Goal: Information Seeking & Learning: Learn about a topic

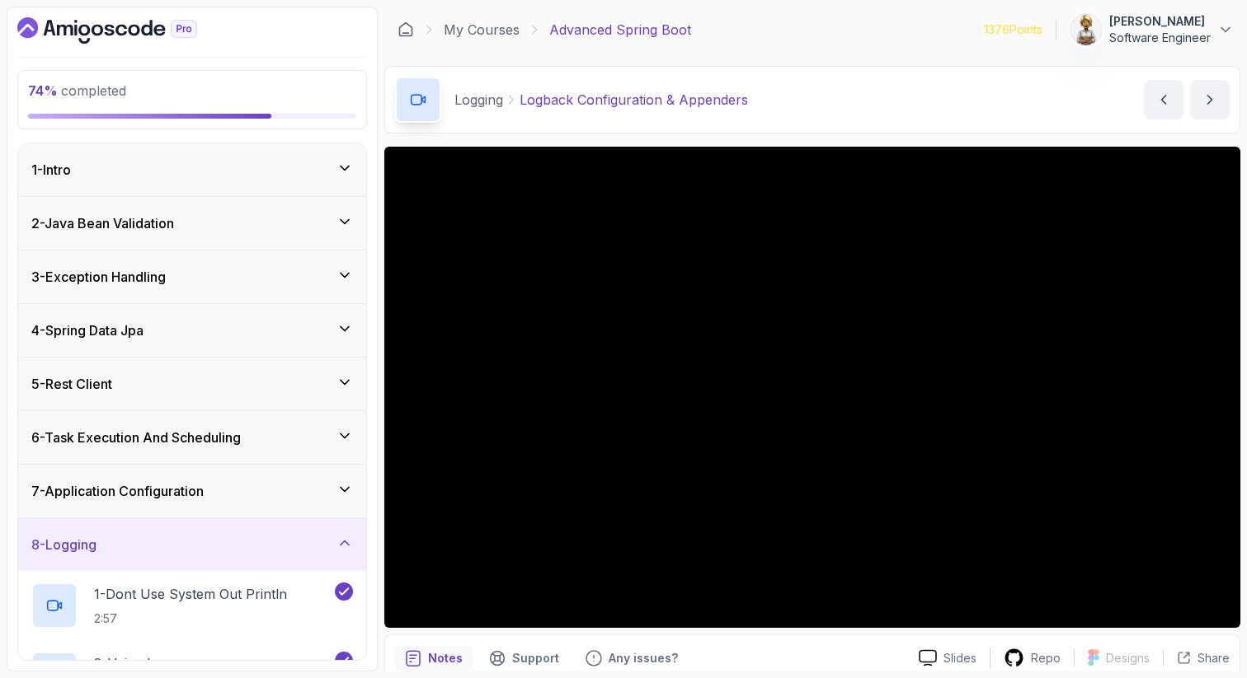
scroll to position [454, 0]
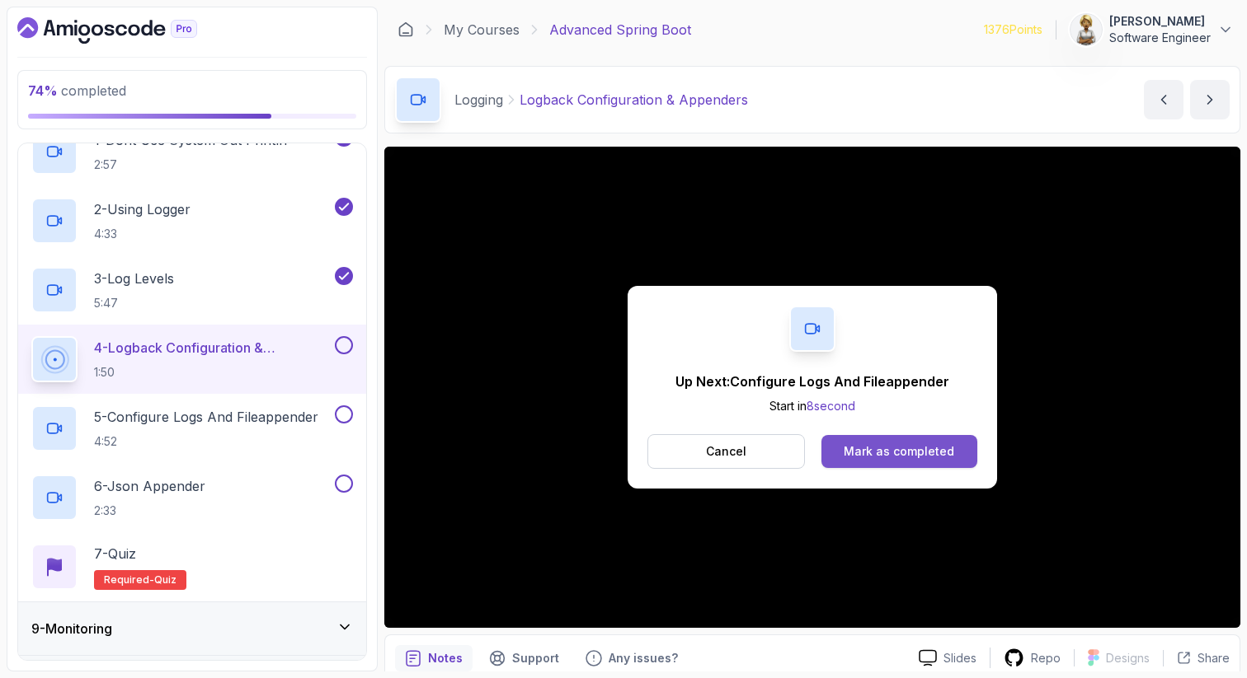
click at [857, 453] on div "Mark as completed" at bounding box center [898, 452] width 110 height 16
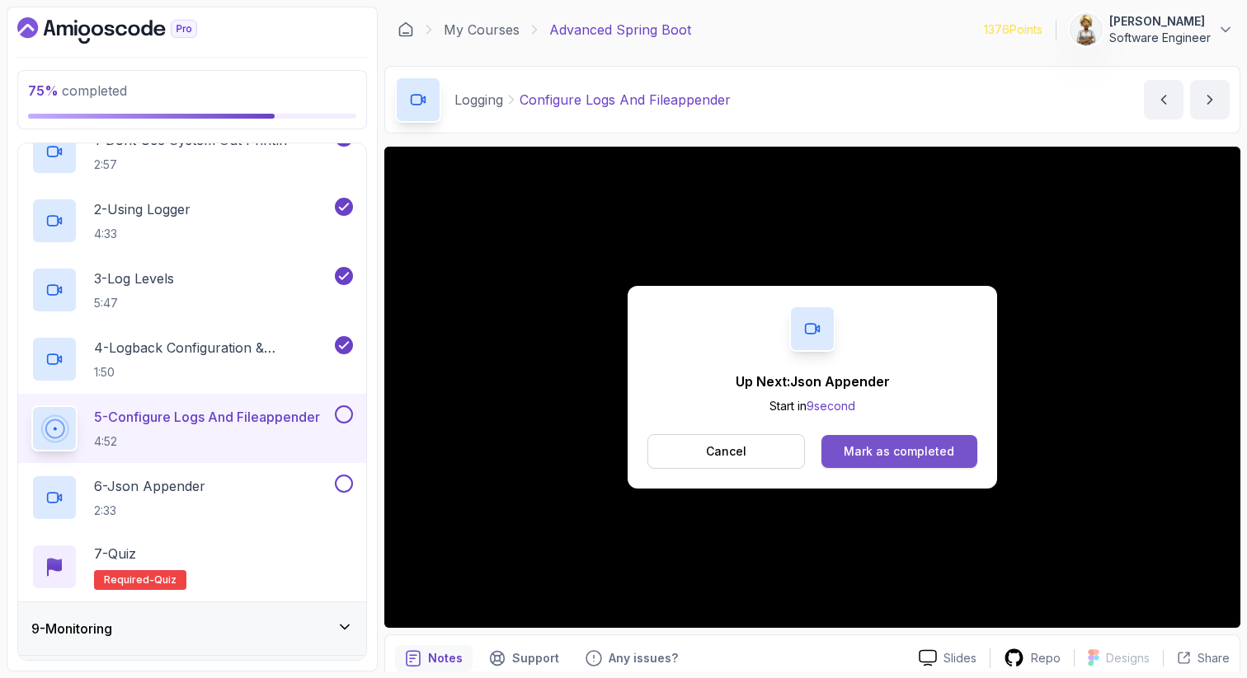
click at [880, 456] on div "Mark as completed" at bounding box center [898, 452] width 110 height 16
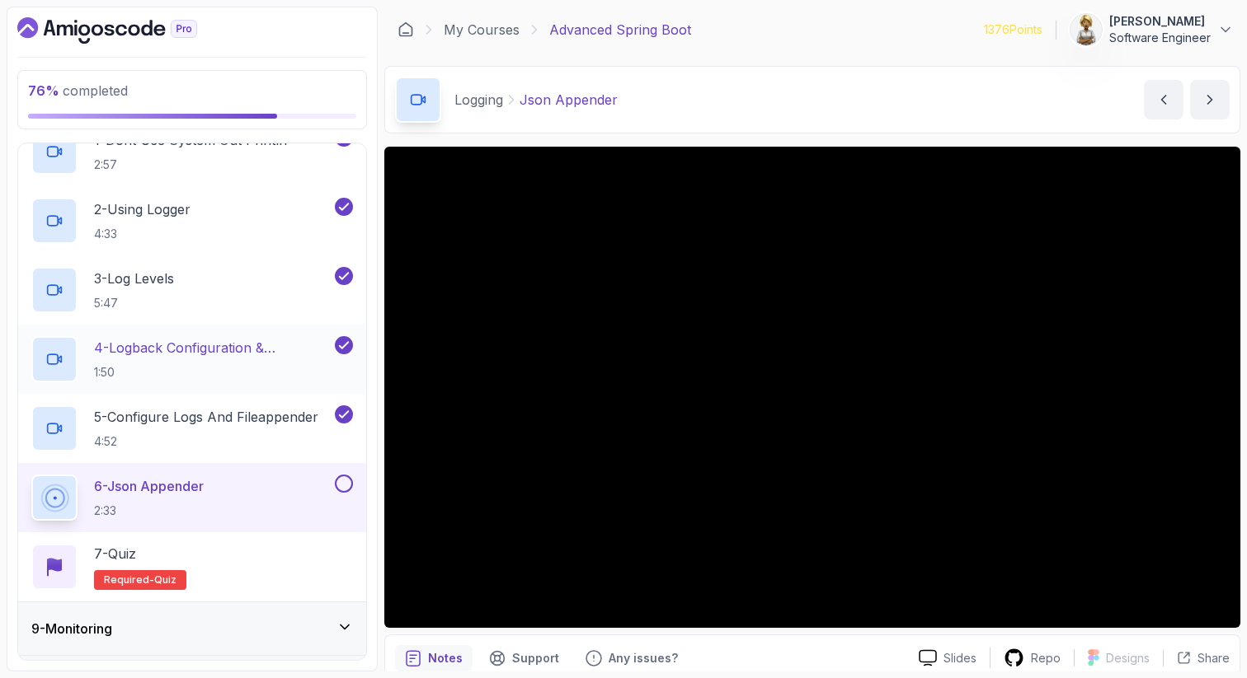
click at [192, 355] on p "4 - Logback Configuration & Appenders" at bounding box center [212, 348] width 237 height 20
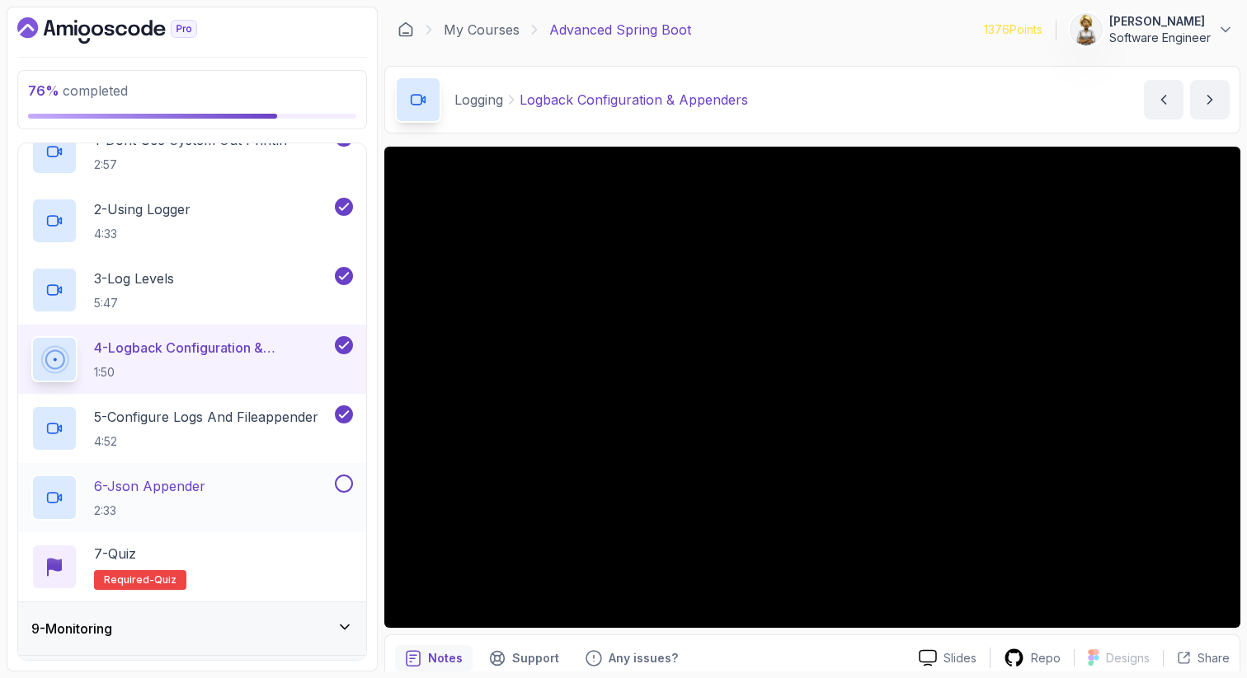
click at [148, 505] on p "2:33" at bounding box center [149, 511] width 111 height 16
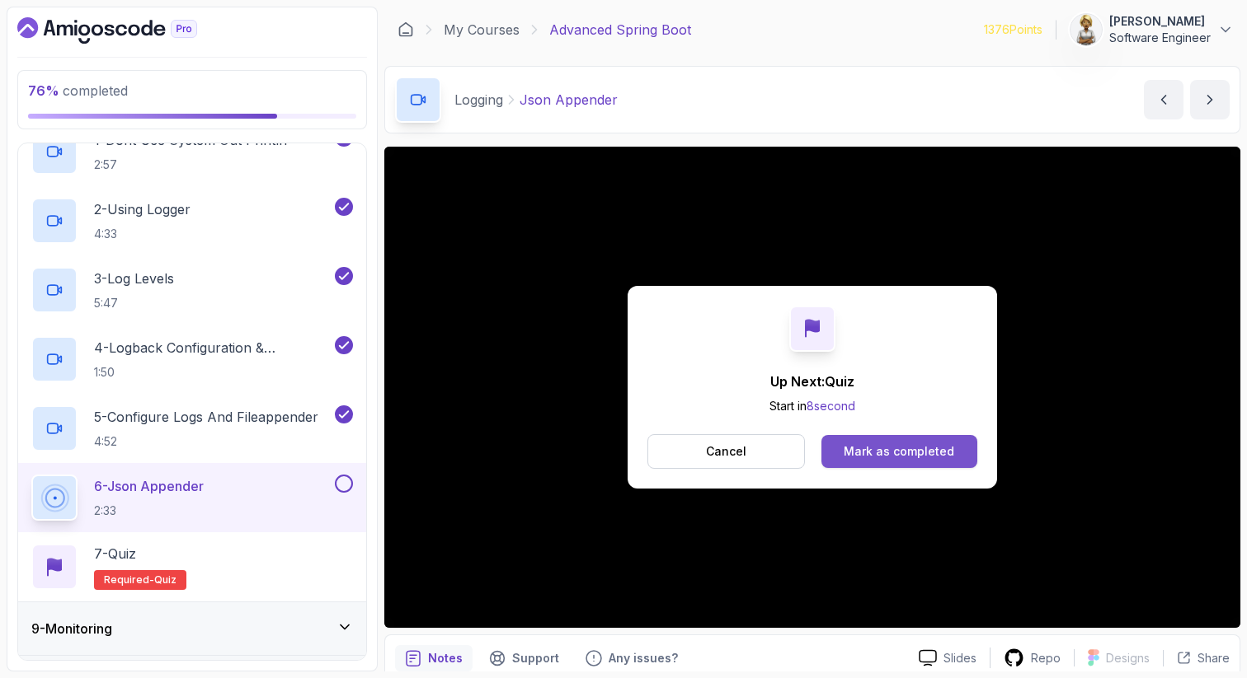
click at [926, 448] on div "Mark as completed" at bounding box center [898, 452] width 110 height 16
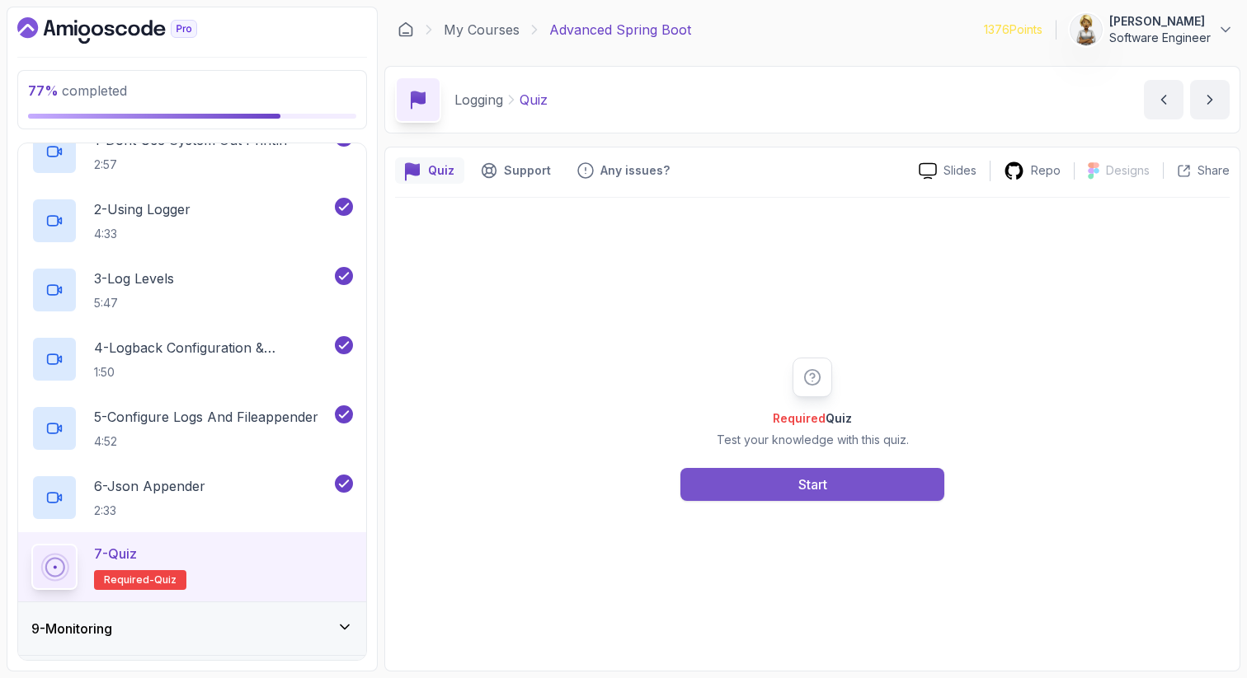
click at [752, 491] on button "Start" at bounding box center [812, 484] width 264 height 33
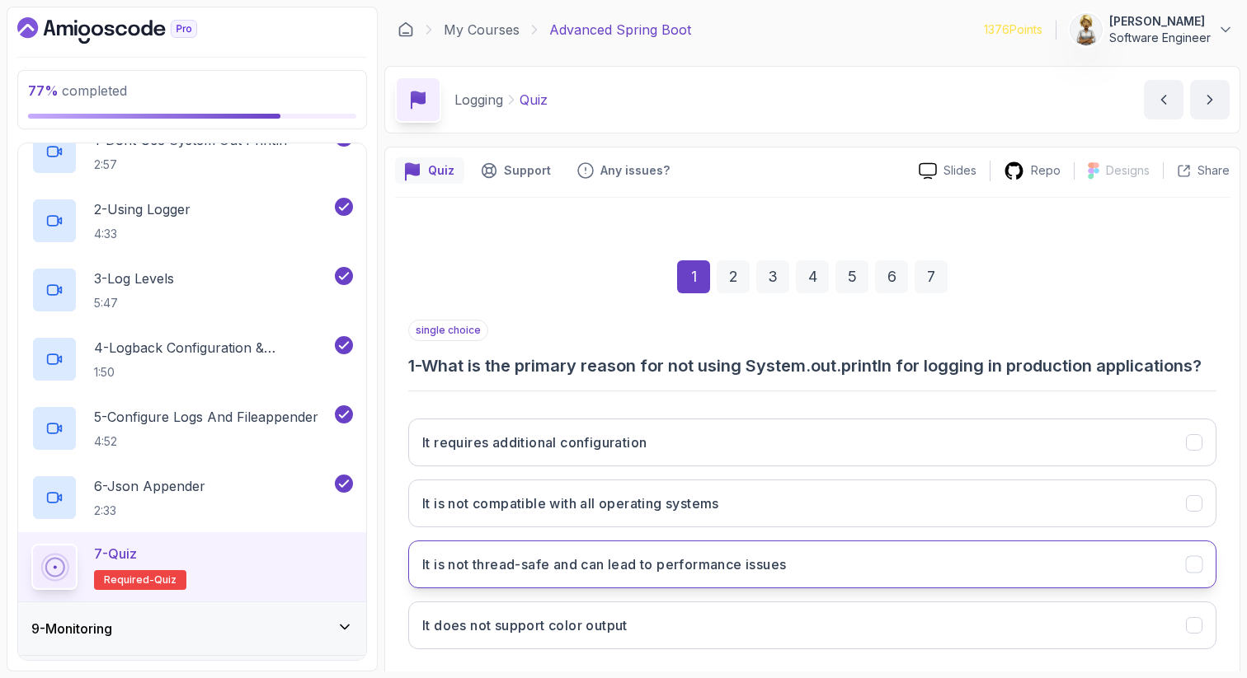
click at [503, 570] on h3 "It is not thread-safe and can lead to performance issues" at bounding box center [604, 565] width 364 height 20
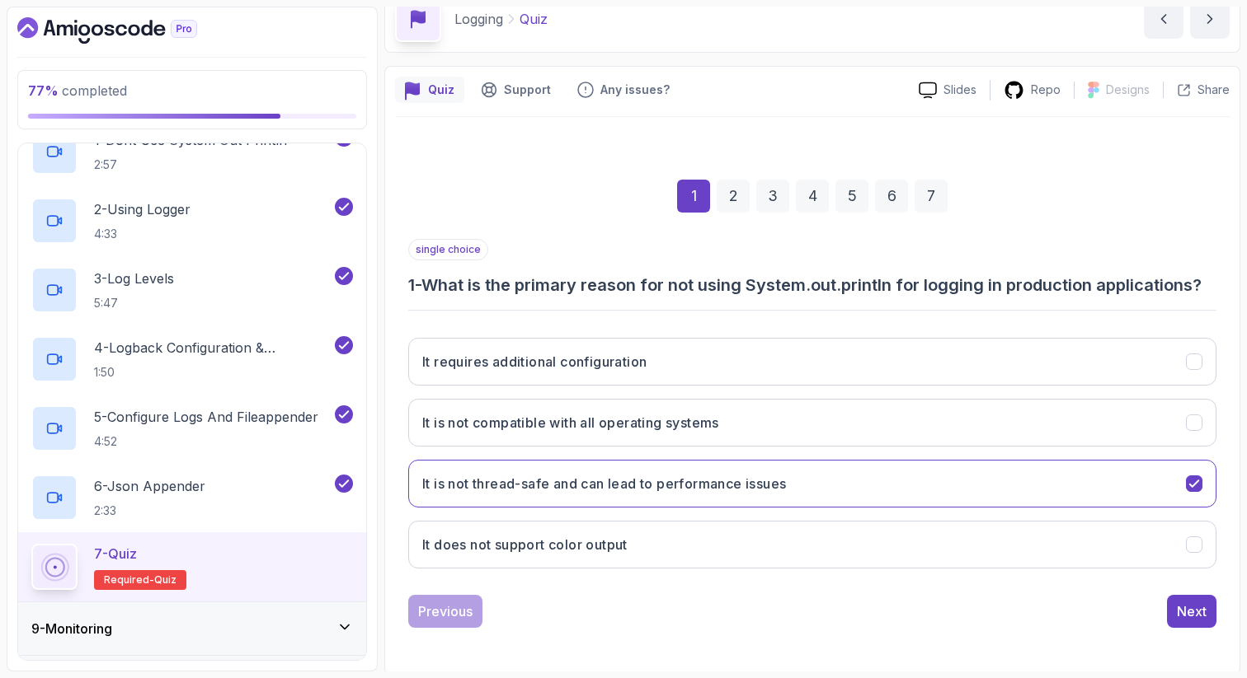
scroll to position [84, 0]
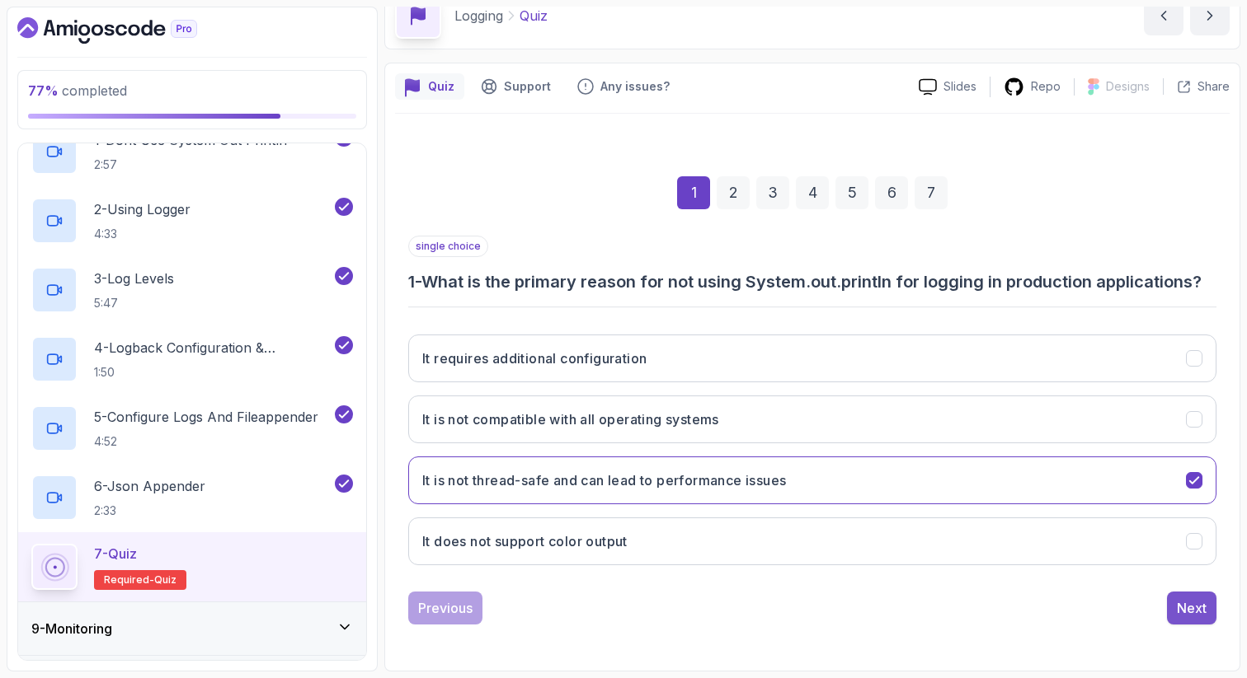
click at [1181, 601] on div "Next" at bounding box center [1191, 609] width 30 height 20
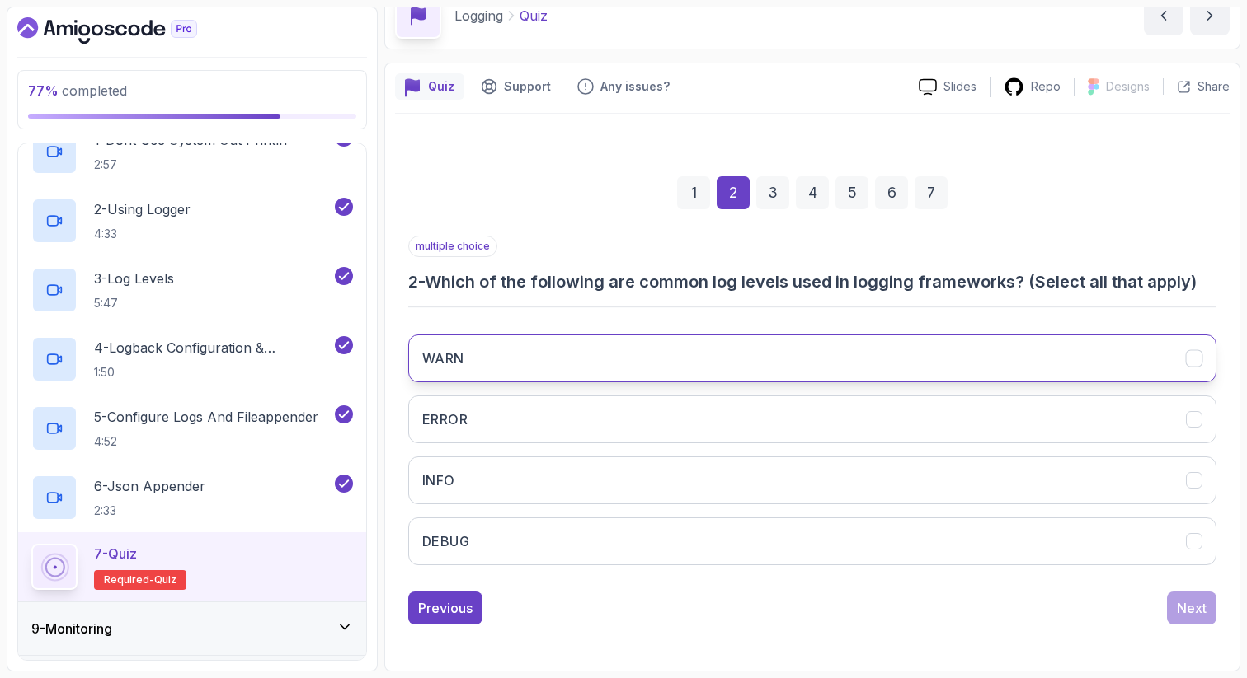
click at [791, 361] on button "WARN" at bounding box center [812, 359] width 808 height 48
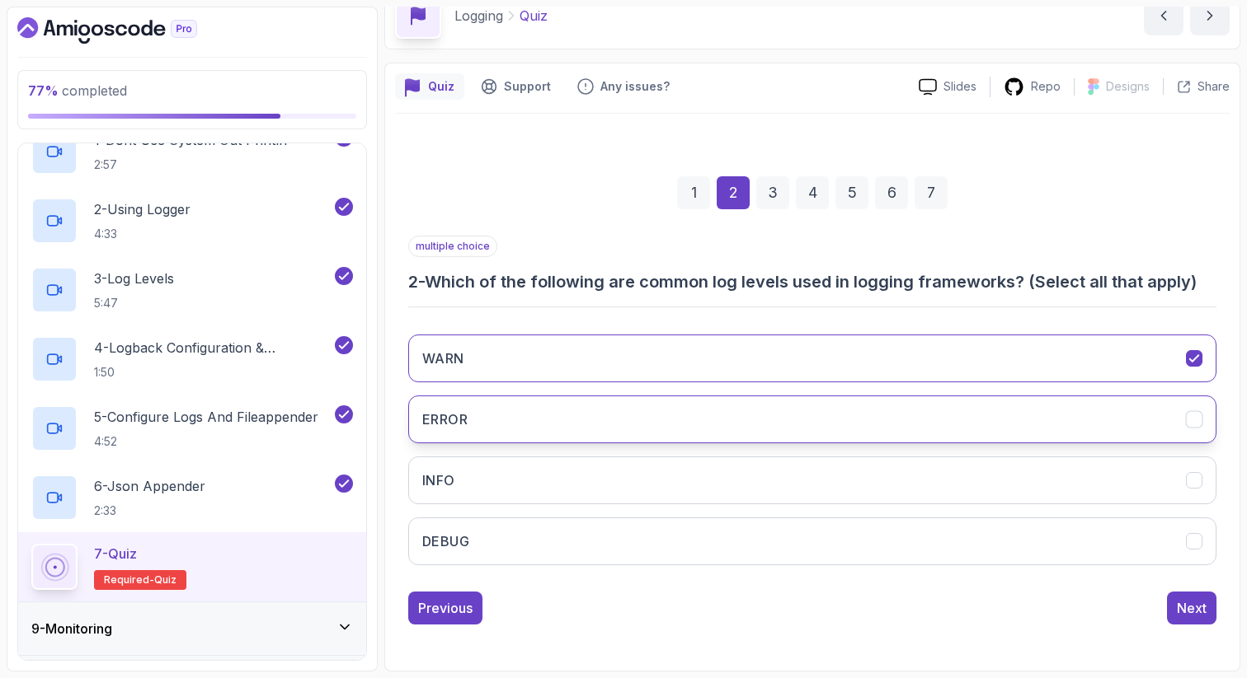
click at [759, 428] on button "ERROR" at bounding box center [812, 420] width 808 height 48
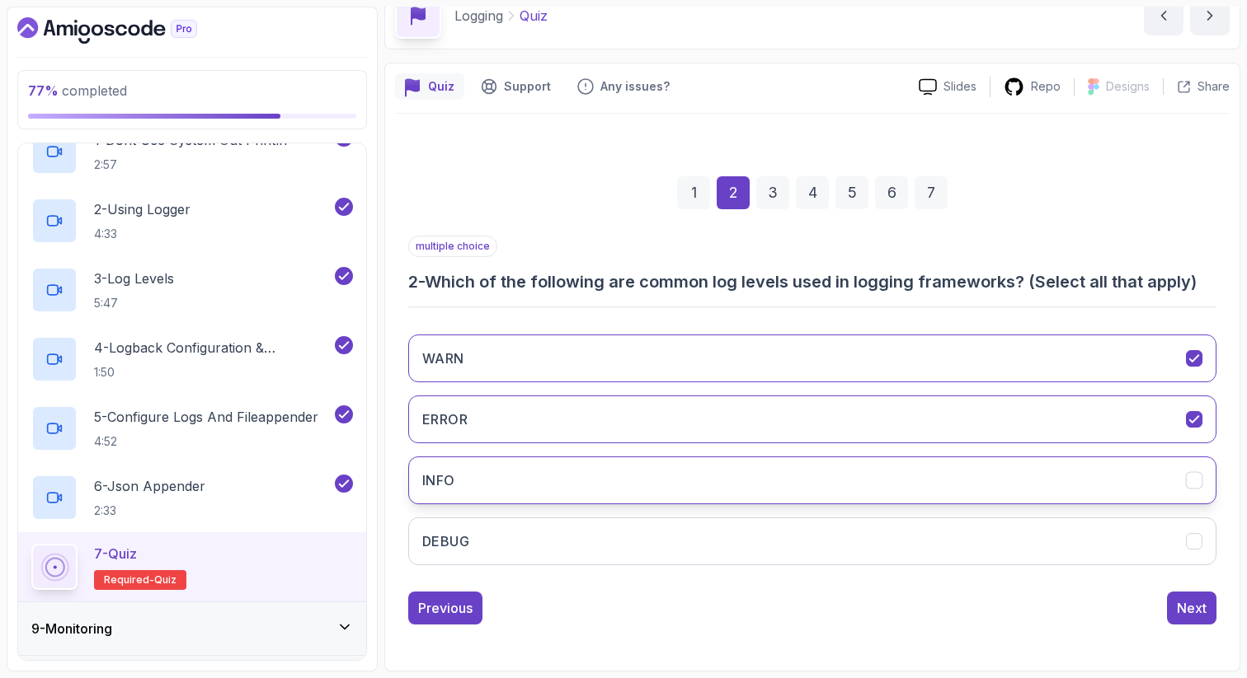
click at [745, 463] on button "INFO" at bounding box center [812, 481] width 808 height 48
click at [735, 538] on button "DEBUG" at bounding box center [812, 542] width 808 height 48
click at [1182, 608] on div "Next" at bounding box center [1191, 609] width 30 height 20
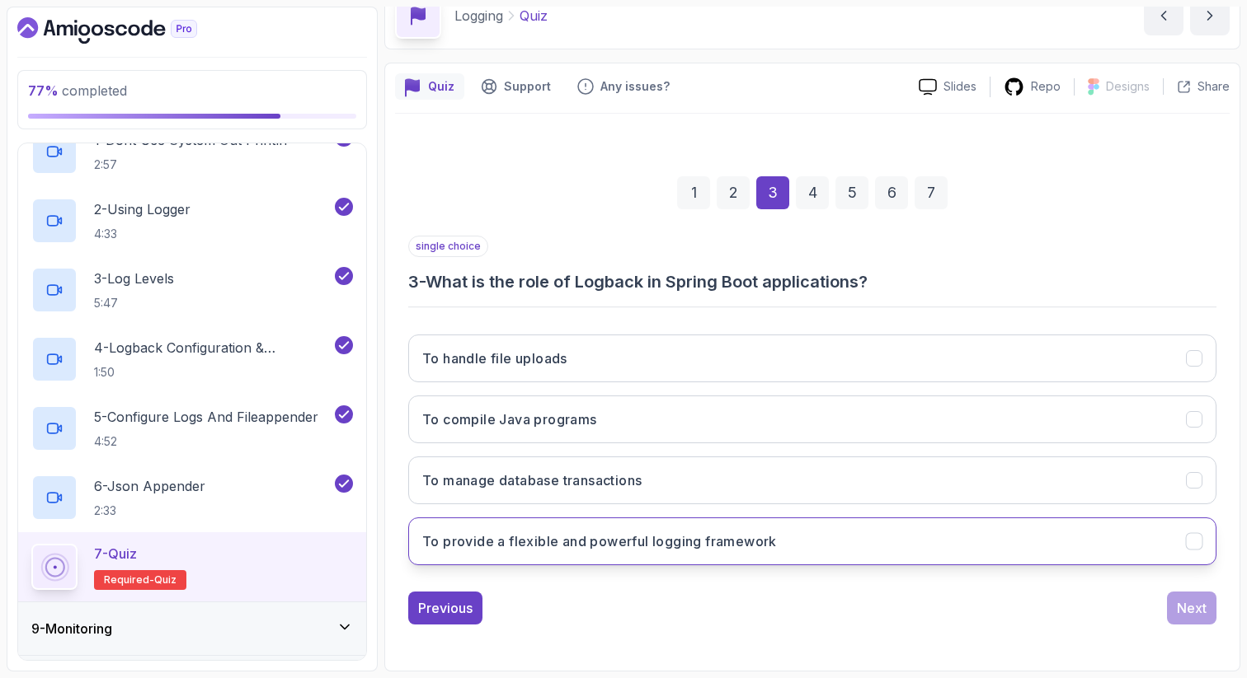
click at [604, 546] on h3 "To provide a flexible and powerful logging framework" at bounding box center [599, 542] width 354 height 20
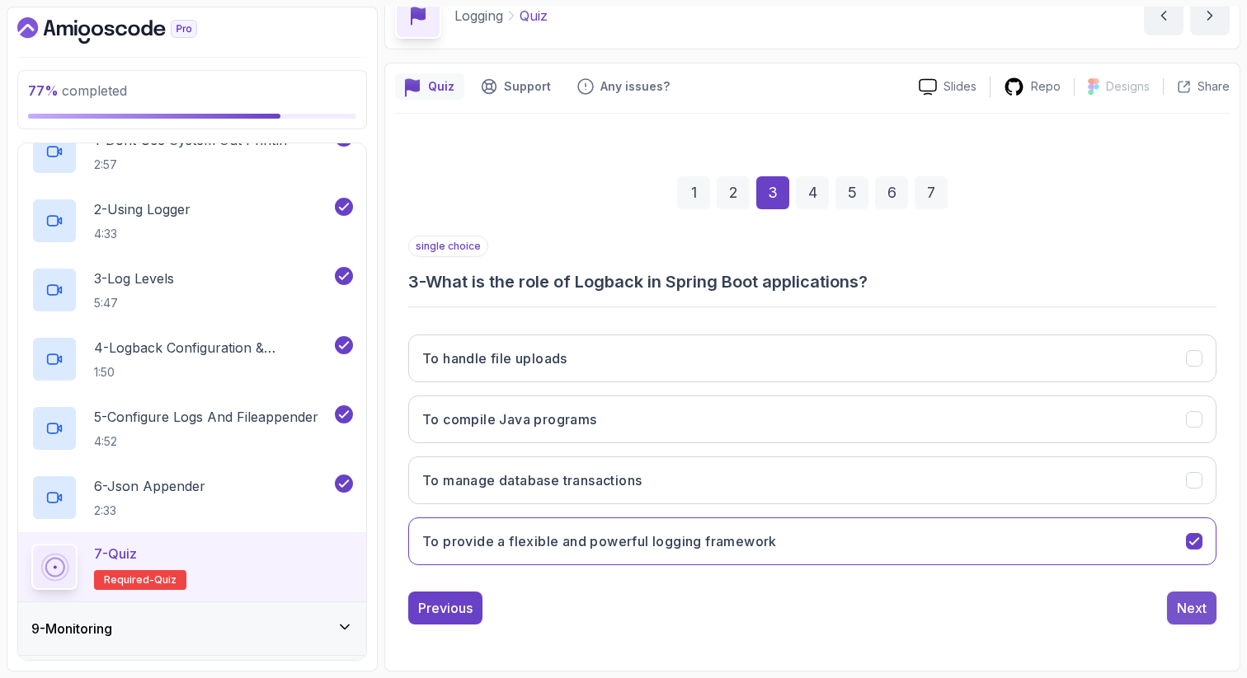
click at [1188, 617] on div "Next" at bounding box center [1191, 609] width 30 height 20
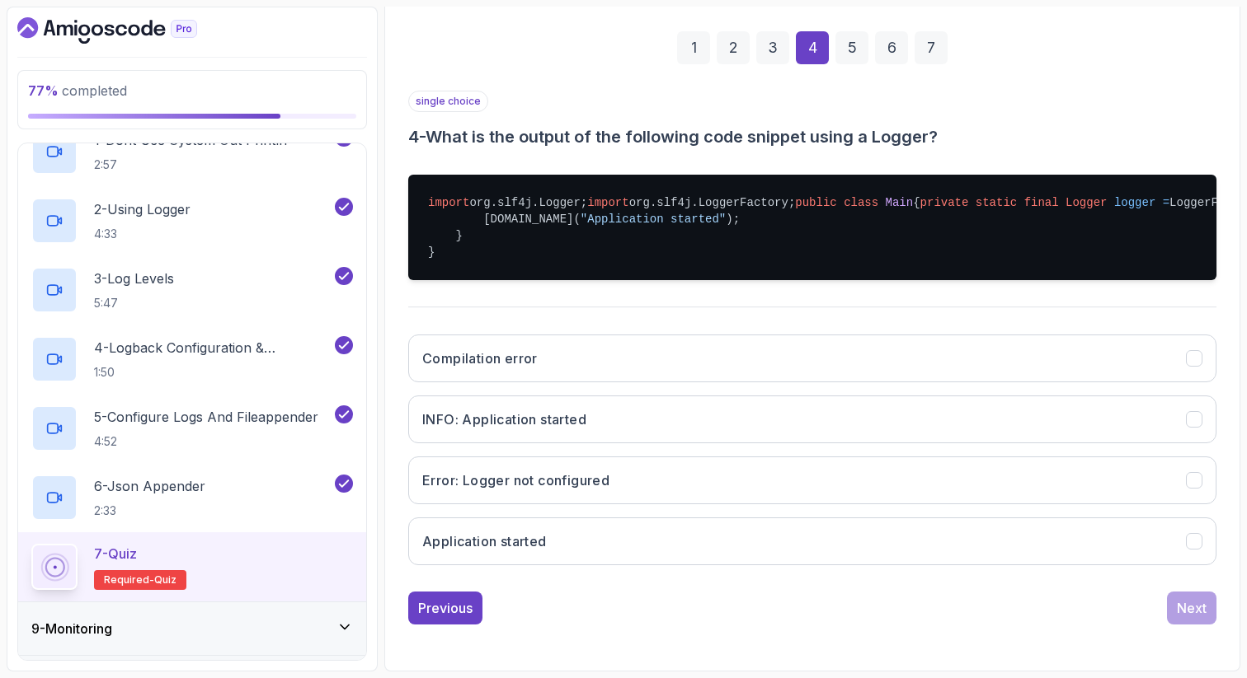
scroll to position [328, 0]
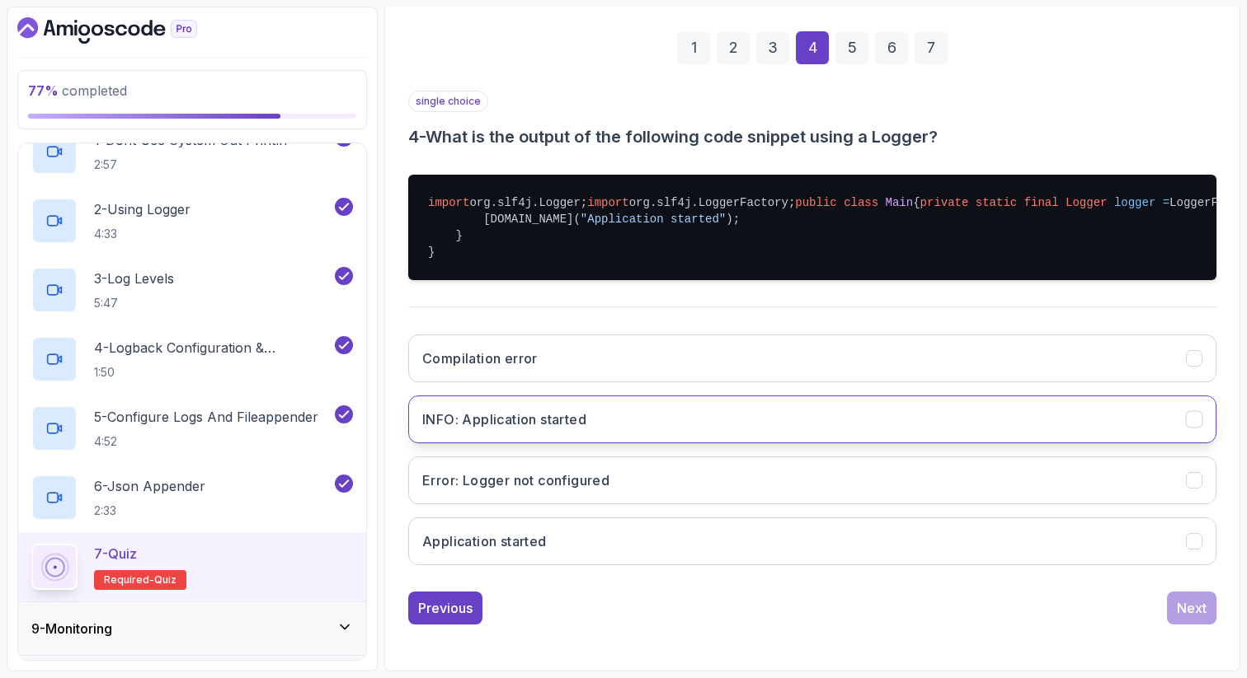
click at [838, 422] on button "INFO: Application started" at bounding box center [812, 420] width 808 height 48
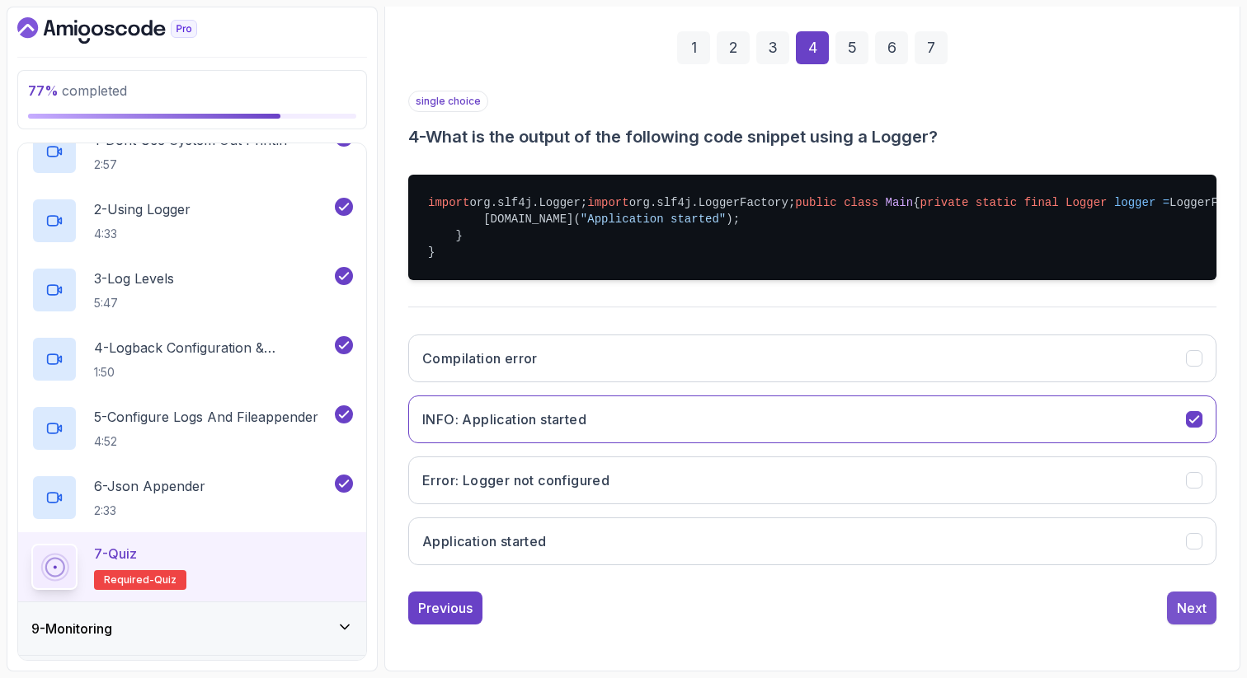
click at [1182, 607] on div "Next" at bounding box center [1191, 609] width 30 height 20
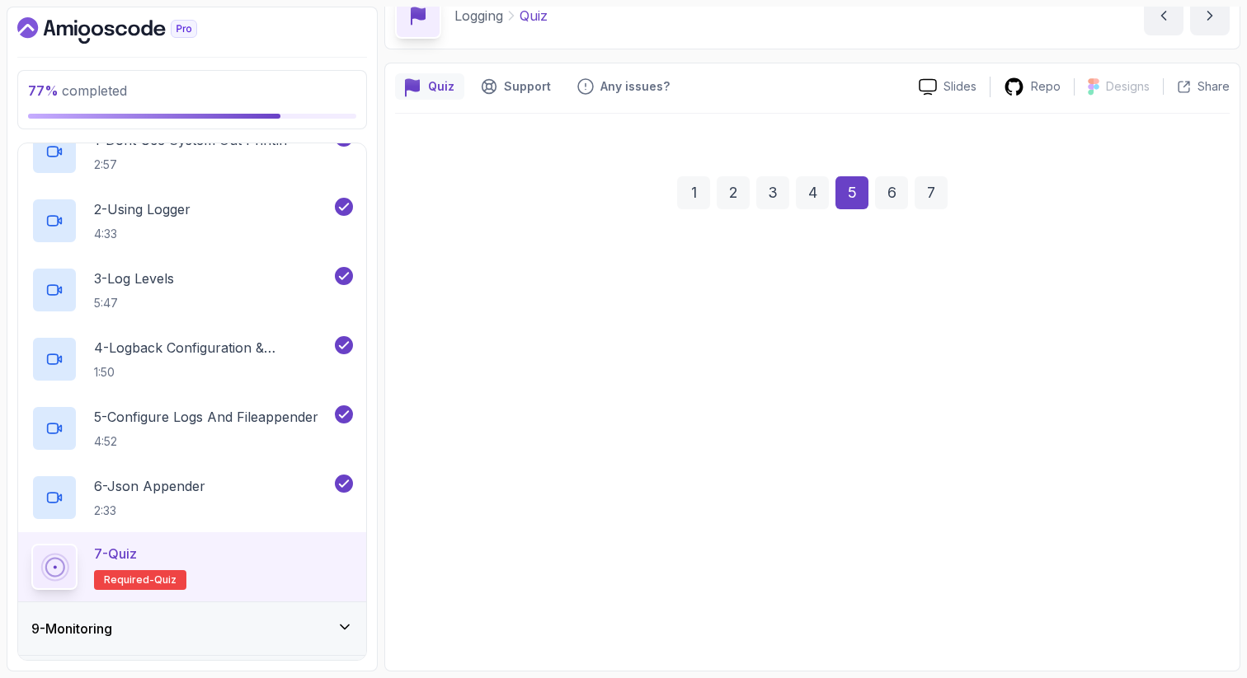
scroll to position [84, 0]
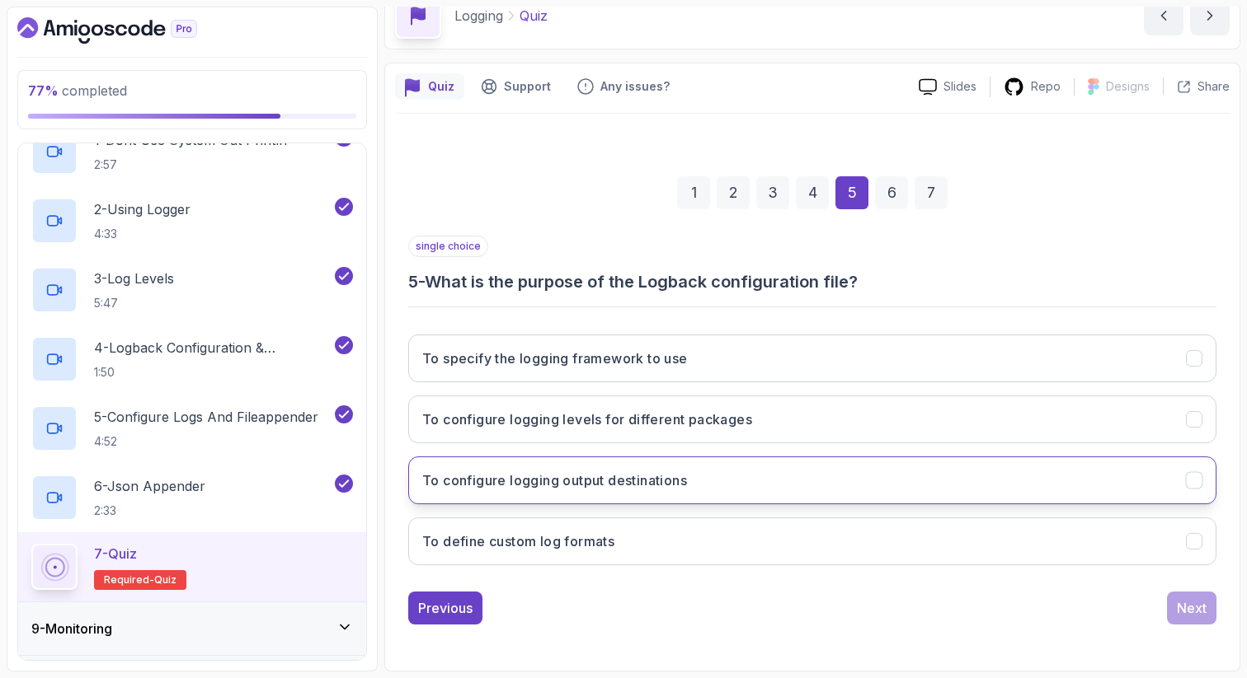
click at [650, 483] on h3 "To configure logging output destinations" at bounding box center [554, 481] width 265 height 20
click at [1185, 613] on div "Next" at bounding box center [1191, 609] width 30 height 20
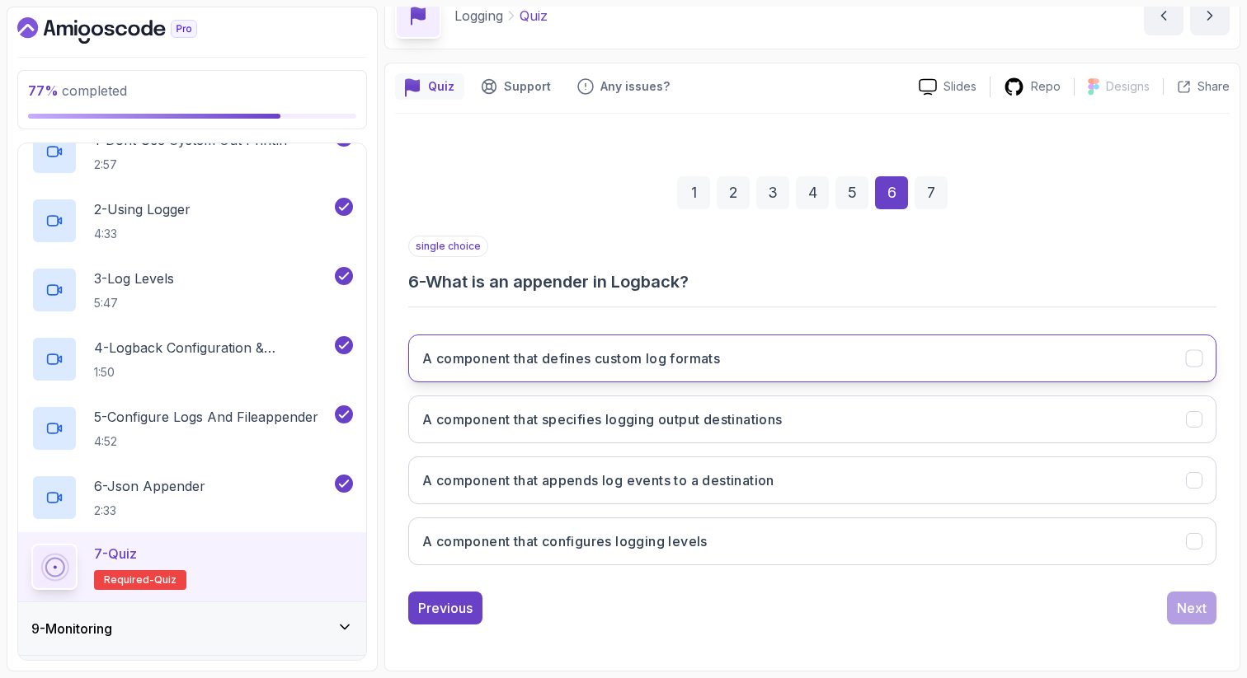
click at [659, 353] on h3 "A component that defines custom log formats" at bounding box center [571, 359] width 298 height 20
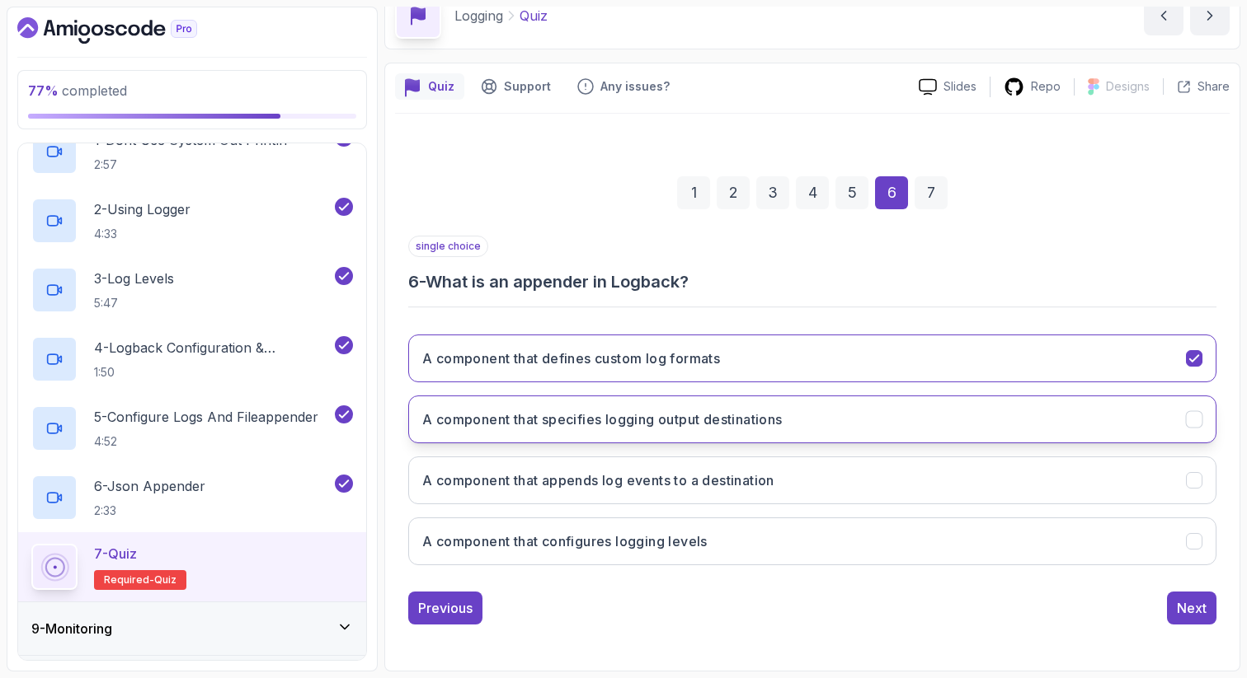
click at [589, 421] on h3 "A component that specifies logging output destinations" at bounding box center [602, 420] width 360 height 20
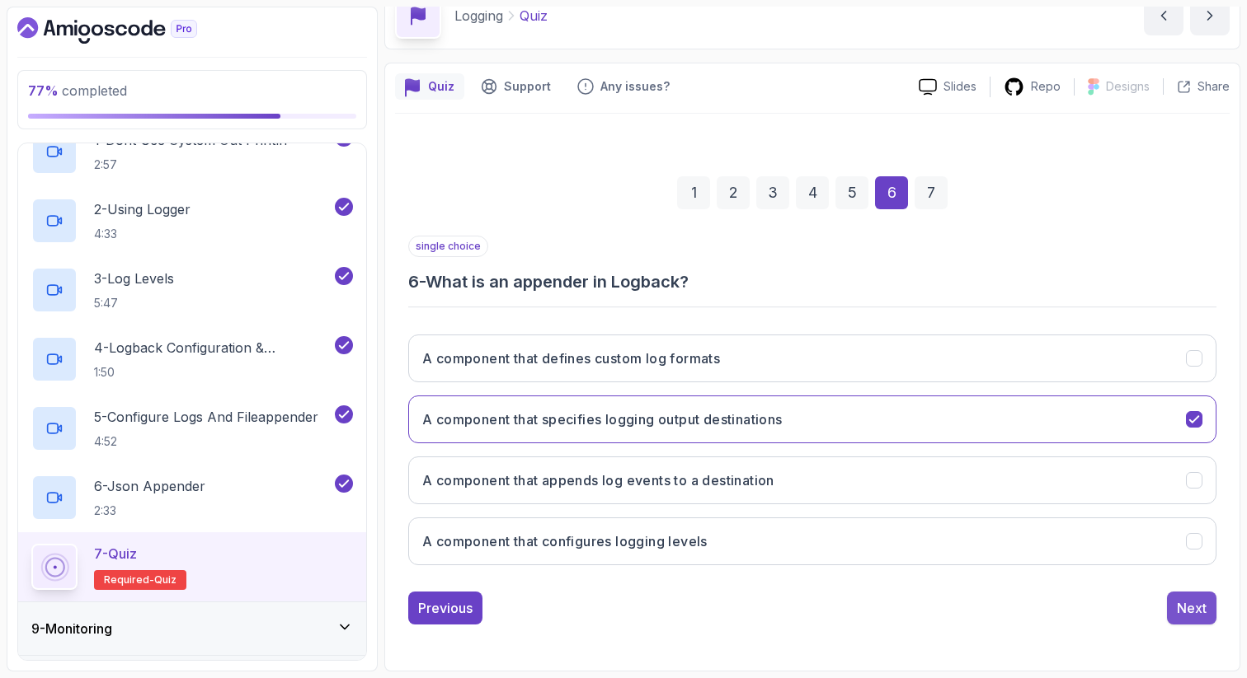
click at [1181, 608] on div "Next" at bounding box center [1191, 609] width 30 height 20
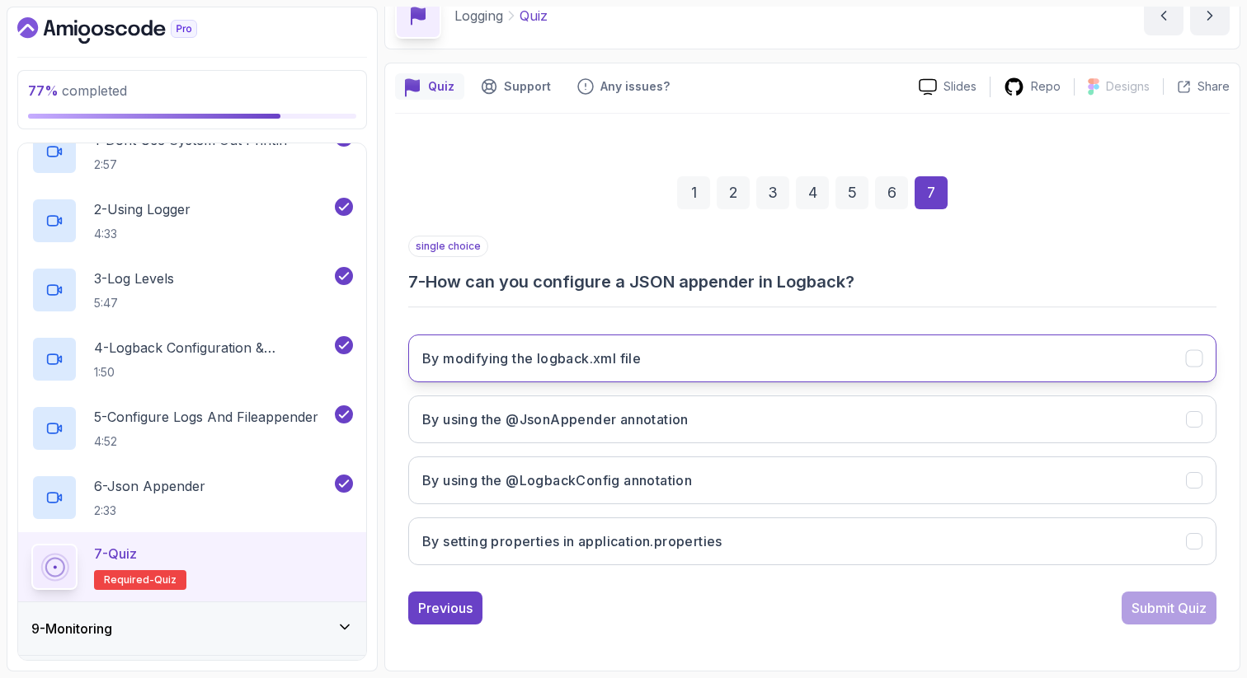
click at [720, 350] on button "By modifying the logback.xml file" at bounding box center [812, 359] width 808 height 48
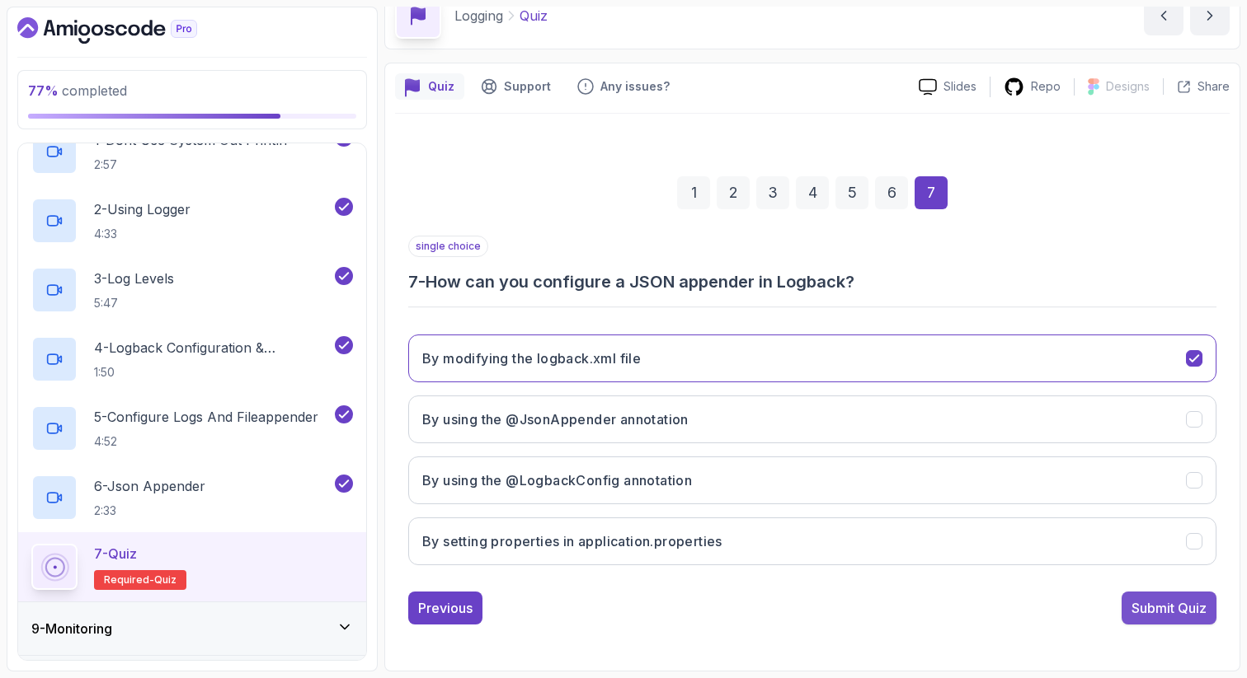
click at [1148, 611] on div "Submit Quiz" at bounding box center [1168, 609] width 75 height 20
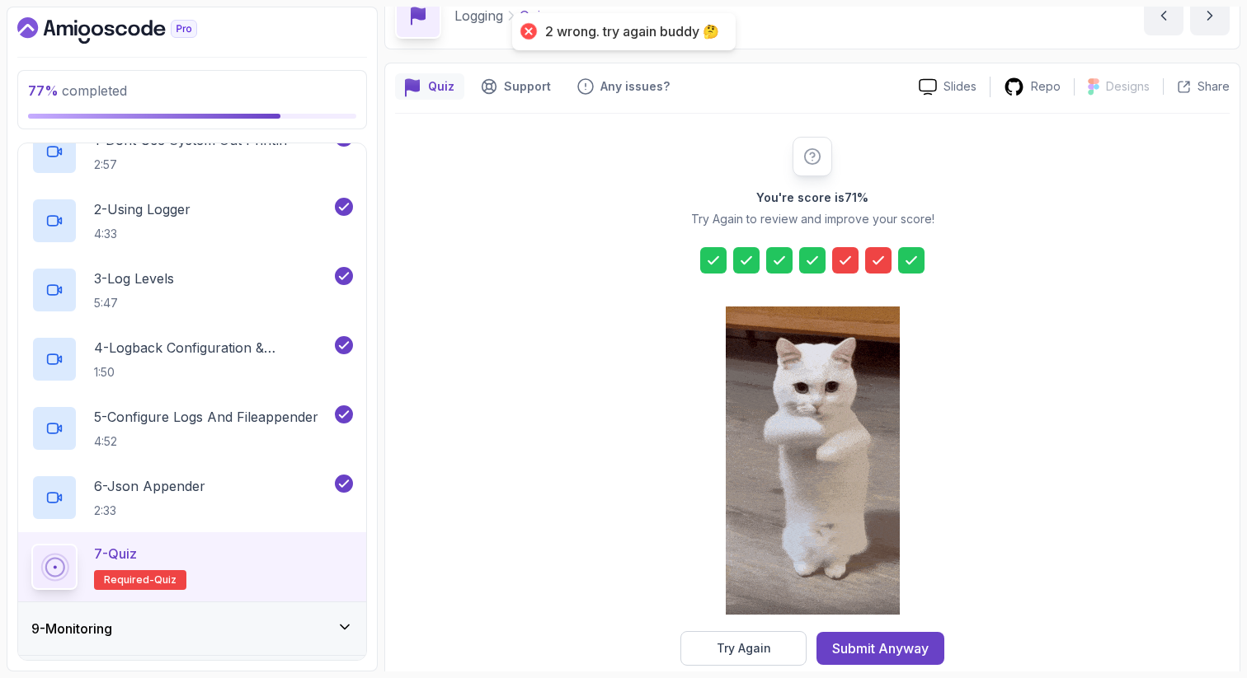
click at [846, 263] on icon at bounding box center [845, 260] width 16 height 16
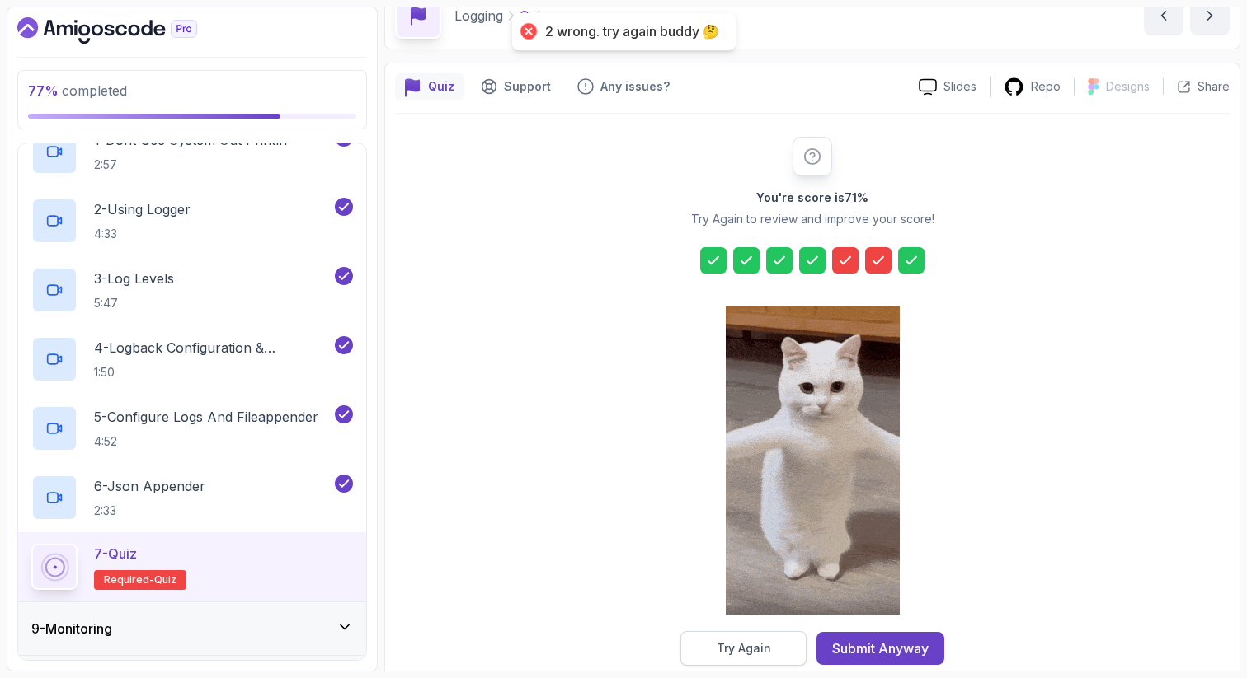
click at [748, 649] on div "Try Again" at bounding box center [743, 649] width 54 height 16
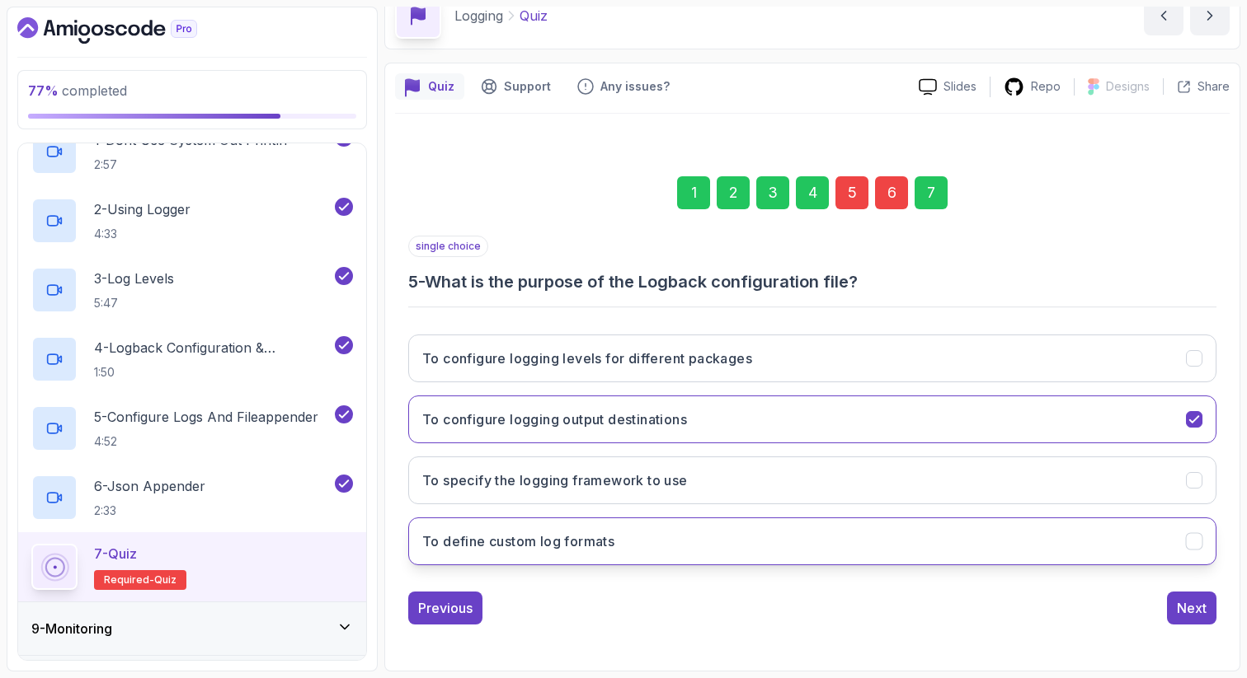
click at [551, 542] on h3 "To define custom log formats" at bounding box center [518, 542] width 192 height 20
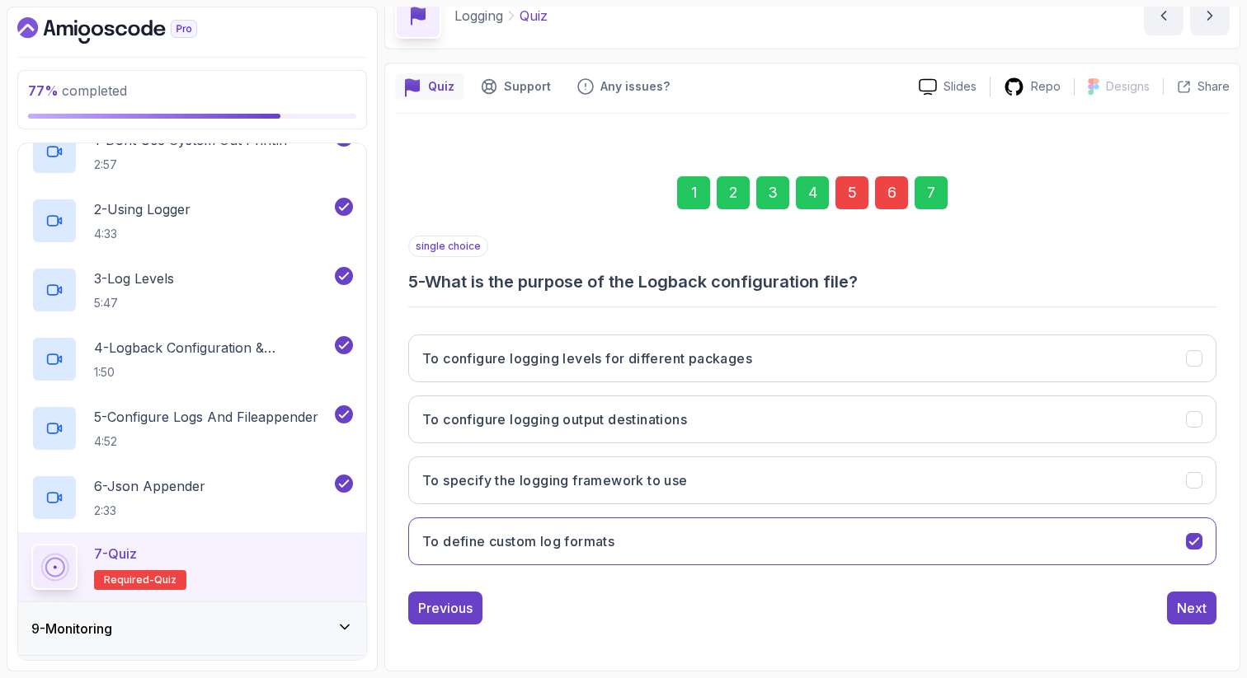
click at [897, 192] on div "6" at bounding box center [891, 192] width 33 height 33
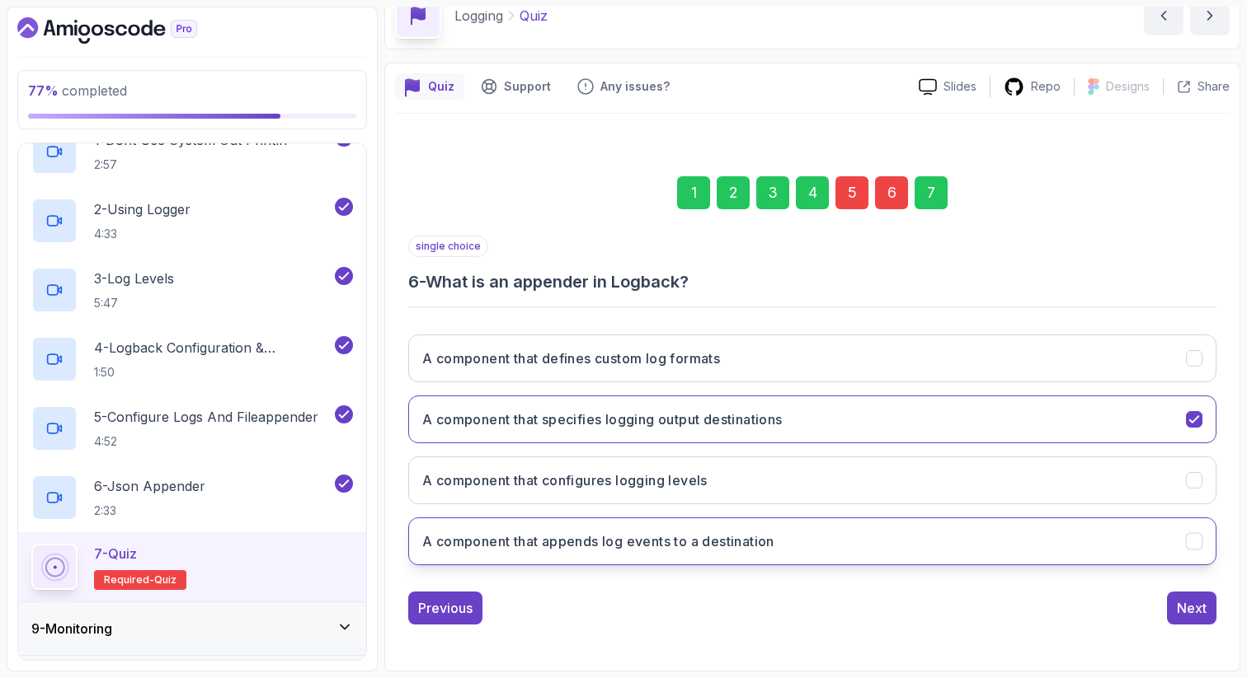
click at [710, 544] on h3 "A component that appends log events to a destination" at bounding box center [598, 542] width 352 height 20
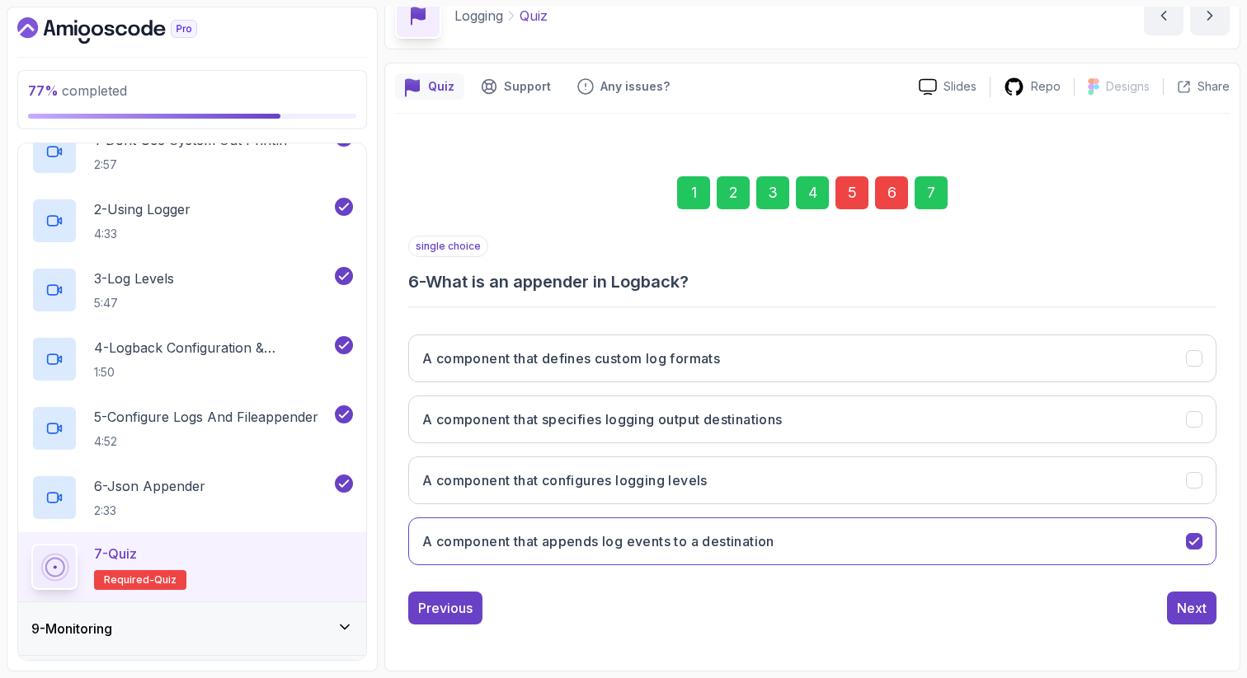
click at [931, 197] on div "7" at bounding box center [930, 192] width 33 height 33
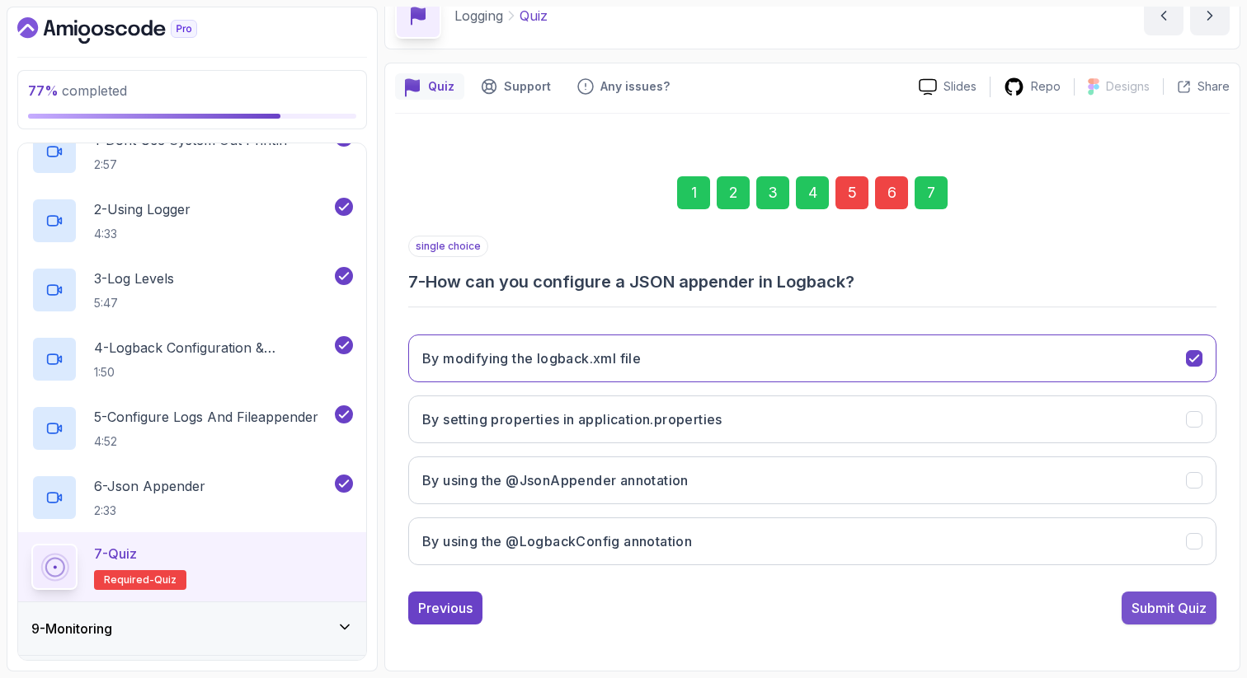
click at [1143, 604] on div "Submit Quiz" at bounding box center [1168, 609] width 75 height 20
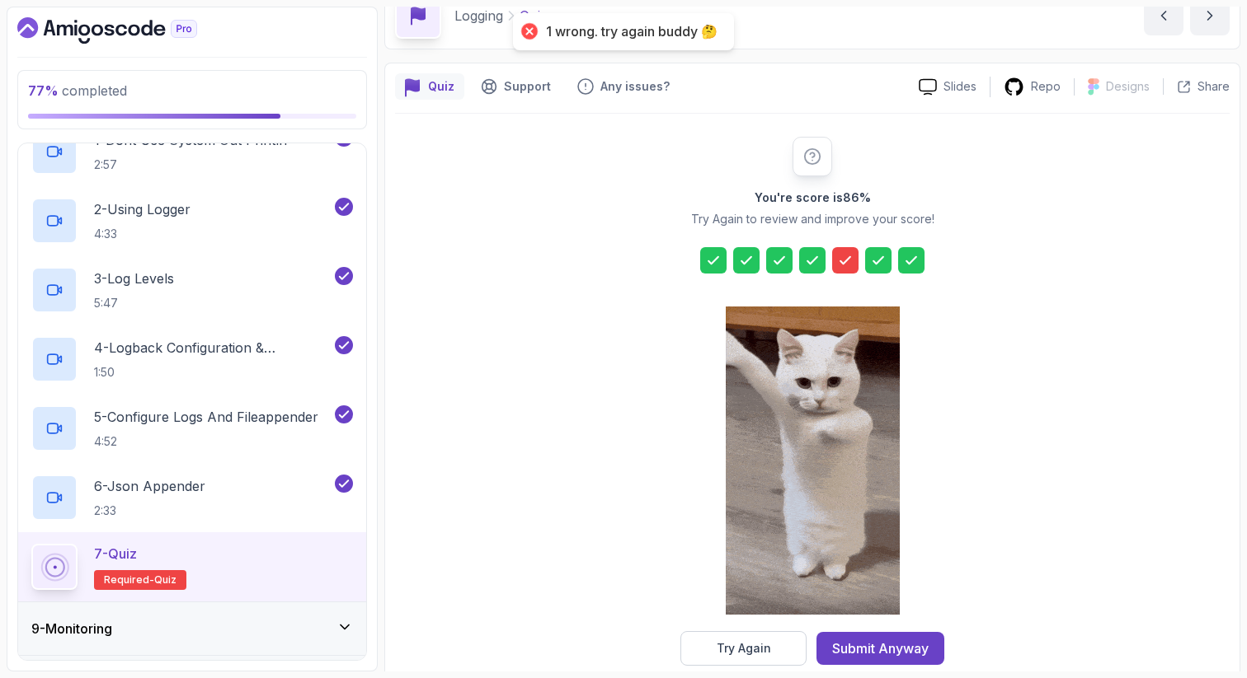
click at [845, 257] on icon at bounding box center [845, 260] width 16 height 16
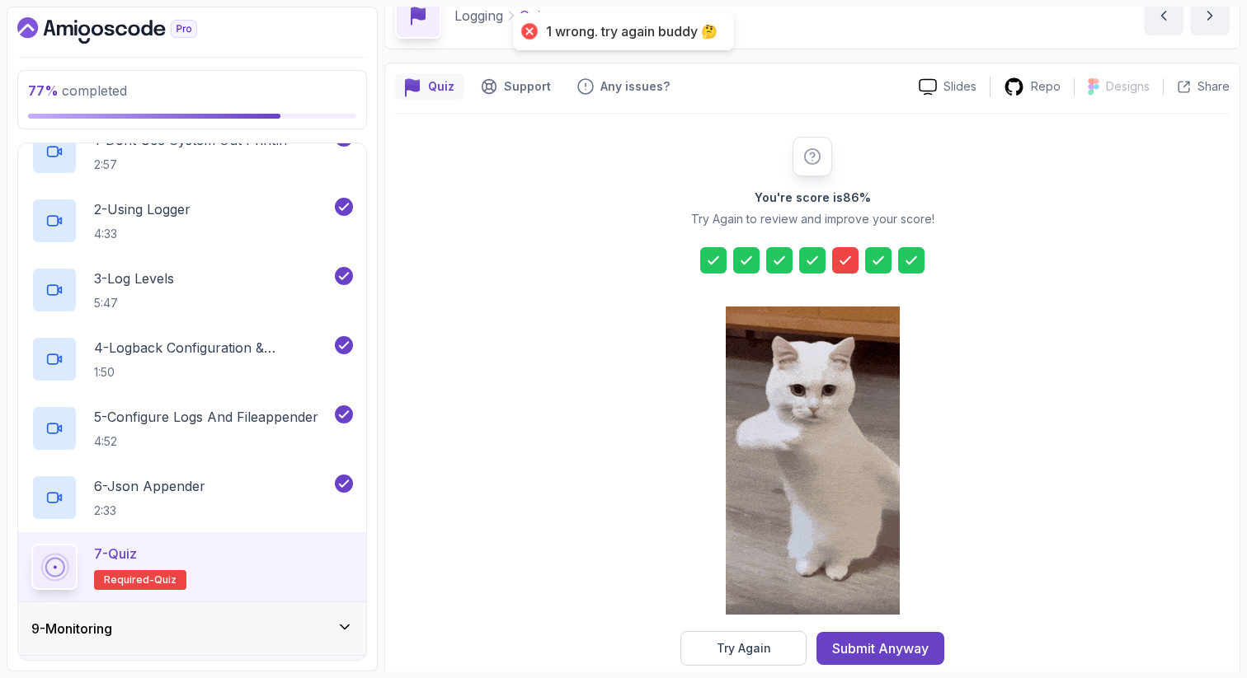
click at [706, 650] on button "Try Again" at bounding box center [743, 648] width 126 height 35
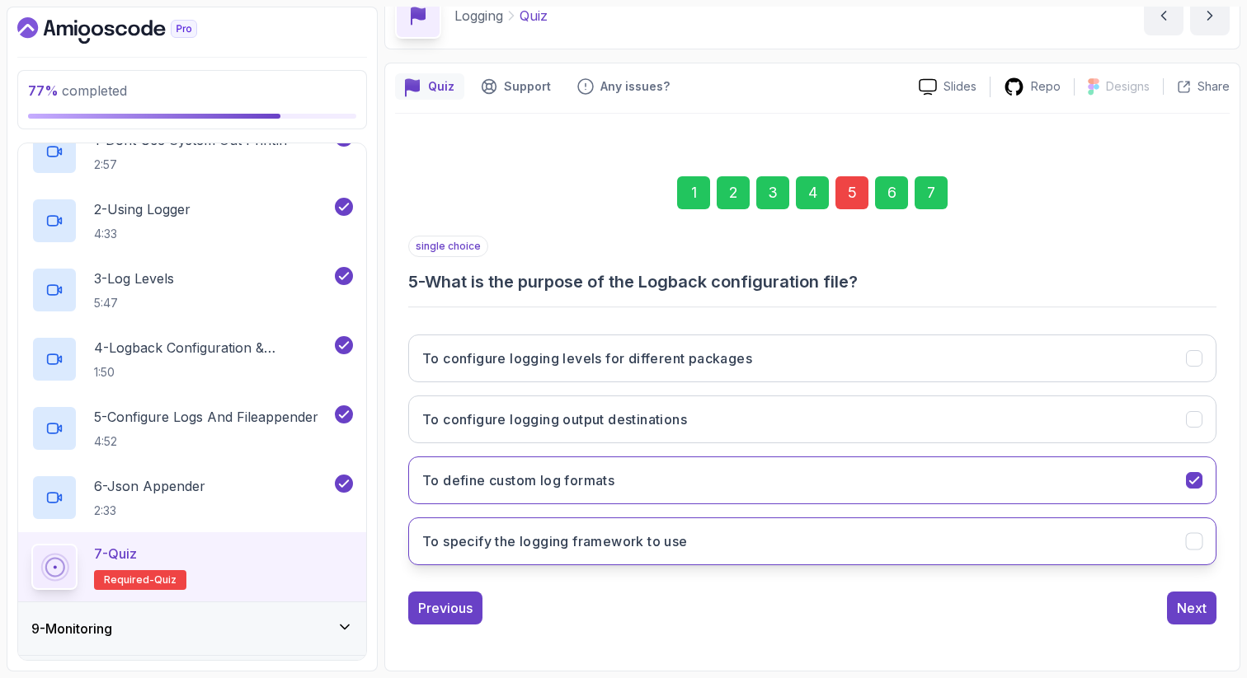
click at [475, 547] on h3 "To specify the logging framework to use" at bounding box center [554, 542] width 265 height 20
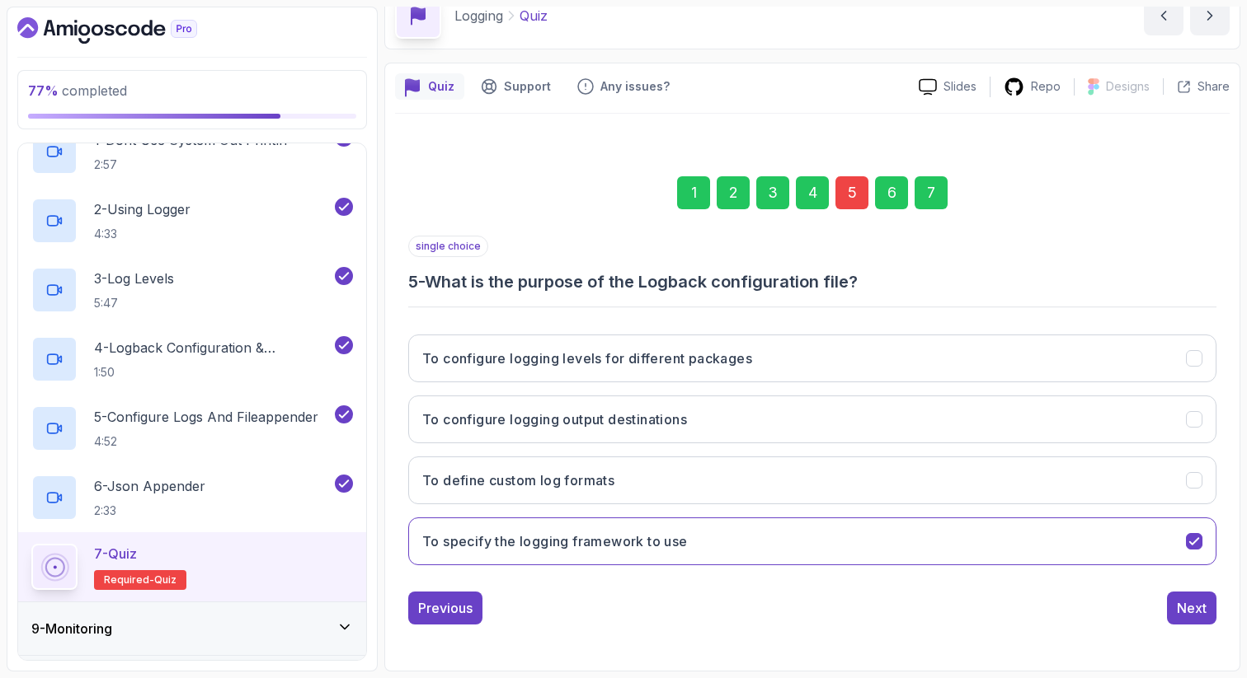
click at [933, 205] on div "7" at bounding box center [930, 192] width 33 height 33
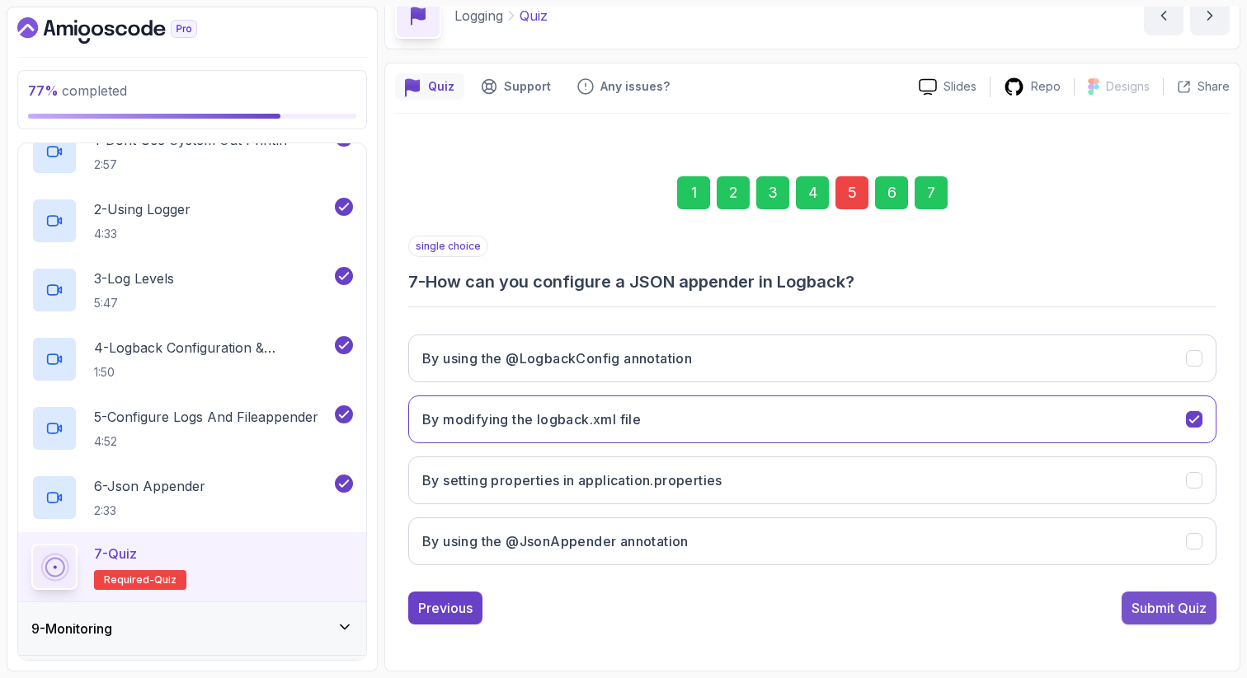
click at [1142, 616] on div "Submit Quiz" at bounding box center [1168, 609] width 75 height 20
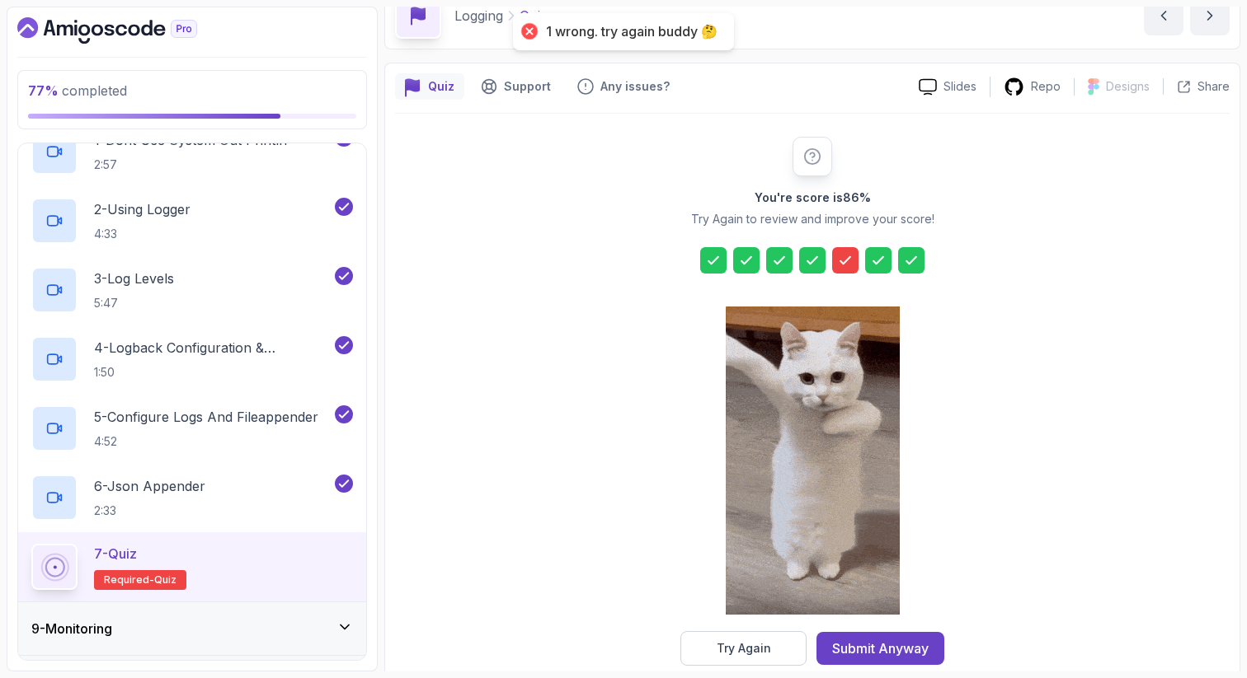
click at [846, 253] on icon at bounding box center [845, 260] width 16 height 16
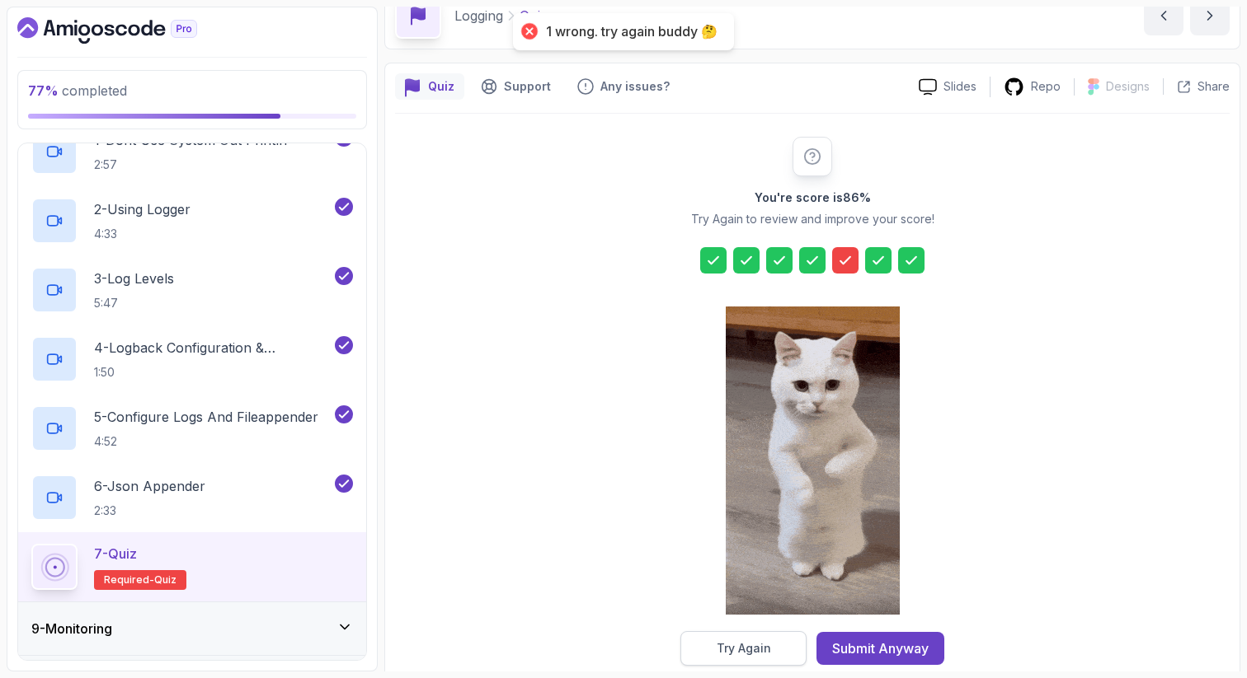
click at [696, 646] on button "Try Again" at bounding box center [743, 648] width 126 height 35
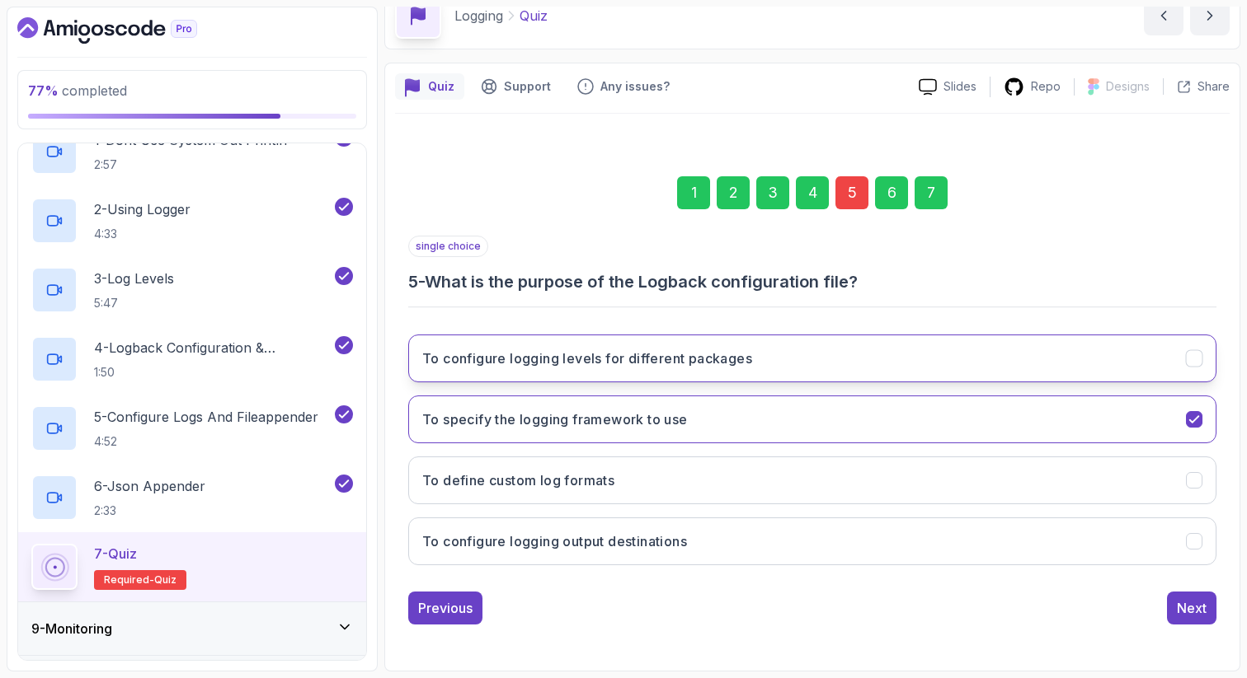
click at [636, 361] on h3 "To configure logging levels for different packages" at bounding box center [587, 359] width 330 height 20
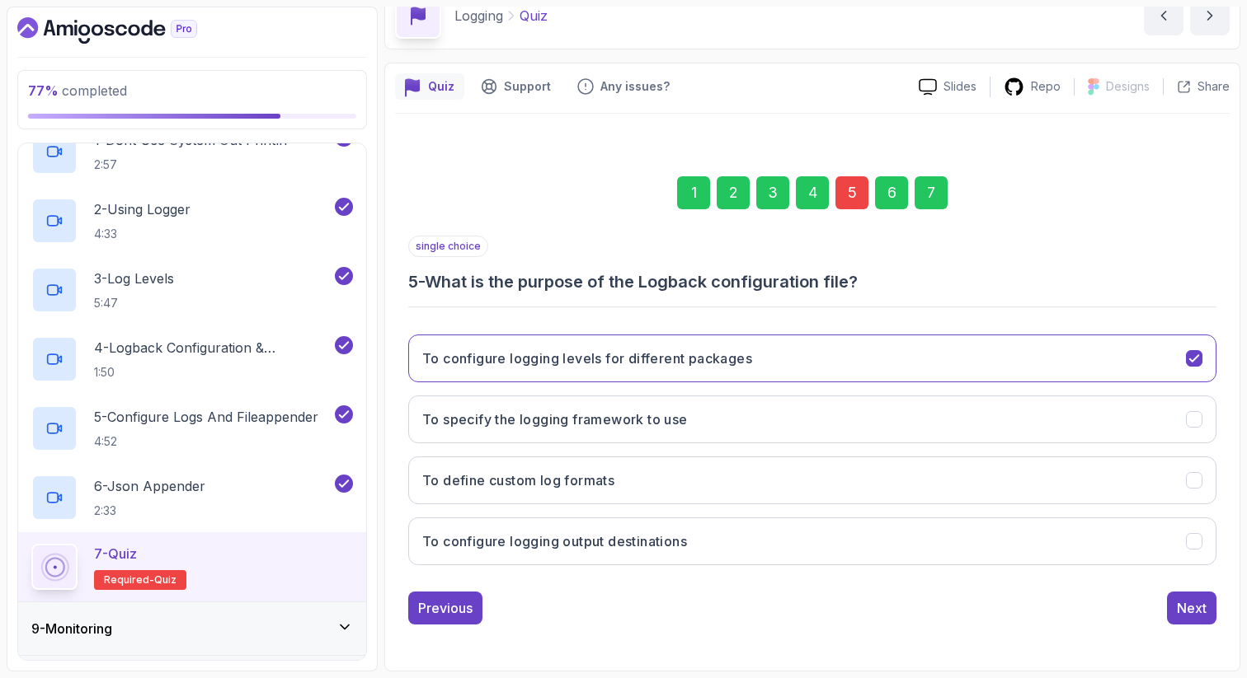
click at [934, 186] on div "7" at bounding box center [930, 192] width 33 height 33
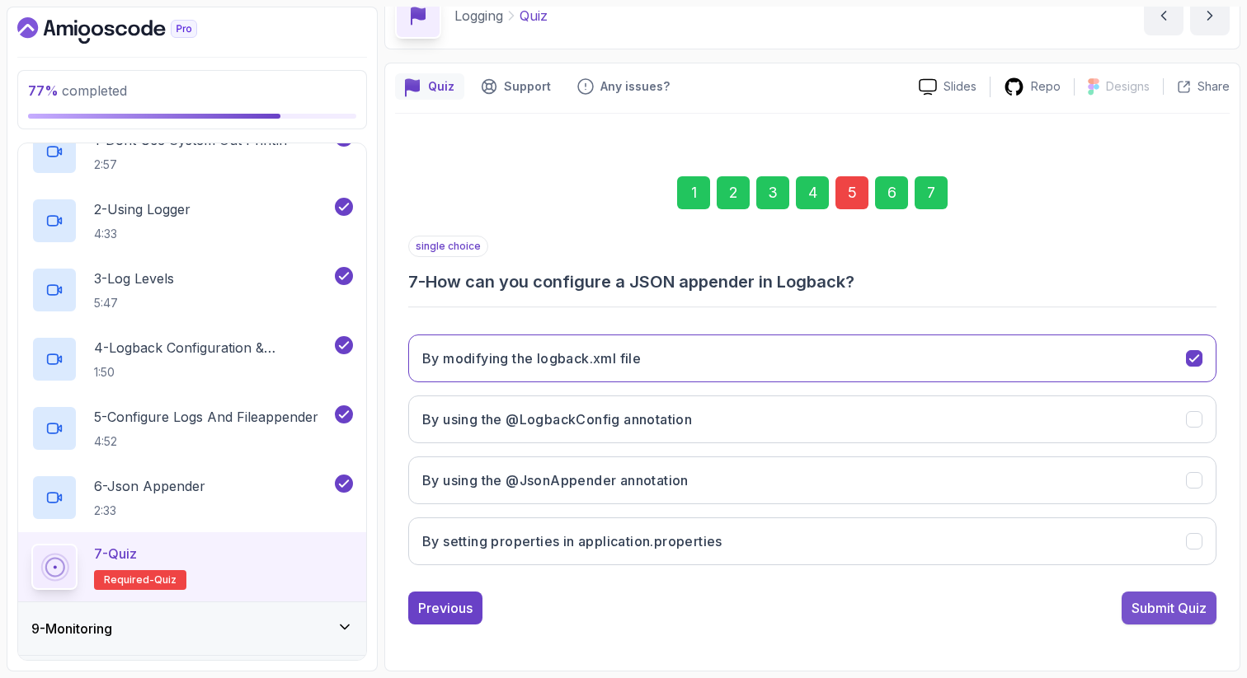
click at [1166, 610] on div "Submit Quiz" at bounding box center [1168, 609] width 75 height 20
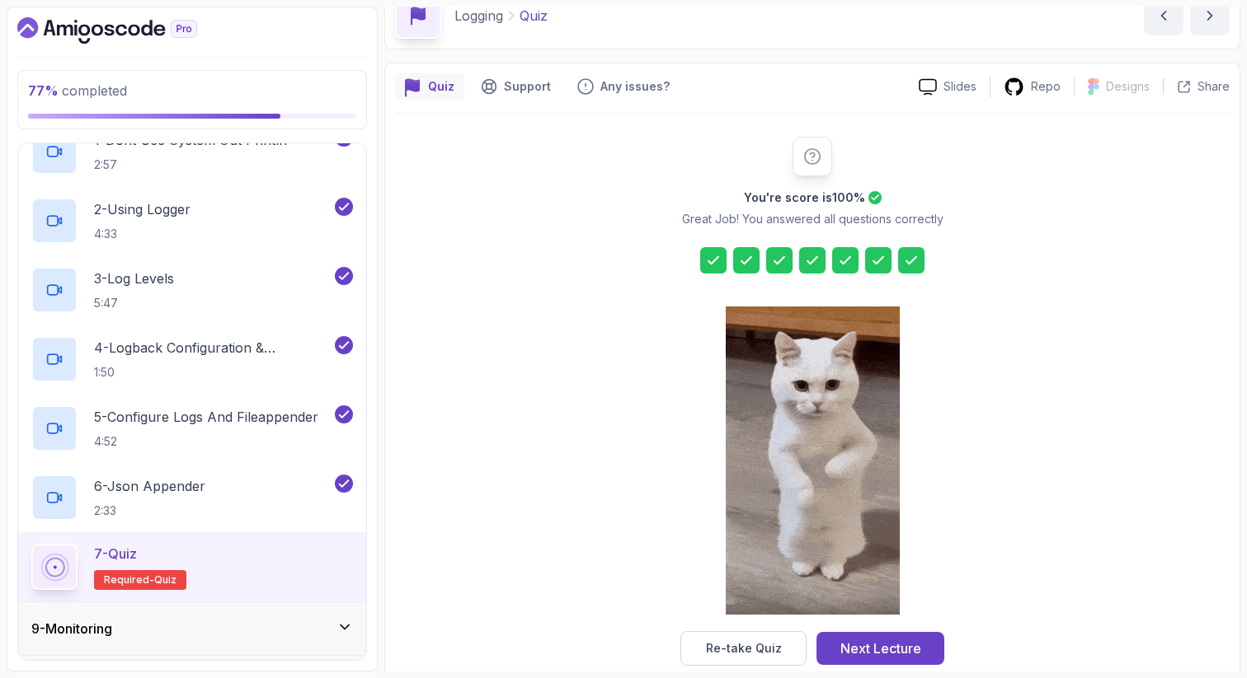
click at [842, 261] on icon at bounding box center [845, 260] width 16 height 16
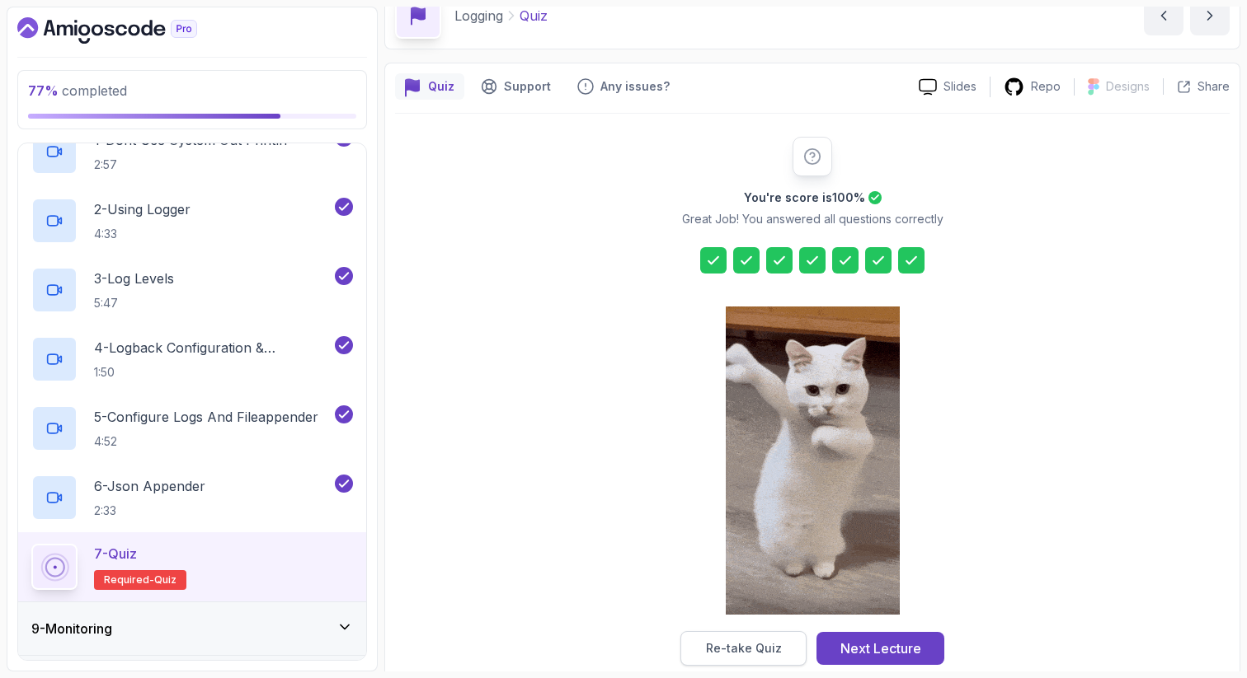
click at [723, 650] on div "Re-take Quiz" at bounding box center [744, 649] width 76 height 16
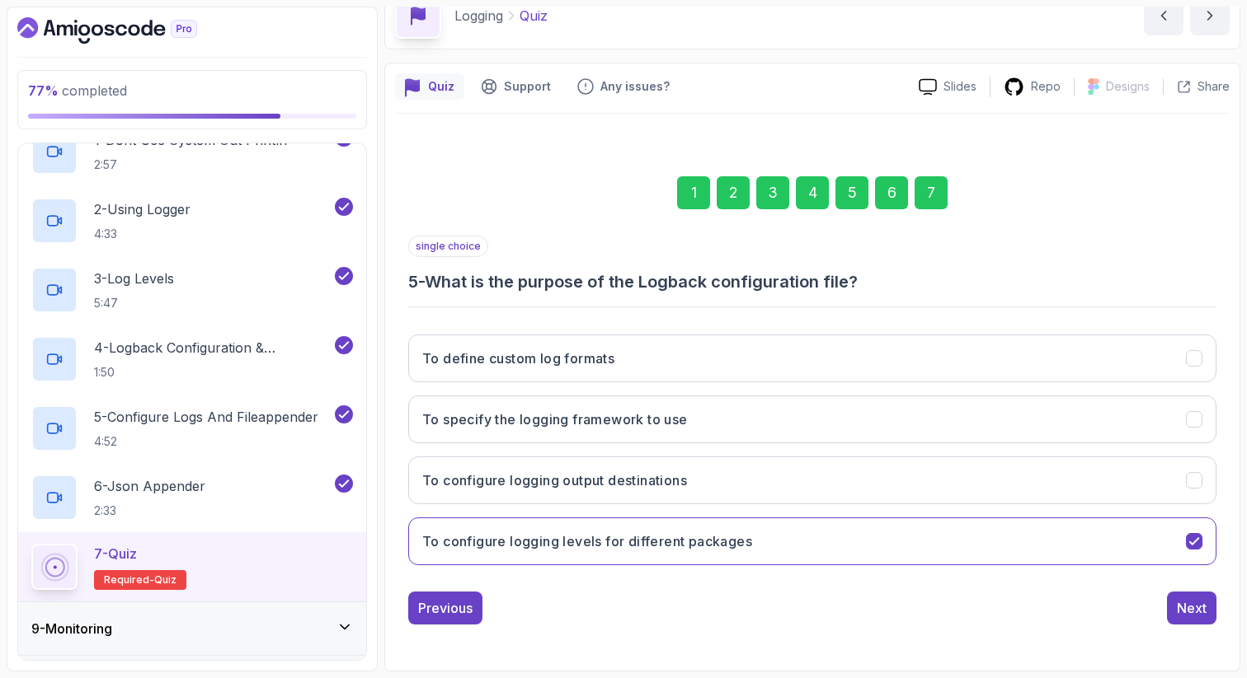
click at [889, 192] on div "6" at bounding box center [891, 192] width 33 height 33
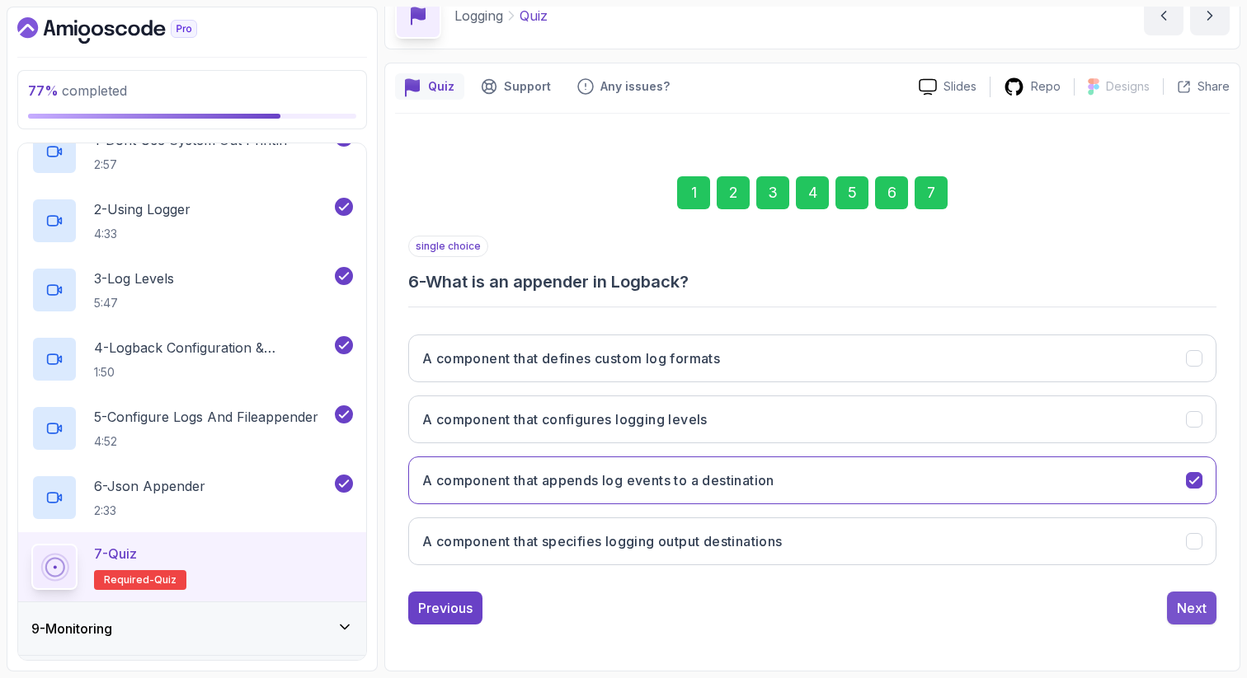
click at [1202, 603] on div "Next" at bounding box center [1191, 609] width 30 height 20
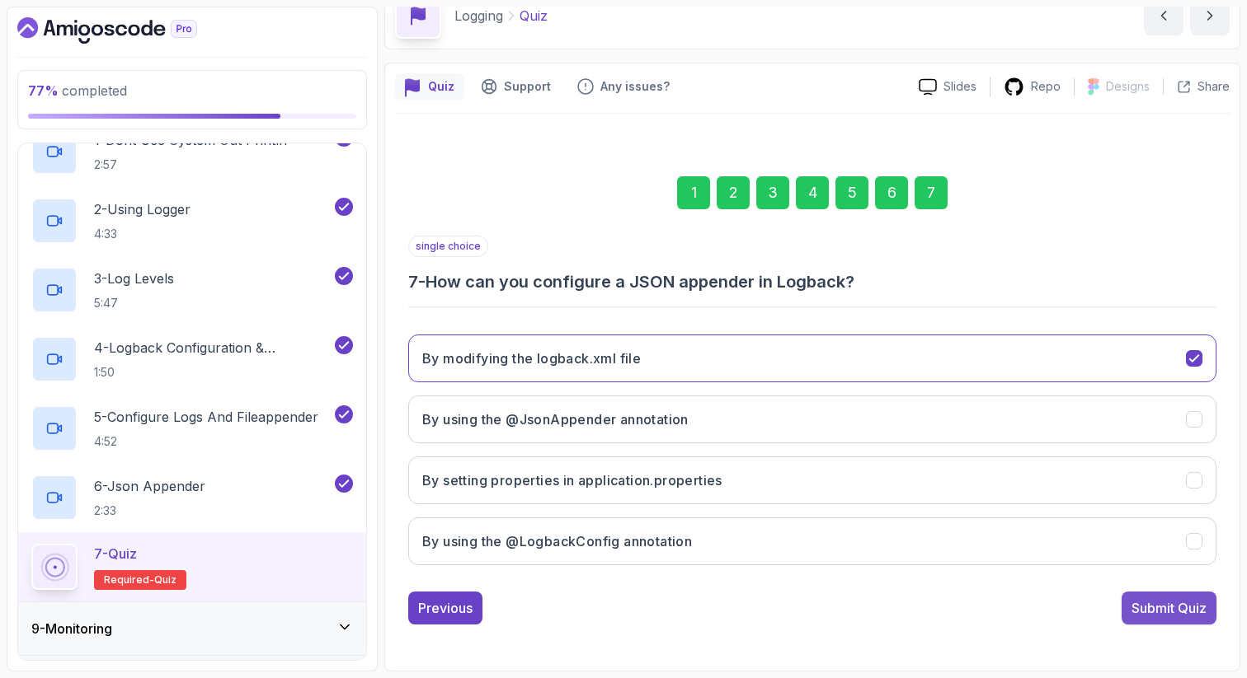
click at [1170, 617] on div "Submit Quiz" at bounding box center [1168, 609] width 75 height 20
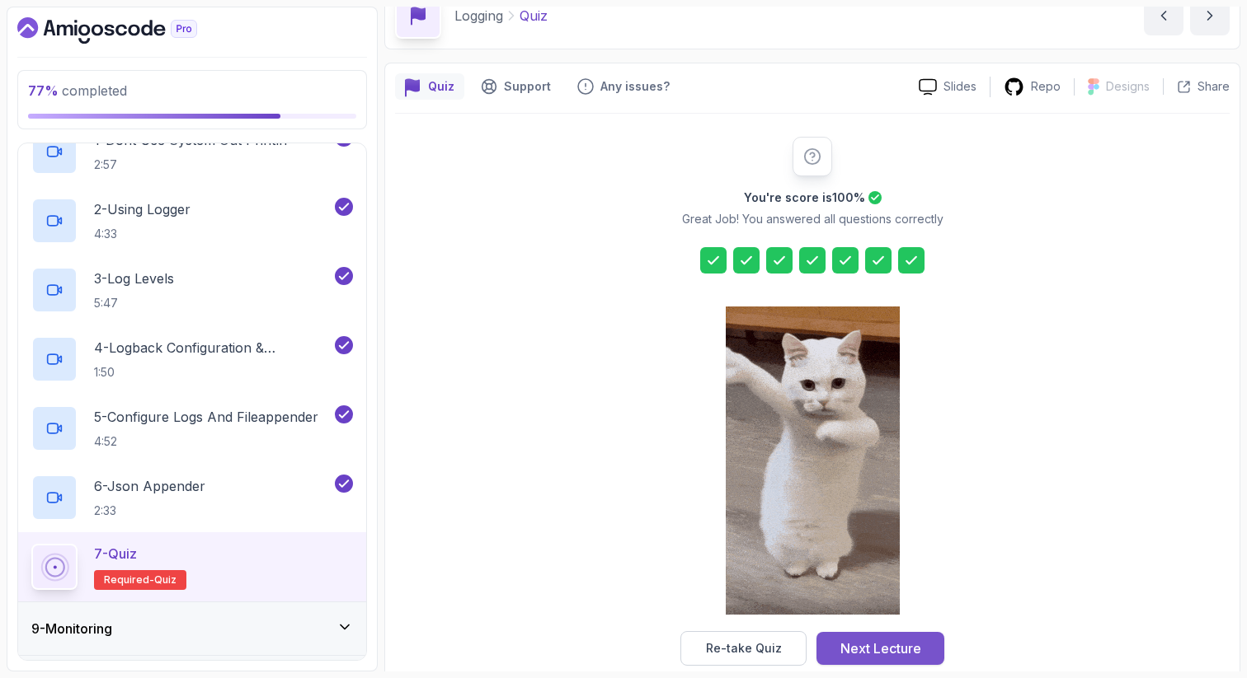
click at [905, 642] on div "Next Lecture" at bounding box center [880, 649] width 81 height 20
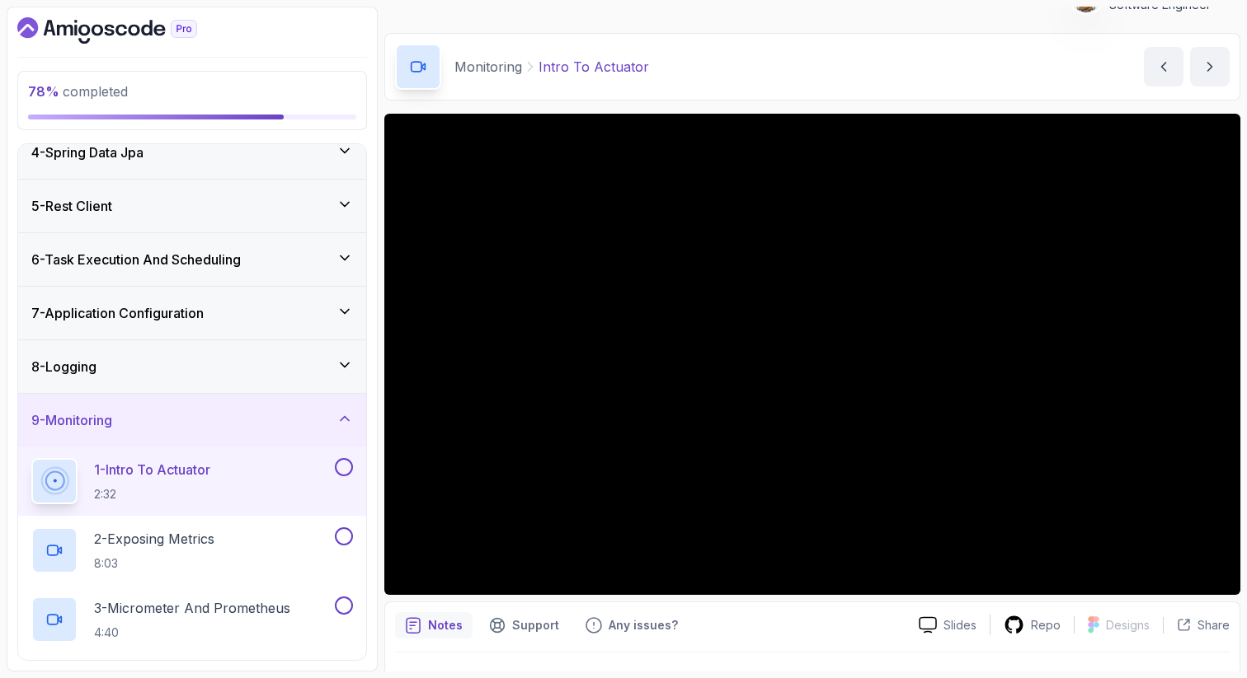
scroll to position [66, 0]
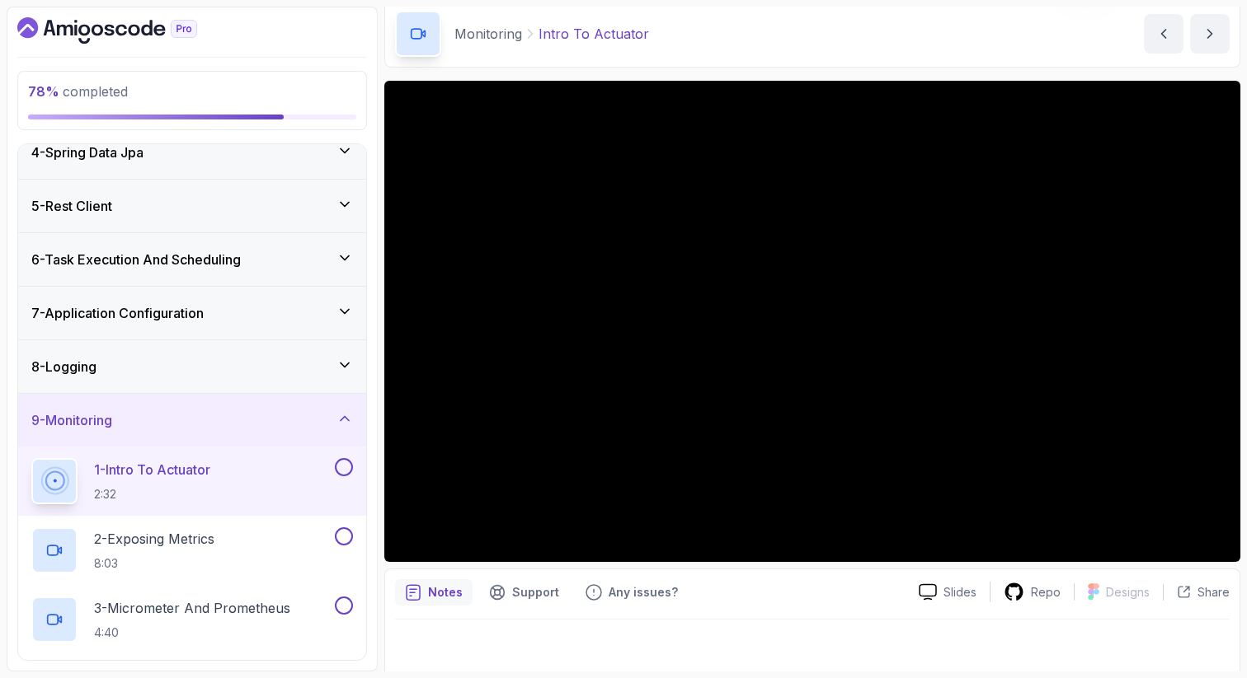
click at [170, 486] on p "2:32" at bounding box center [152, 494] width 116 height 16
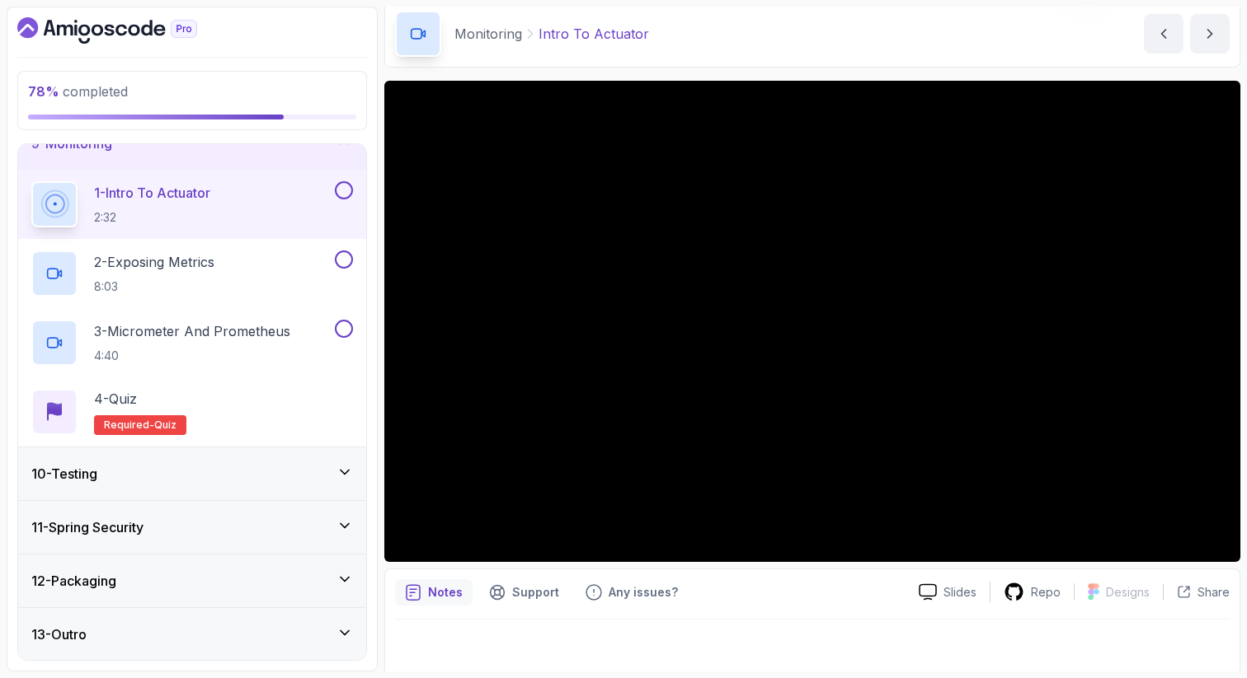
scroll to position [456, 0]
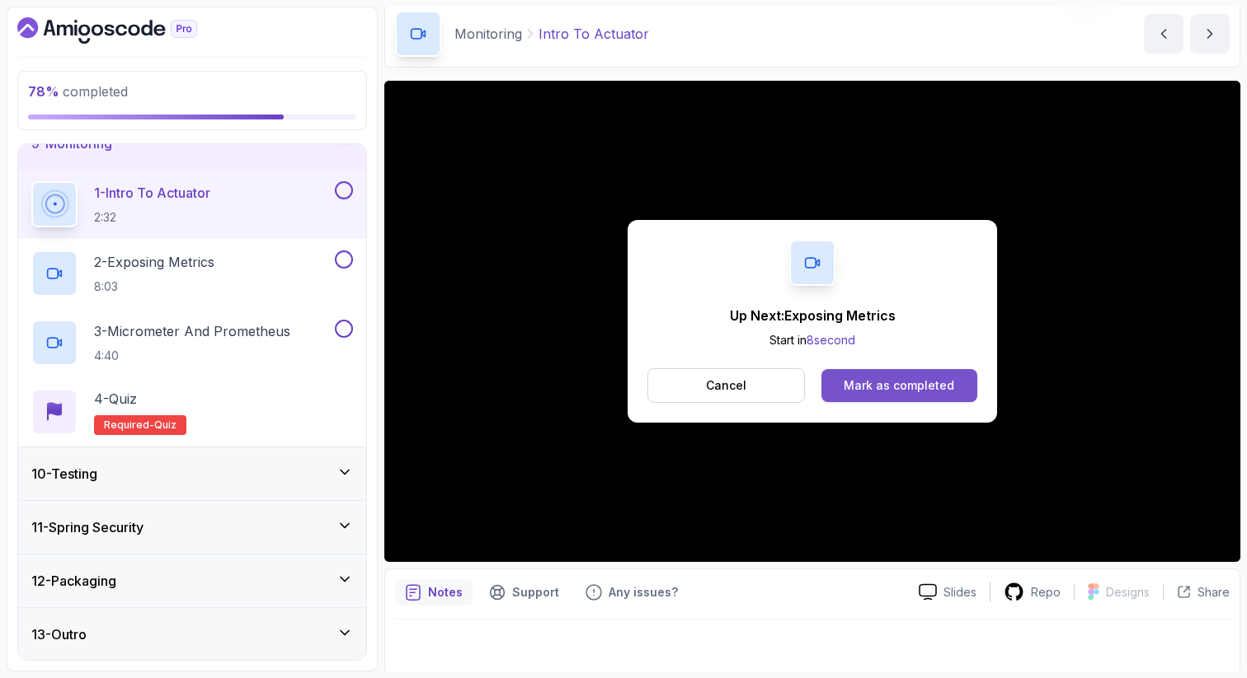
click at [897, 393] on div "Mark as completed" at bounding box center [898, 386] width 110 height 16
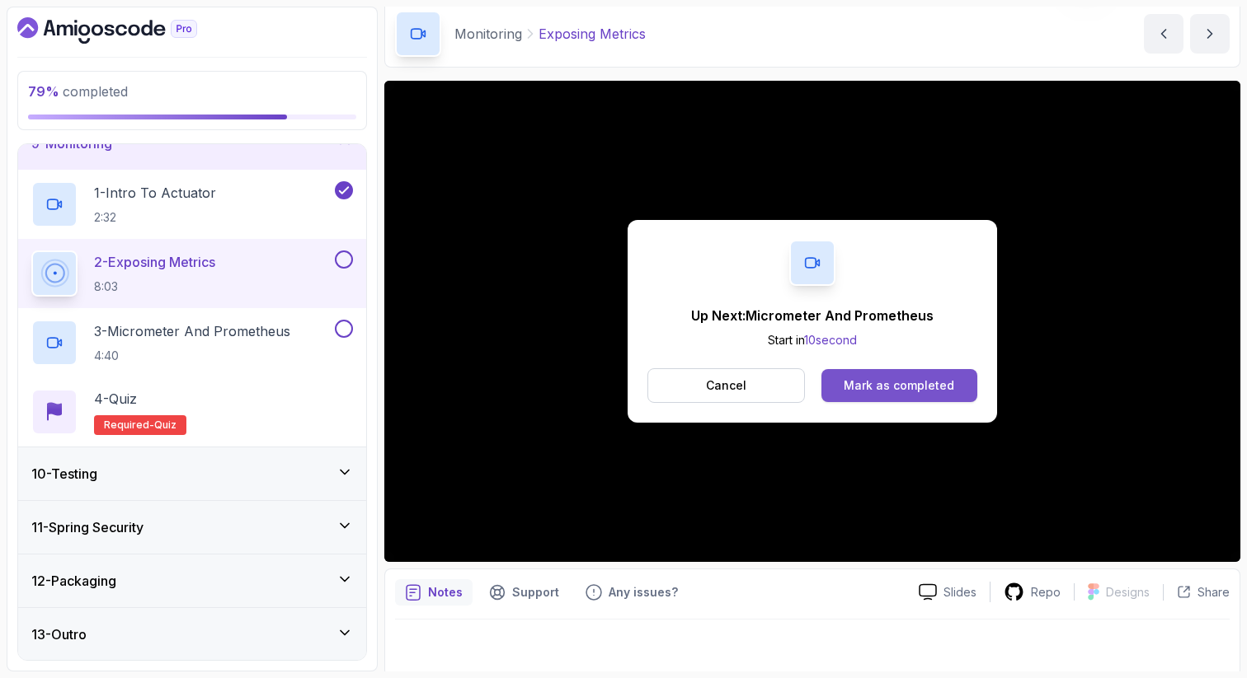
click at [902, 384] on div "Mark as completed" at bounding box center [898, 386] width 110 height 16
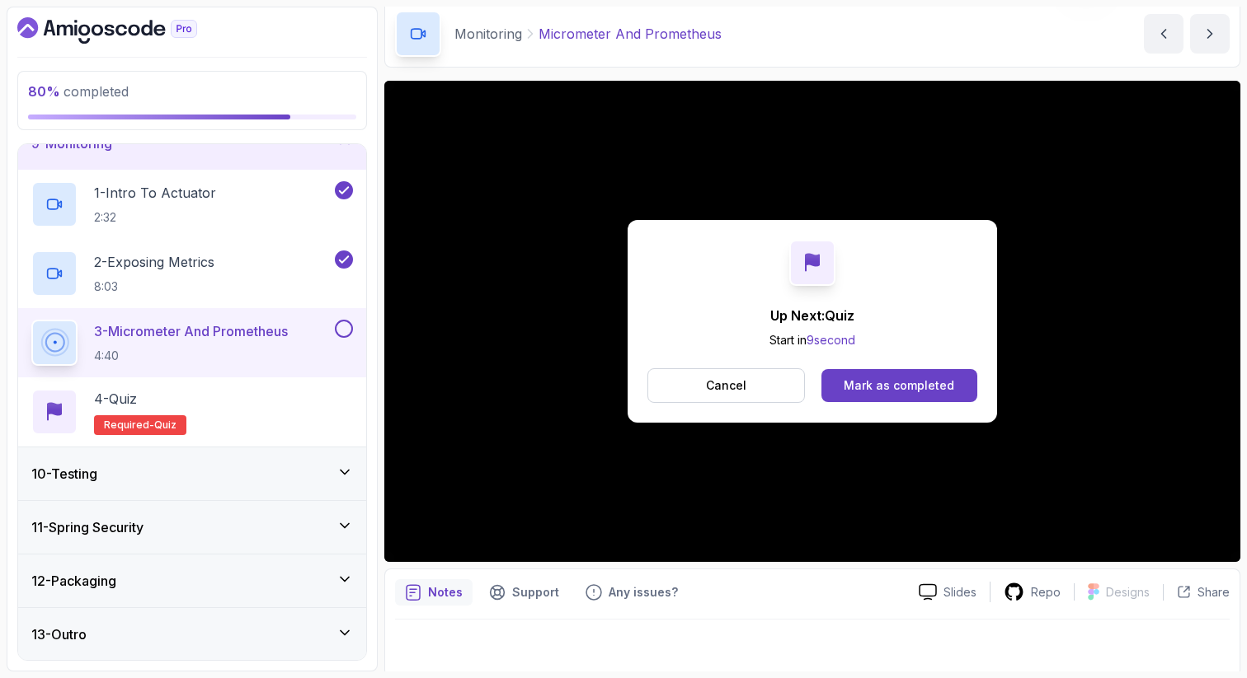
click at [842, 392] on button "Mark as completed" at bounding box center [899, 385] width 156 height 33
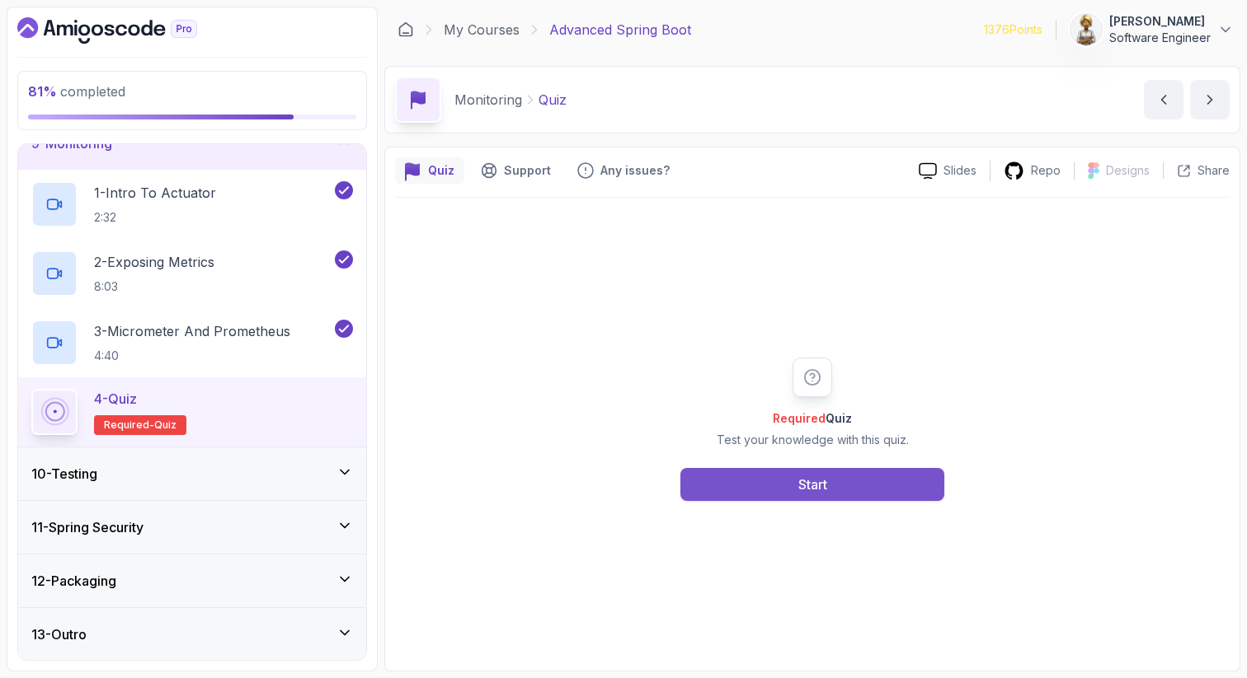
click at [818, 486] on div "Start" at bounding box center [812, 485] width 29 height 20
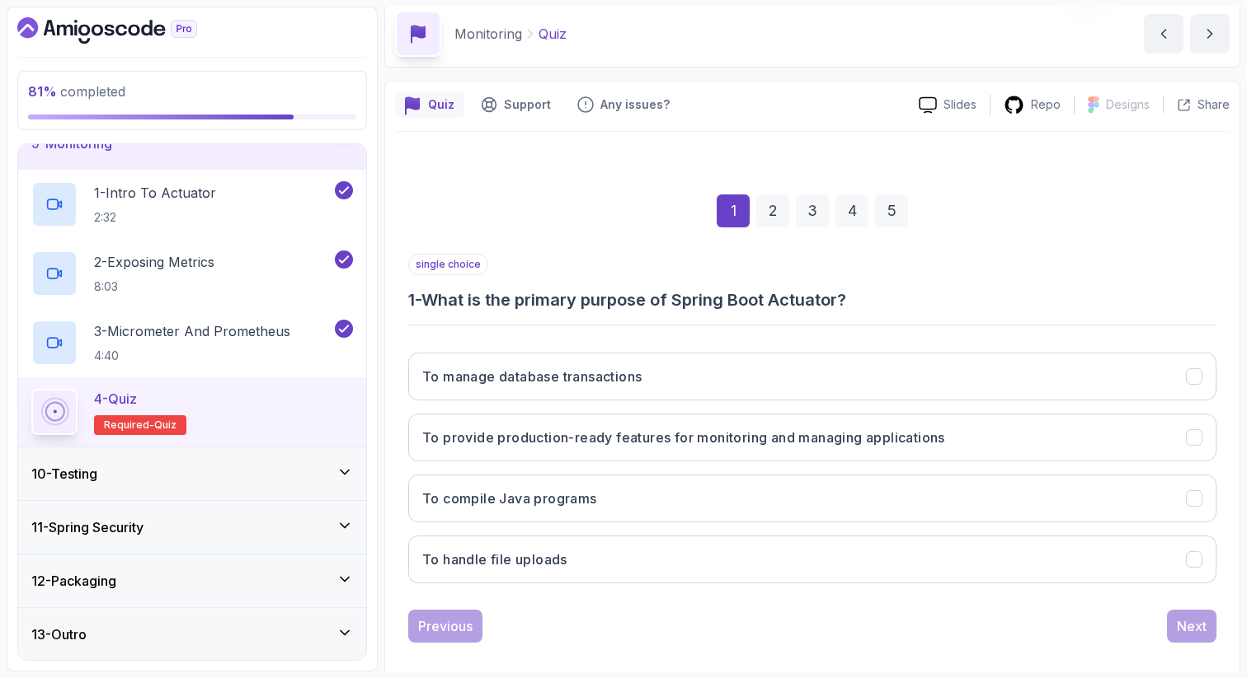
scroll to position [84, 0]
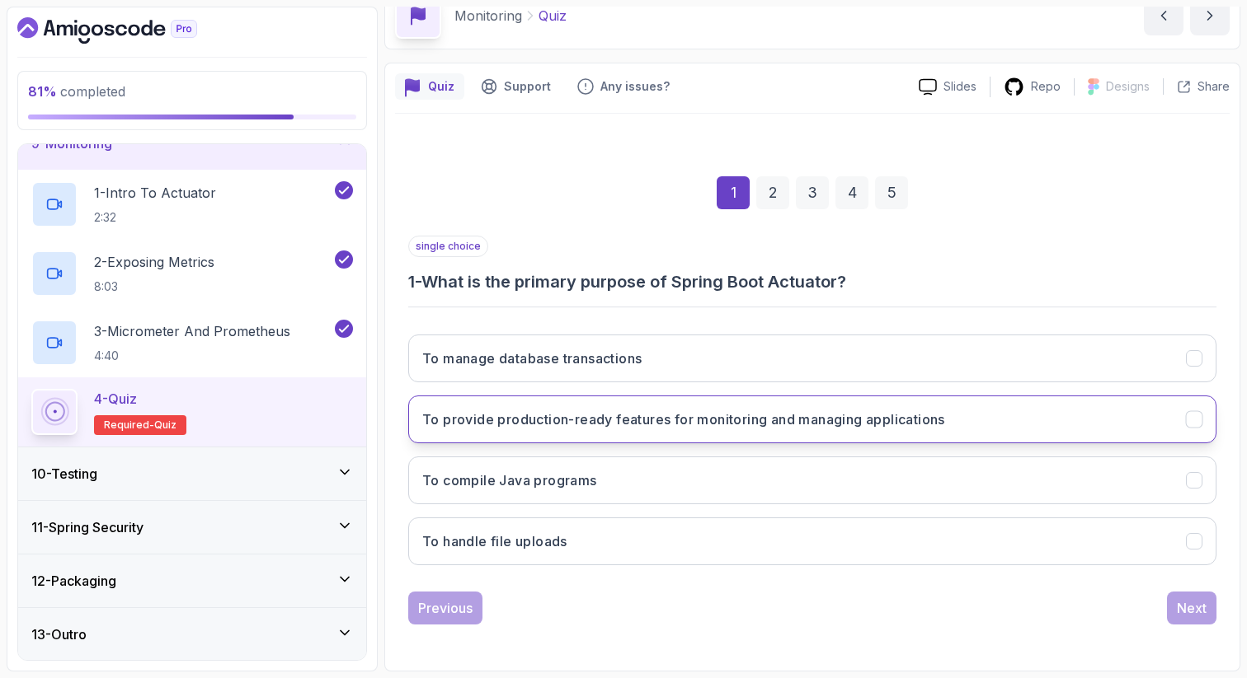
click at [984, 421] on button "To provide production-ready features for monitoring and managing applications" at bounding box center [812, 420] width 808 height 48
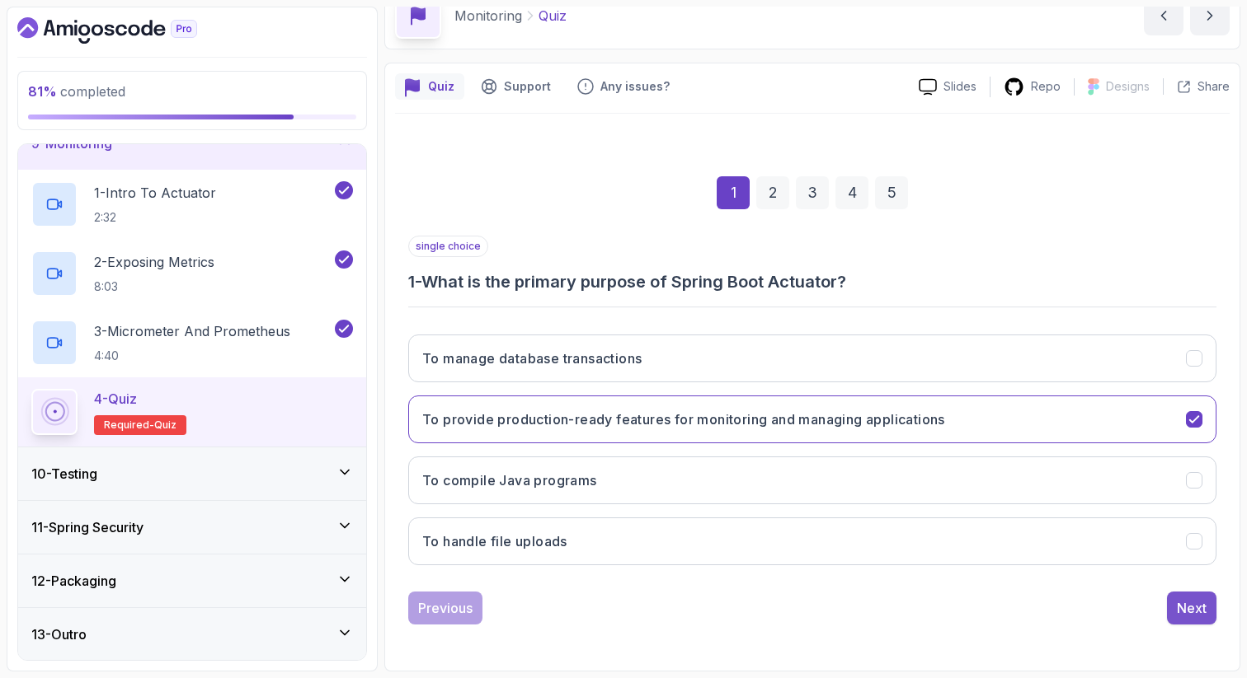
click at [1192, 612] on div "Next" at bounding box center [1191, 609] width 30 height 20
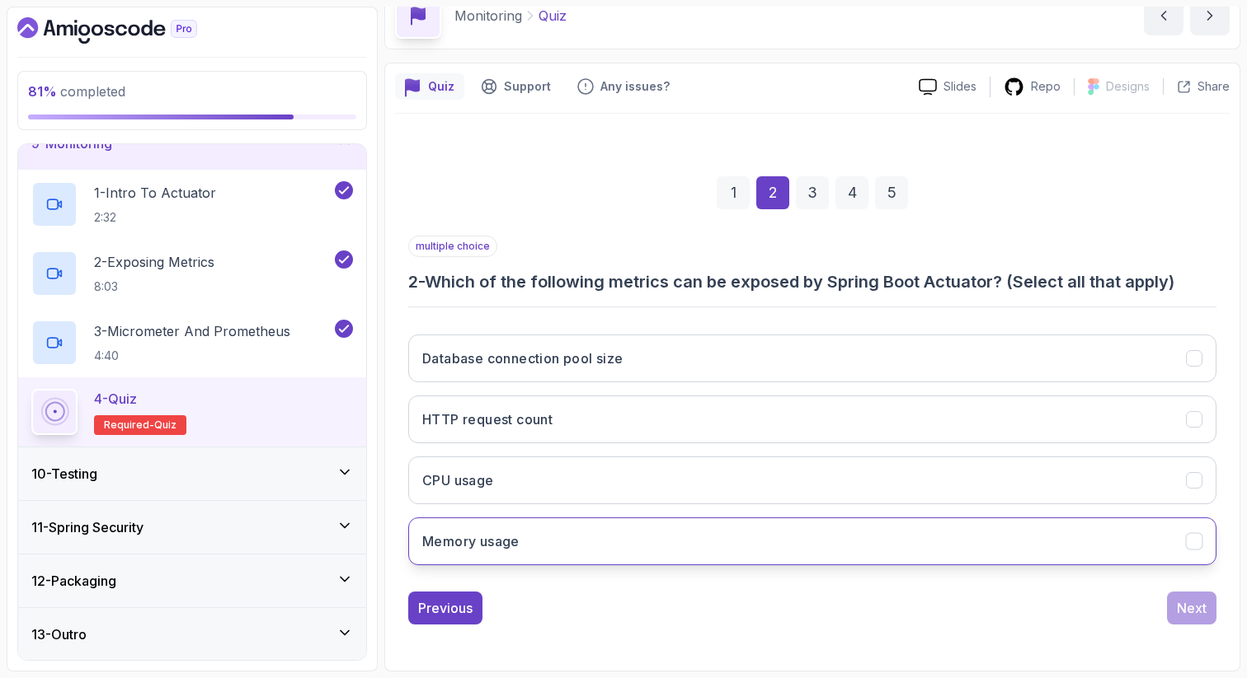
click at [1101, 541] on button "Memory usage" at bounding box center [812, 542] width 808 height 48
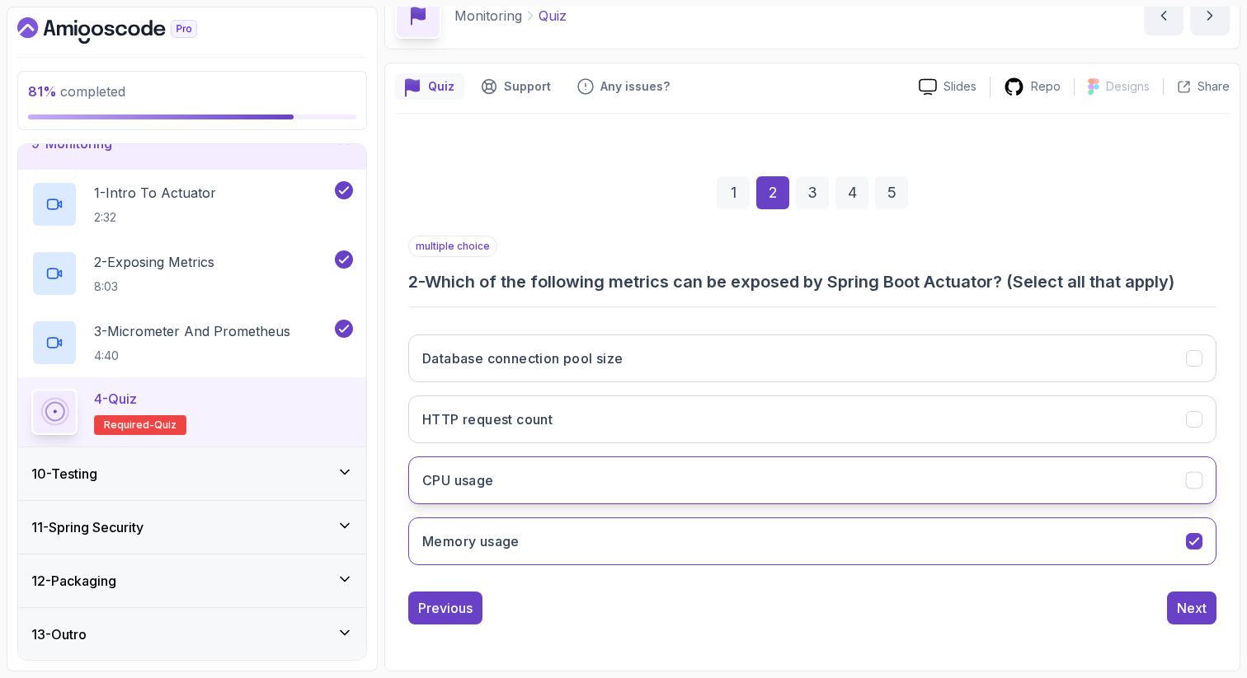
click at [1097, 468] on button "CPU usage" at bounding box center [812, 481] width 808 height 48
click at [1200, 603] on div "Next" at bounding box center [1191, 609] width 30 height 20
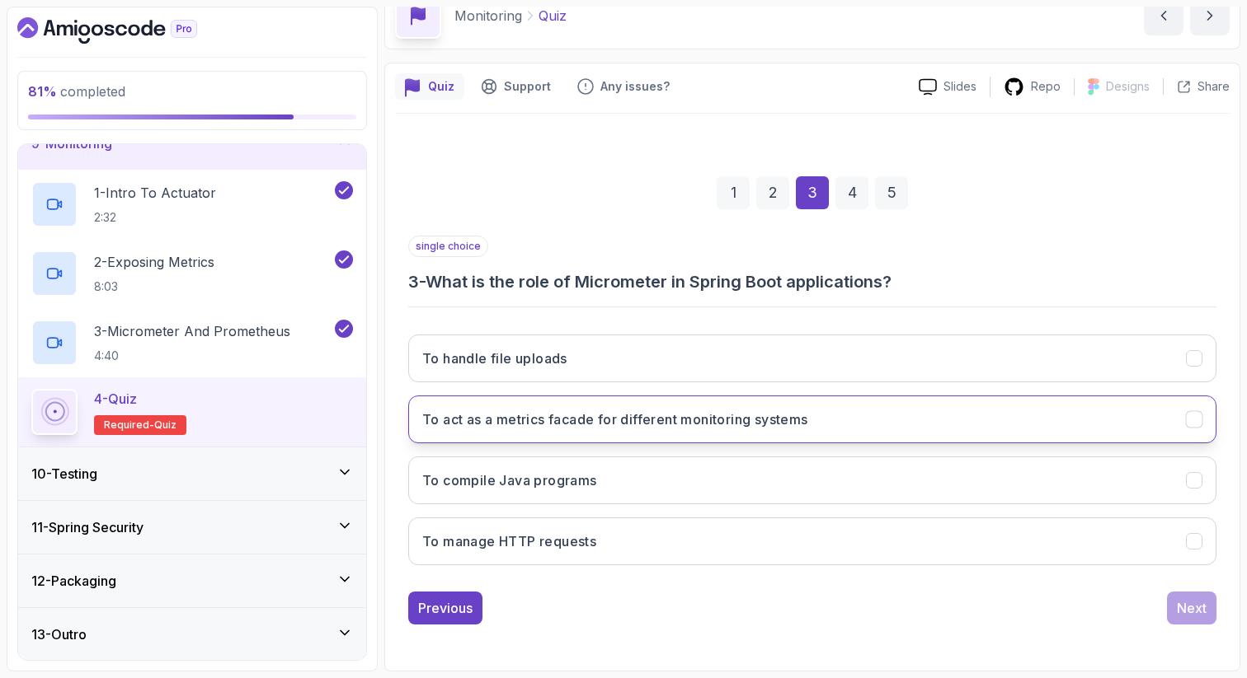
click at [1140, 416] on button "To act as a metrics facade for different monitoring systems" at bounding box center [812, 420] width 808 height 48
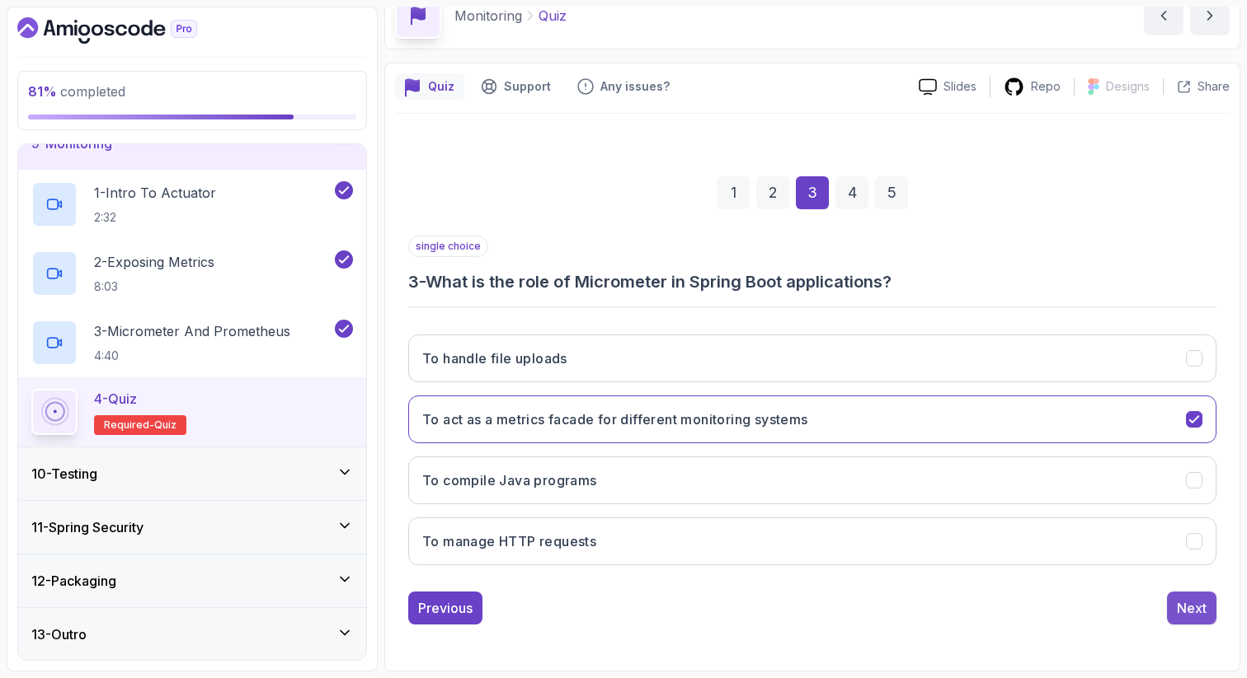
click at [1196, 599] on div "Next" at bounding box center [1191, 609] width 30 height 20
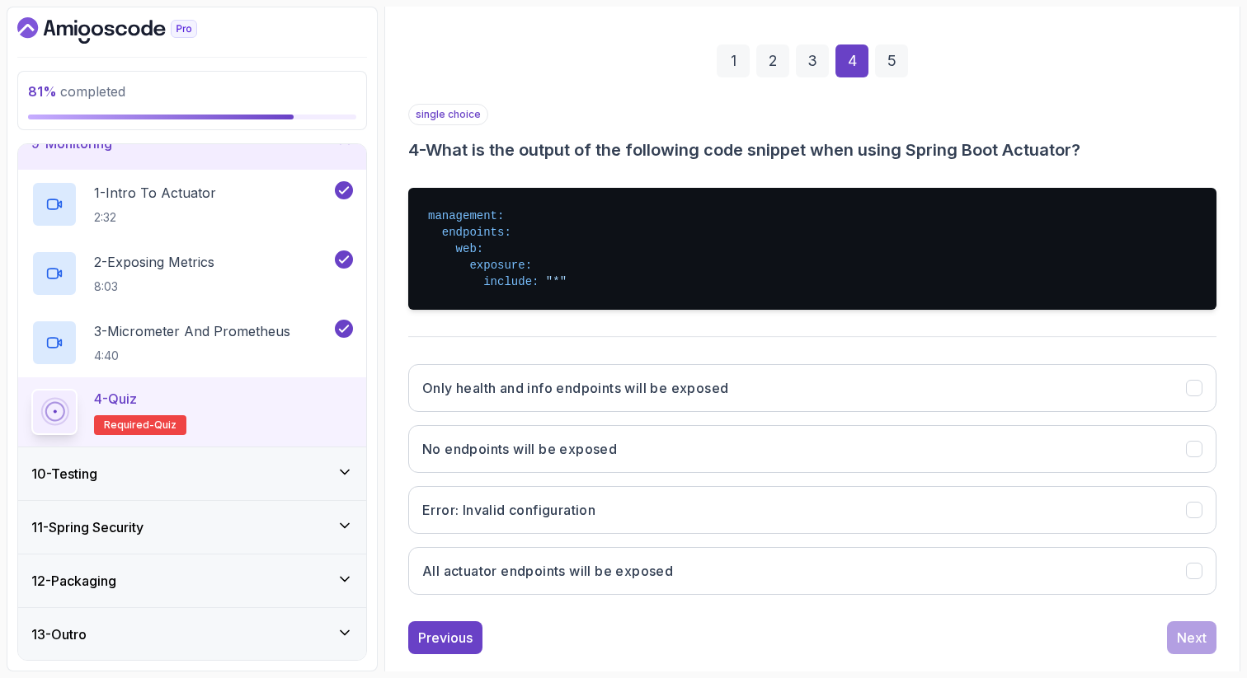
scroll to position [246, 0]
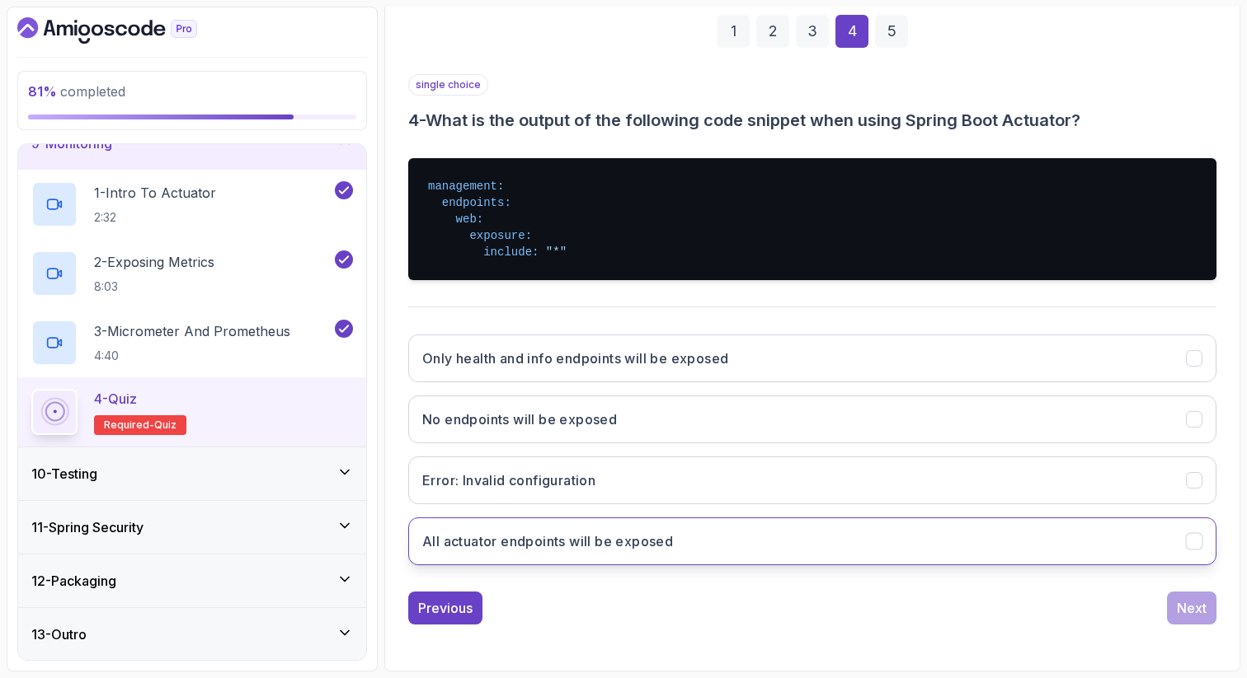
click at [1077, 541] on button "All actuator endpoints will be exposed" at bounding box center [812, 542] width 808 height 48
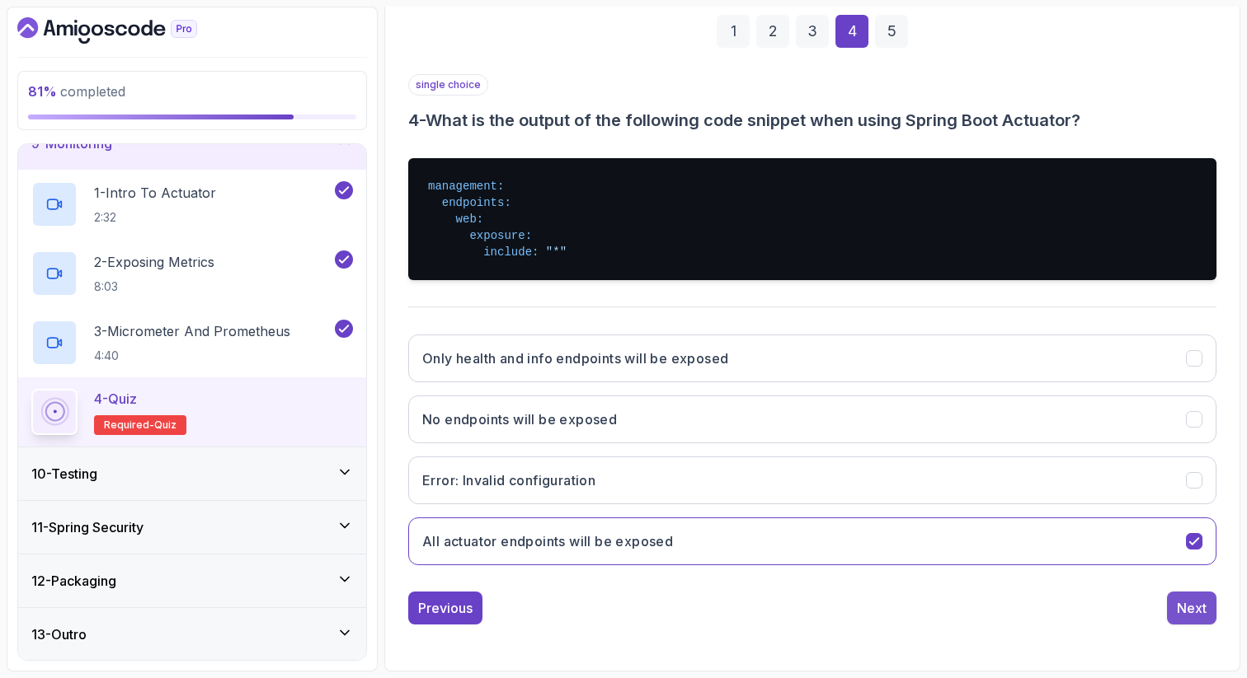
click at [1195, 609] on div "Next" at bounding box center [1191, 609] width 30 height 20
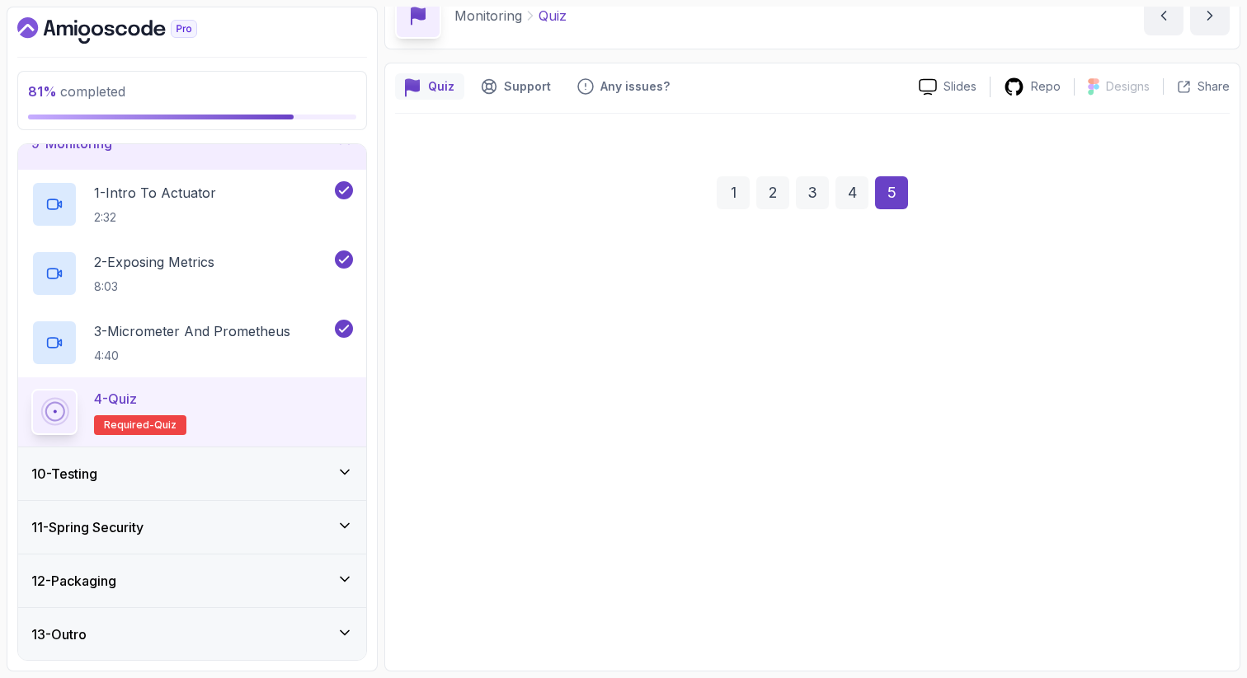
scroll to position [84, 0]
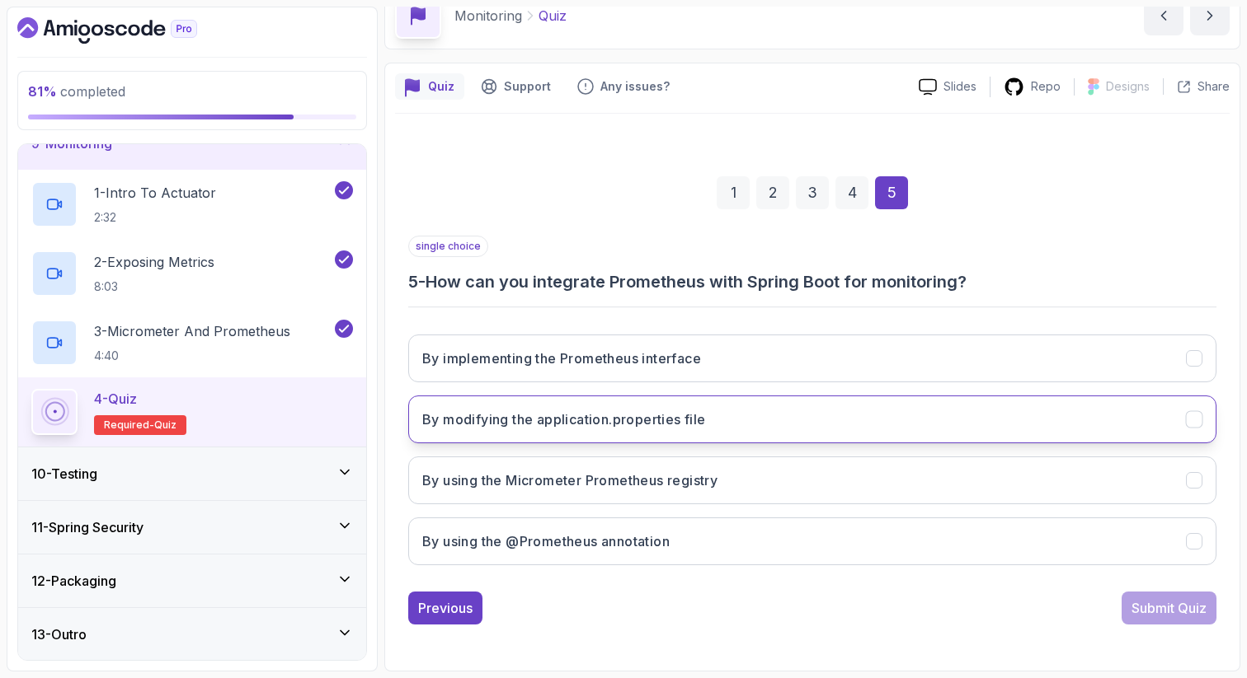
click at [1163, 411] on button "By modifying the application.properties file" at bounding box center [812, 420] width 808 height 48
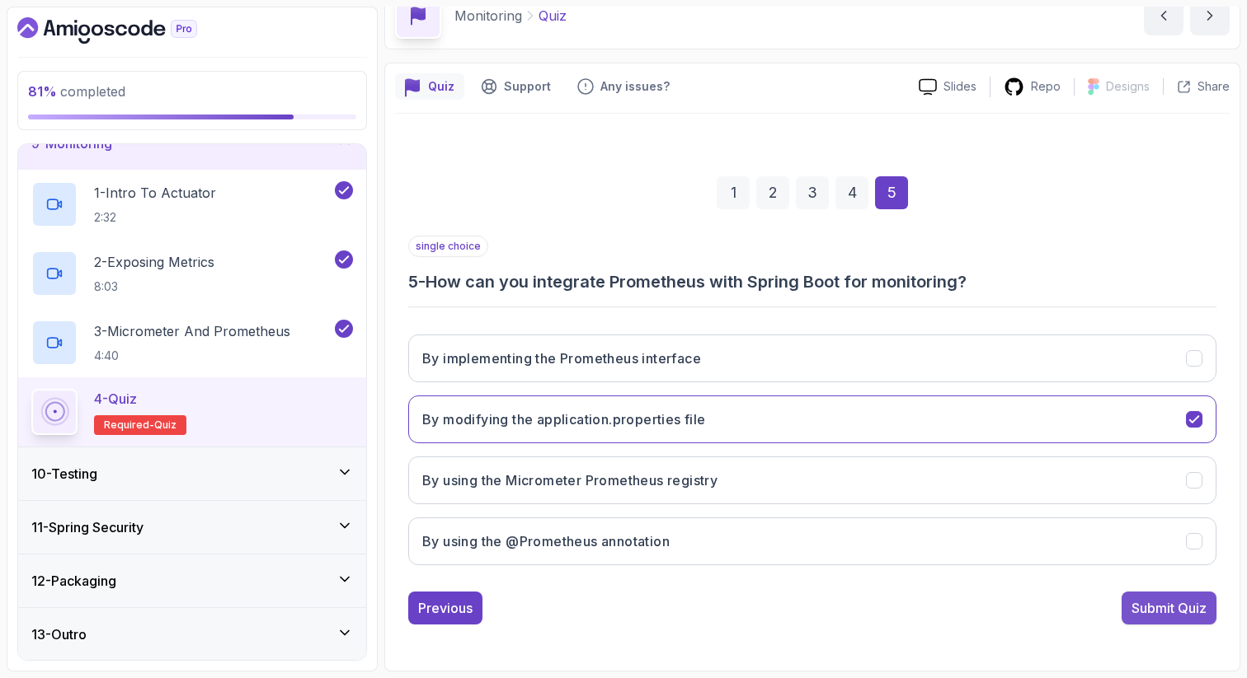
click at [1181, 604] on div "Submit Quiz" at bounding box center [1168, 609] width 75 height 20
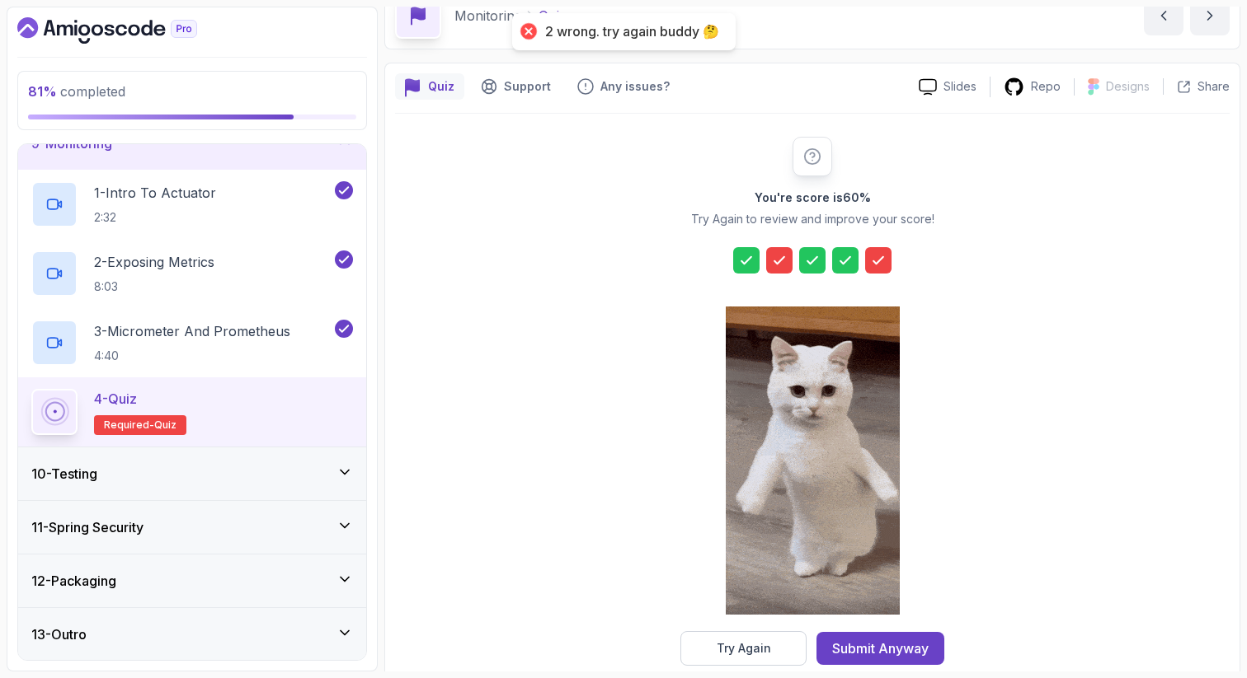
click at [780, 256] on icon at bounding box center [779, 260] width 16 height 16
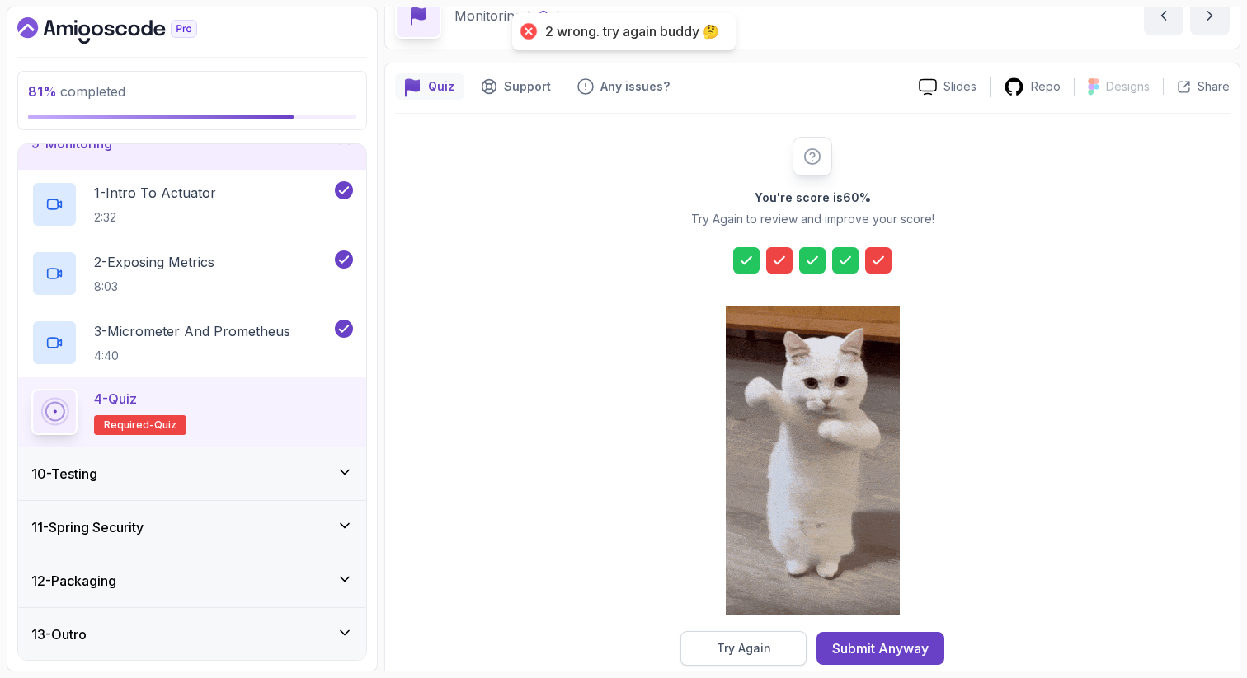
click at [747, 646] on div "Try Again" at bounding box center [743, 649] width 54 height 16
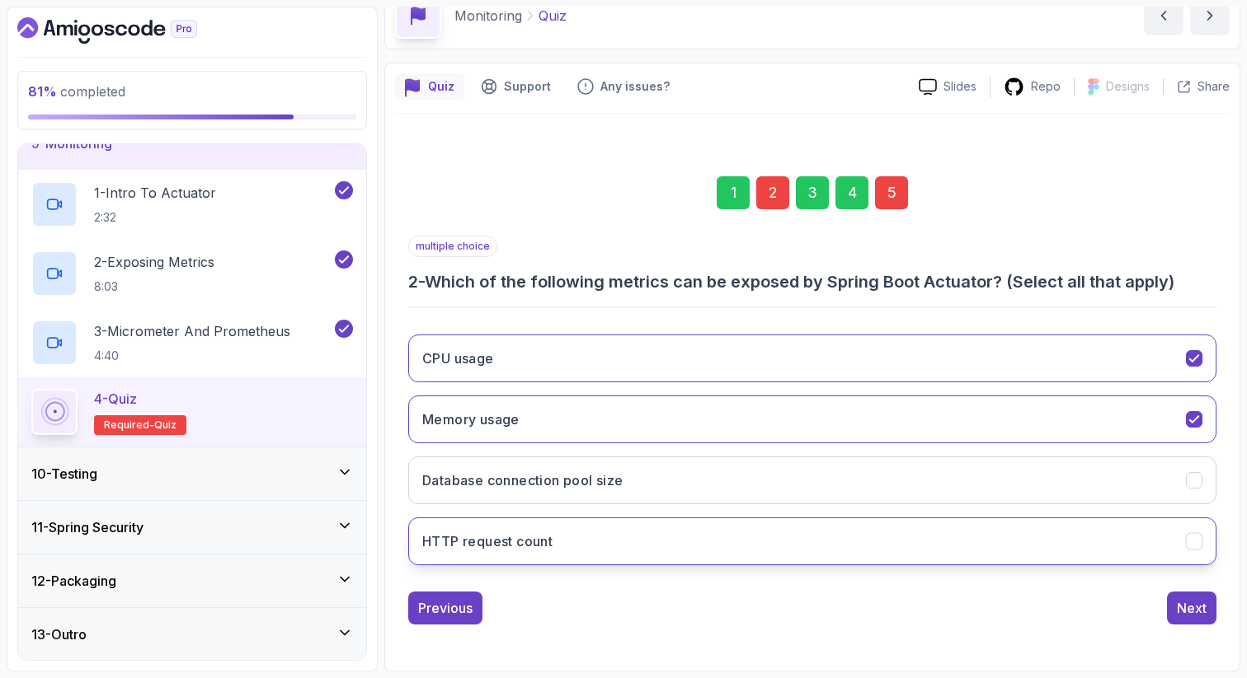
click at [794, 542] on button "HTTP request count" at bounding box center [812, 542] width 808 height 48
click at [890, 190] on div "5" at bounding box center [891, 192] width 33 height 33
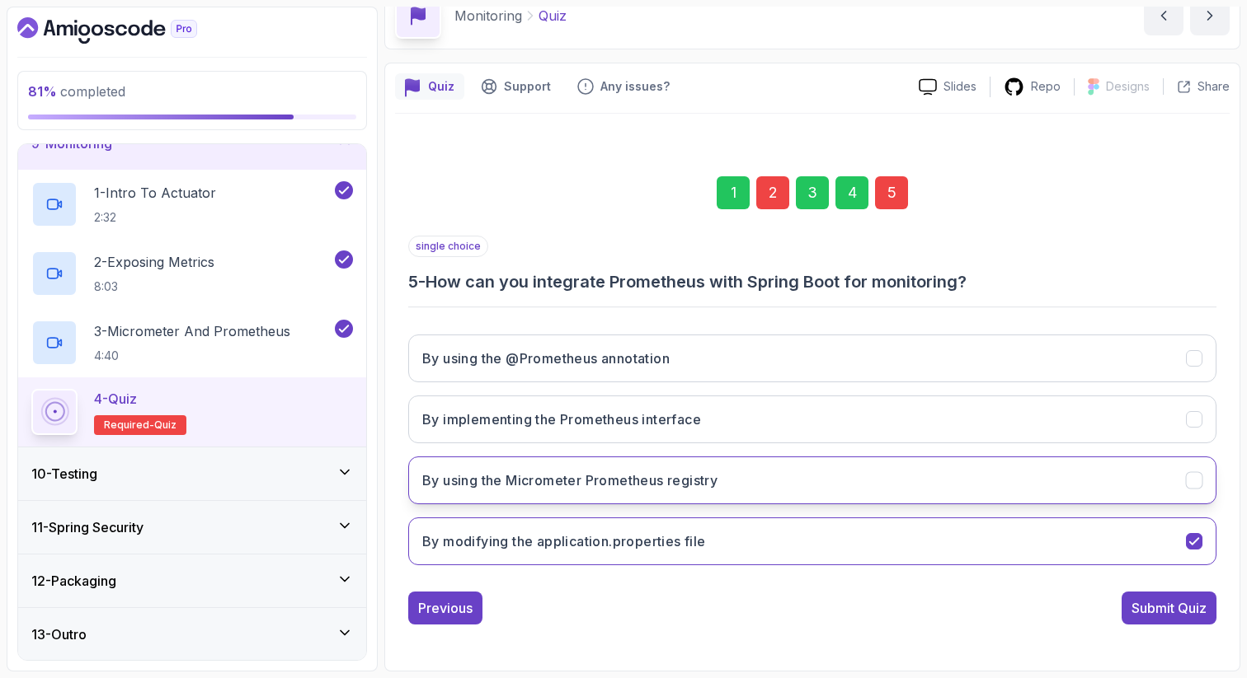
click at [829, 486] on button "By using the Micrometer Prometheus registry" at bounding box center [812, 481] width 808 height 48
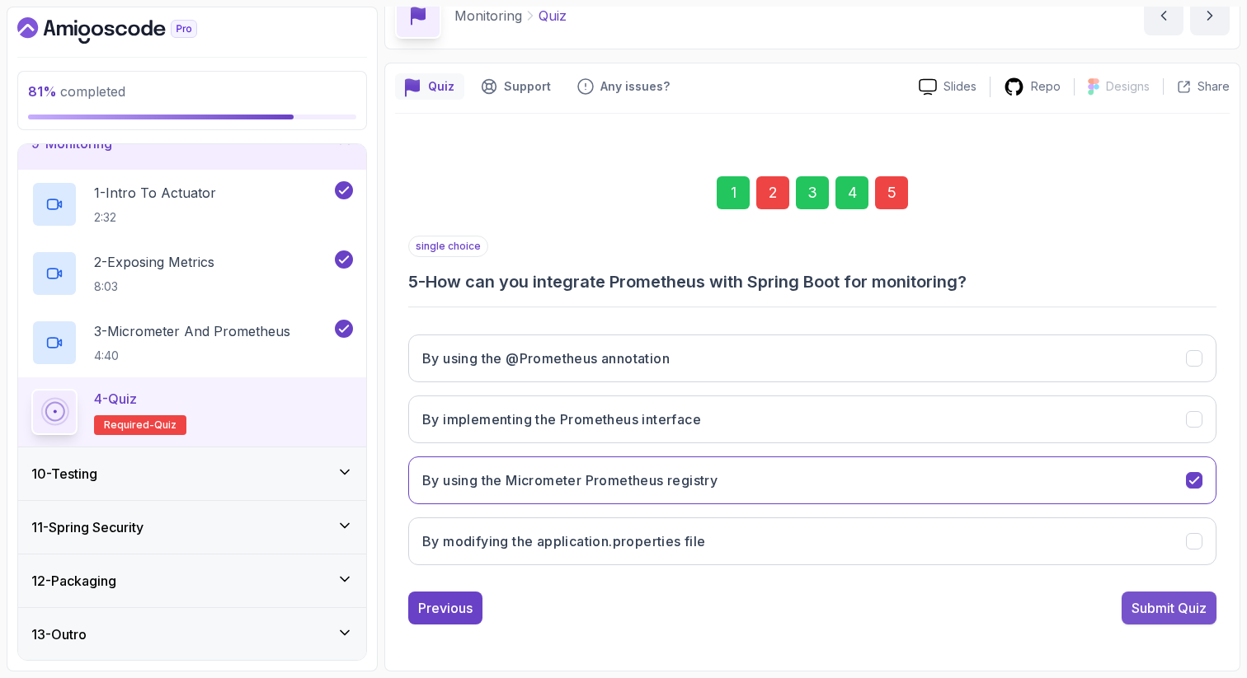
click at [1165, 616] on div "Submit Quiz" at bounding box center [1168, 609] width 75 height 20
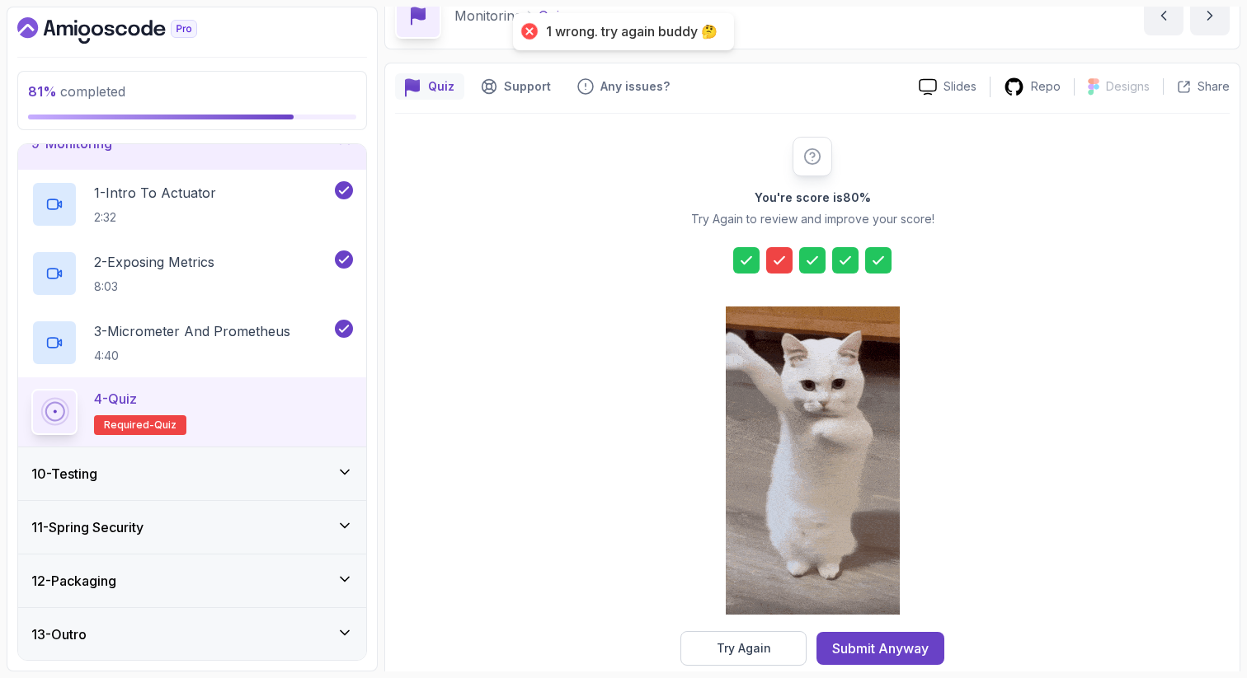
click at [785, 257] on icon at bounding box center [779, 260] width 16 height 16
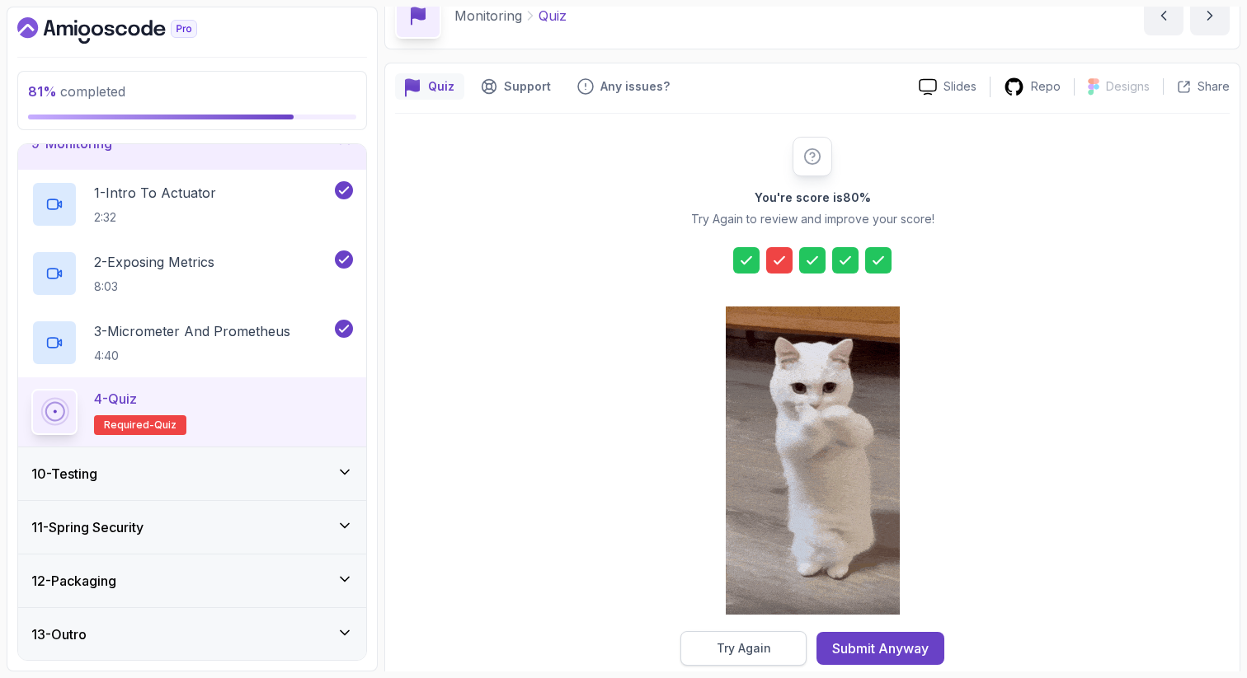
click at [730, 644] on div "Try Again" at bounding box center [743, 649] width 54 height 16
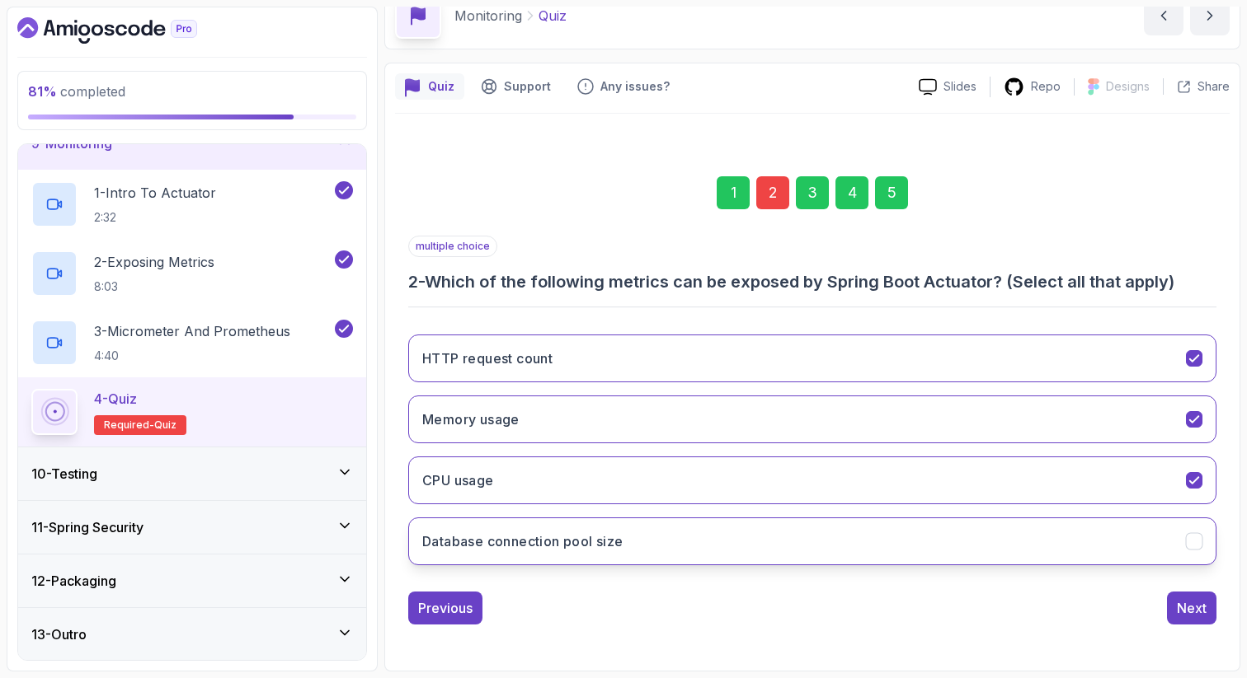
click at [720, 521] on button "Database connection pool size" at bounding box center [812, 542] width 808 height 48
click at [892, 199] on div "5" at bounding box center [891, 192] width 33 height 33
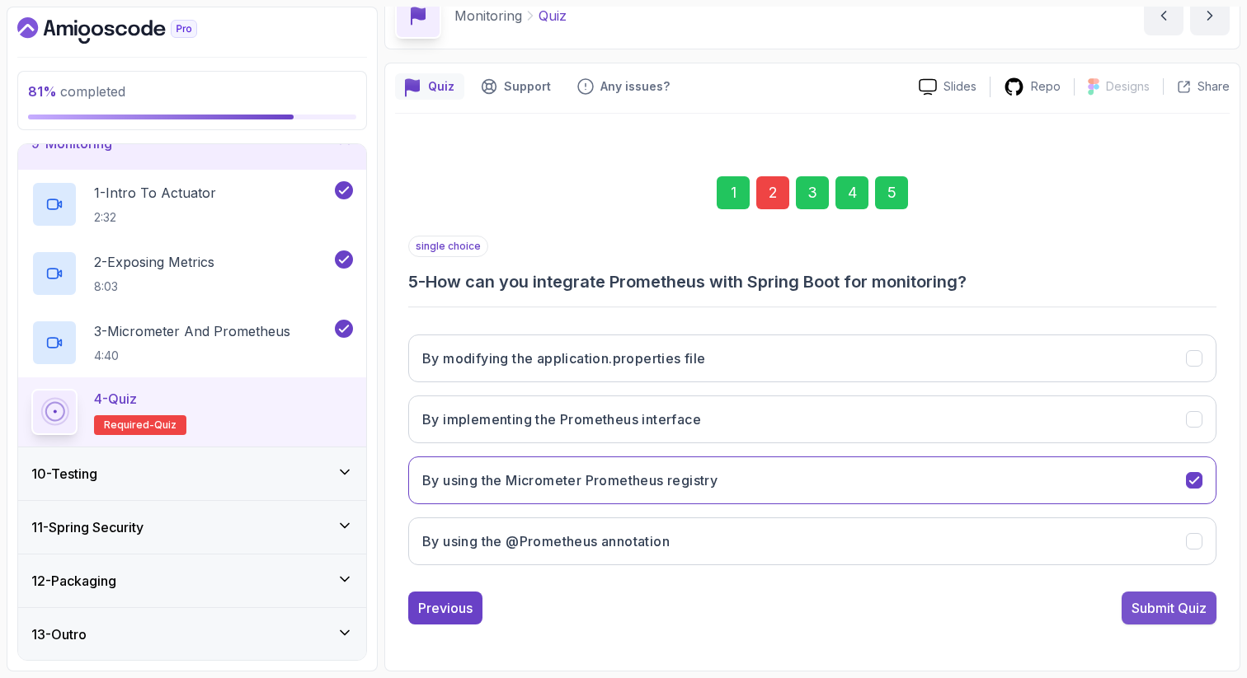
click at [1176, 612] on div "Submit Quiz" at bounding box center [1168, 609] width 75 height 20
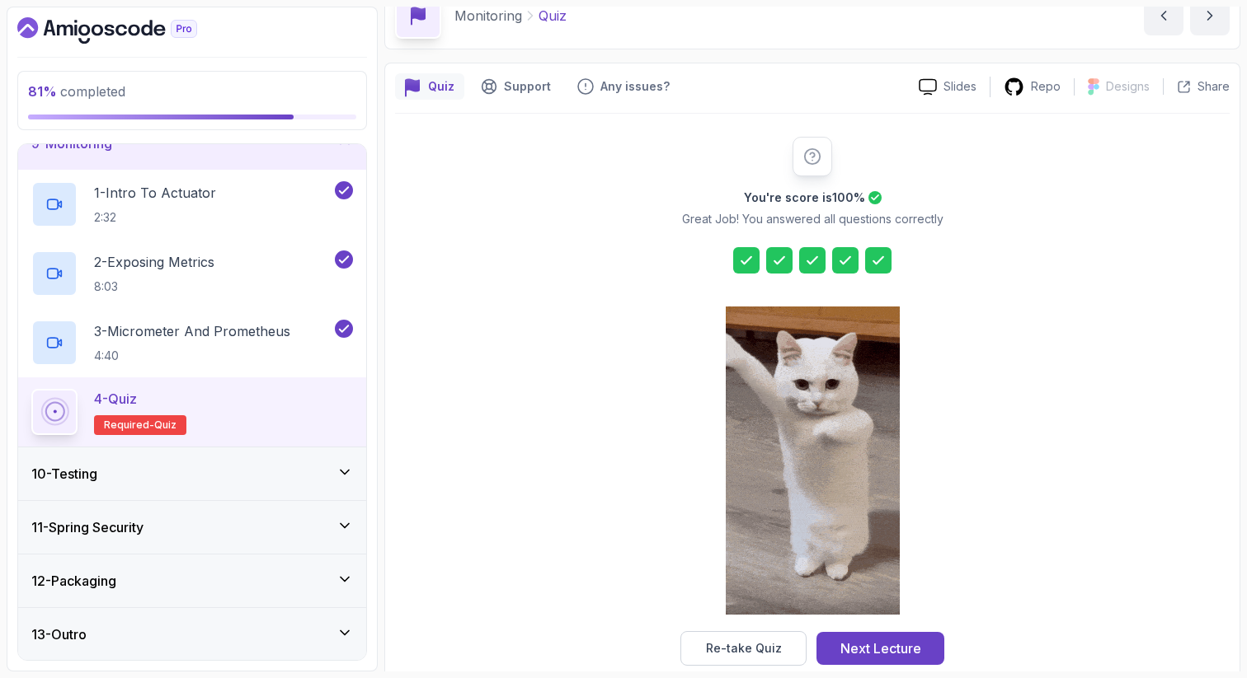
click at [739, 258] on icon at bounding box center [746, 260] width 16 height 16
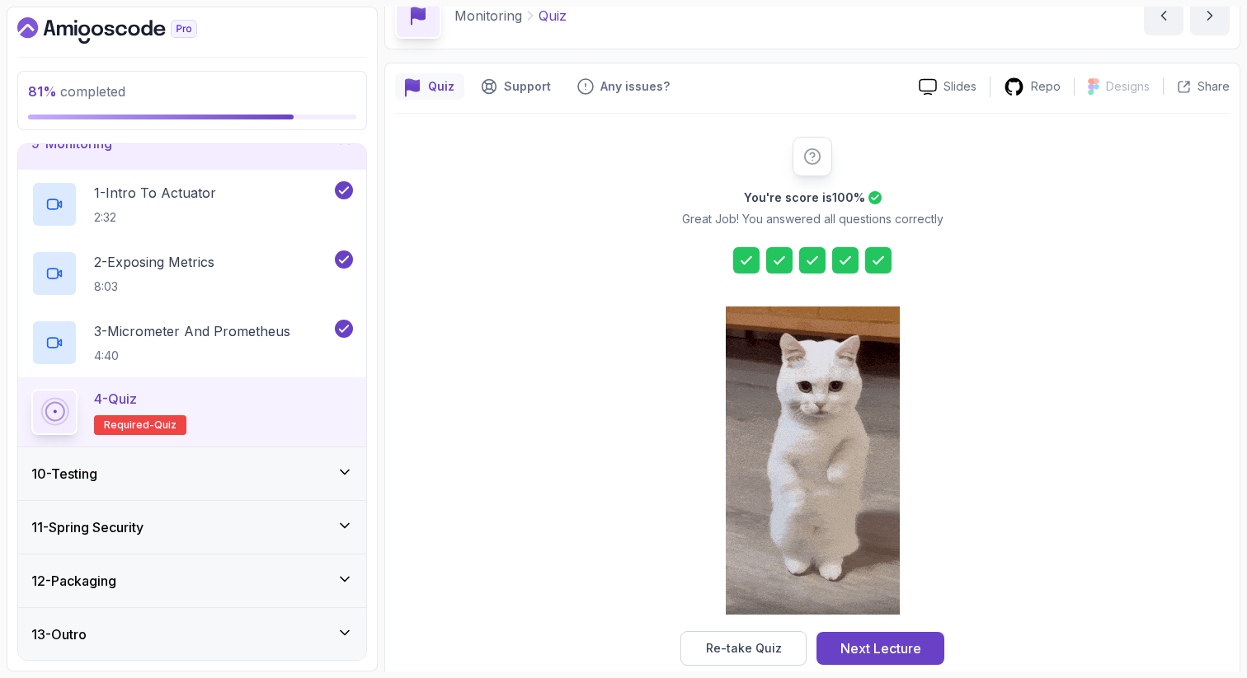
click at [754, 644] on div "Re-take Quiz" at bounding box center [744, 649] width 76 height 16
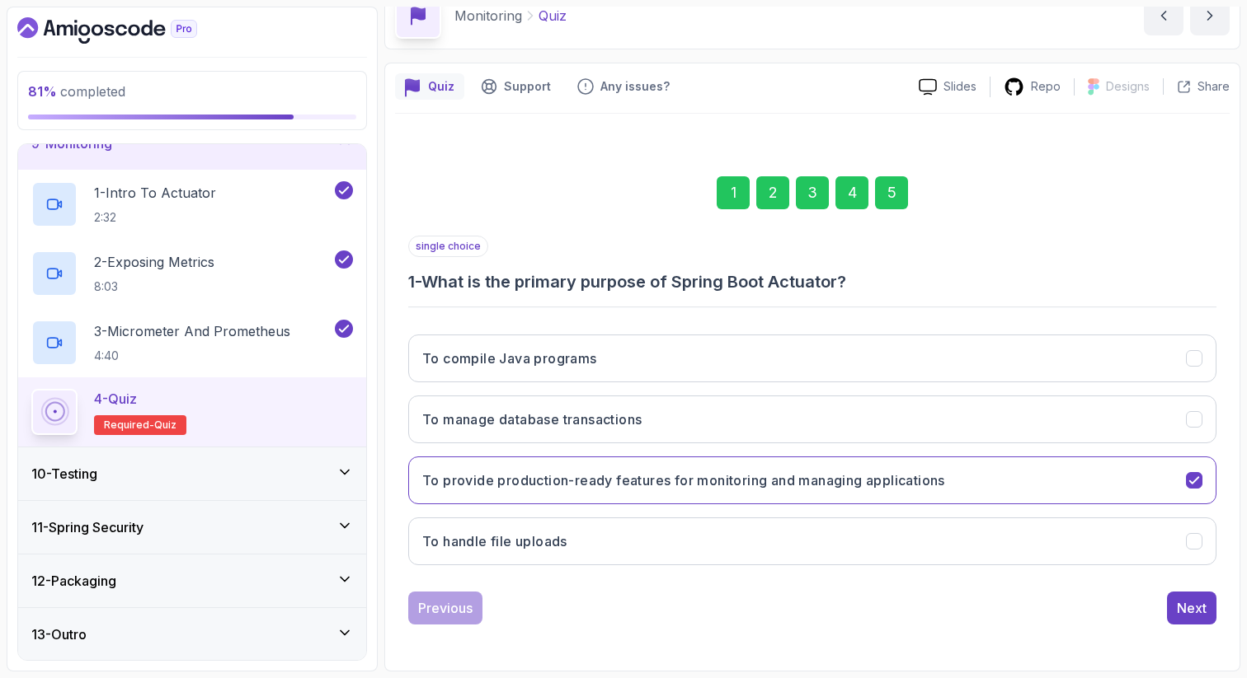
click at [772, 195] on div "2" at bounding box center [772, 192] width 33 height 33
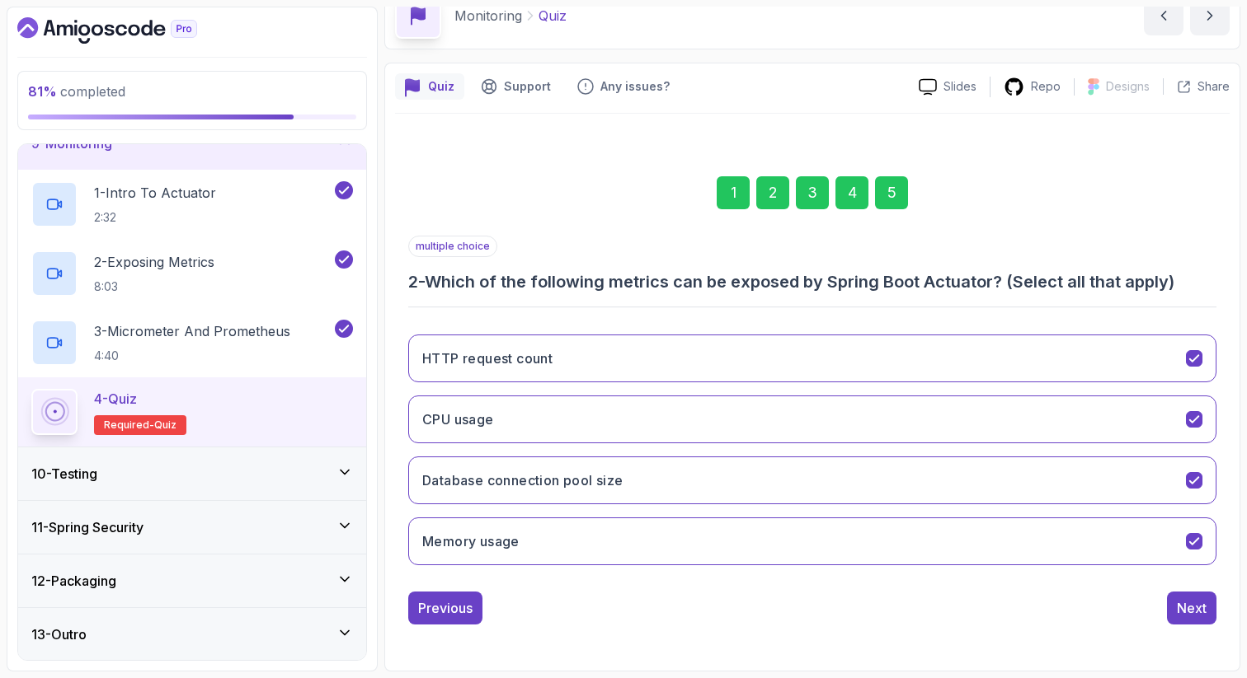
click at [816, 190] on div "3" at bounding box center [812, 192] width 33 height 33
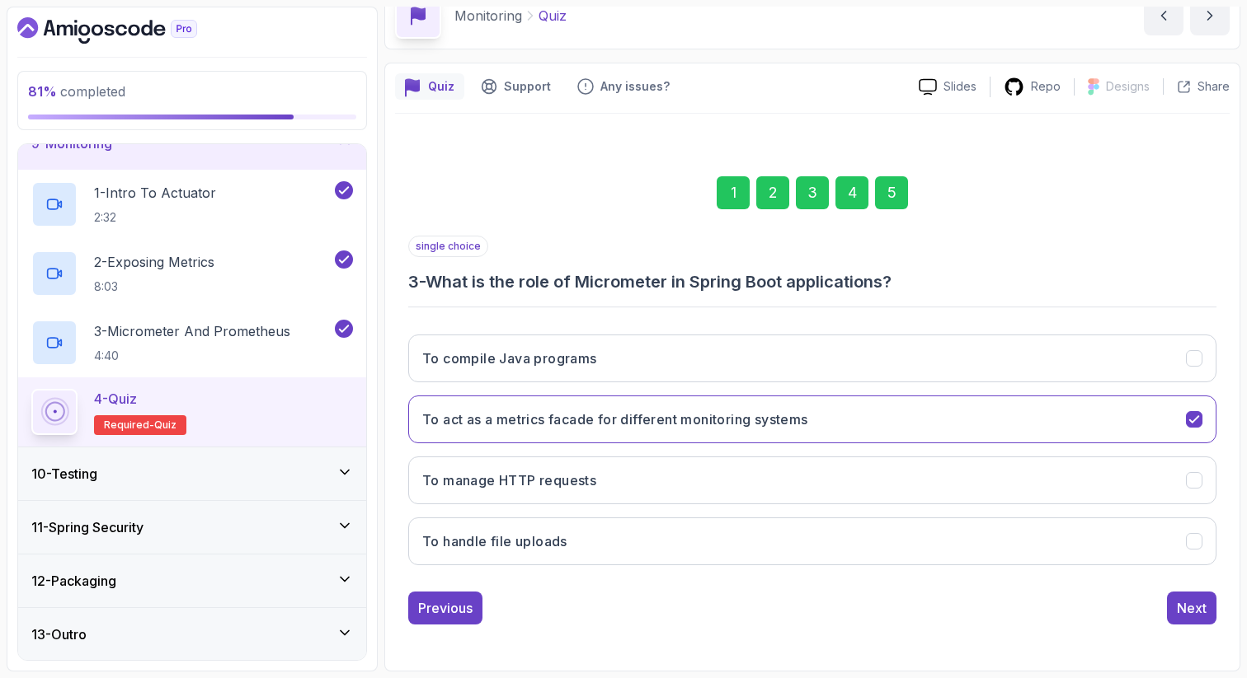
click at [850, 195] on div "4" at bounding box center [851, 192] width 33 height 33
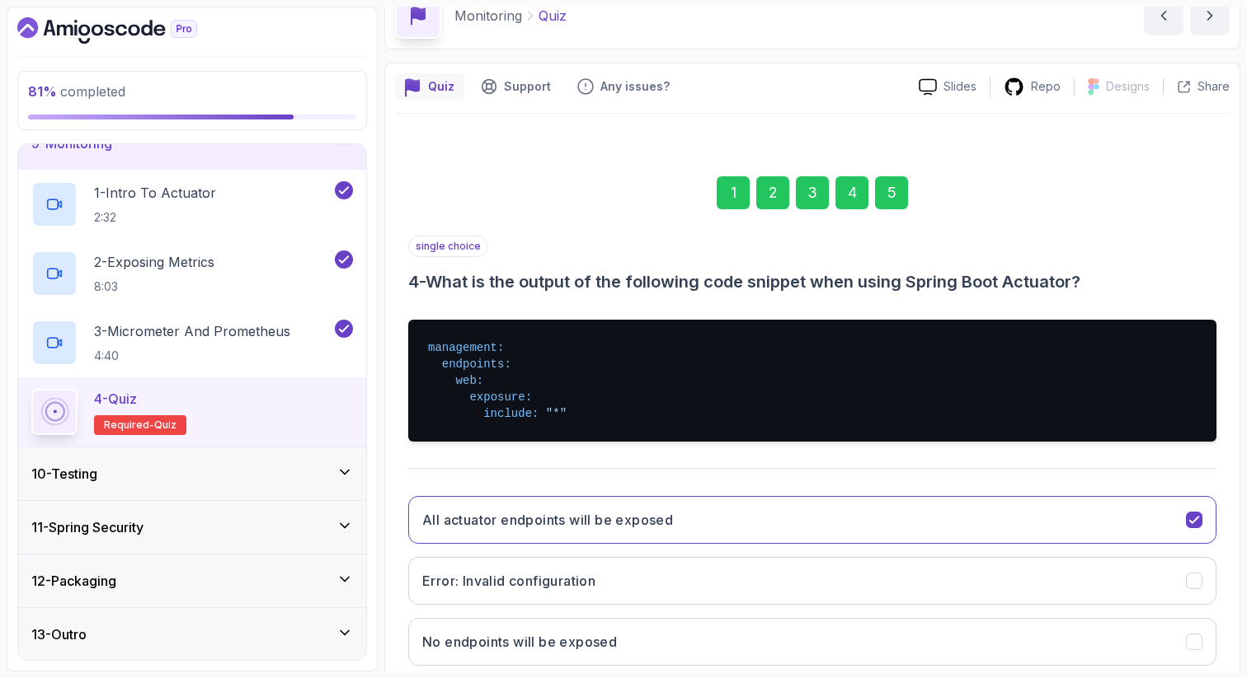
click at [899, 189] on div "5" at bounding box center [891, 192] width 33 height 33
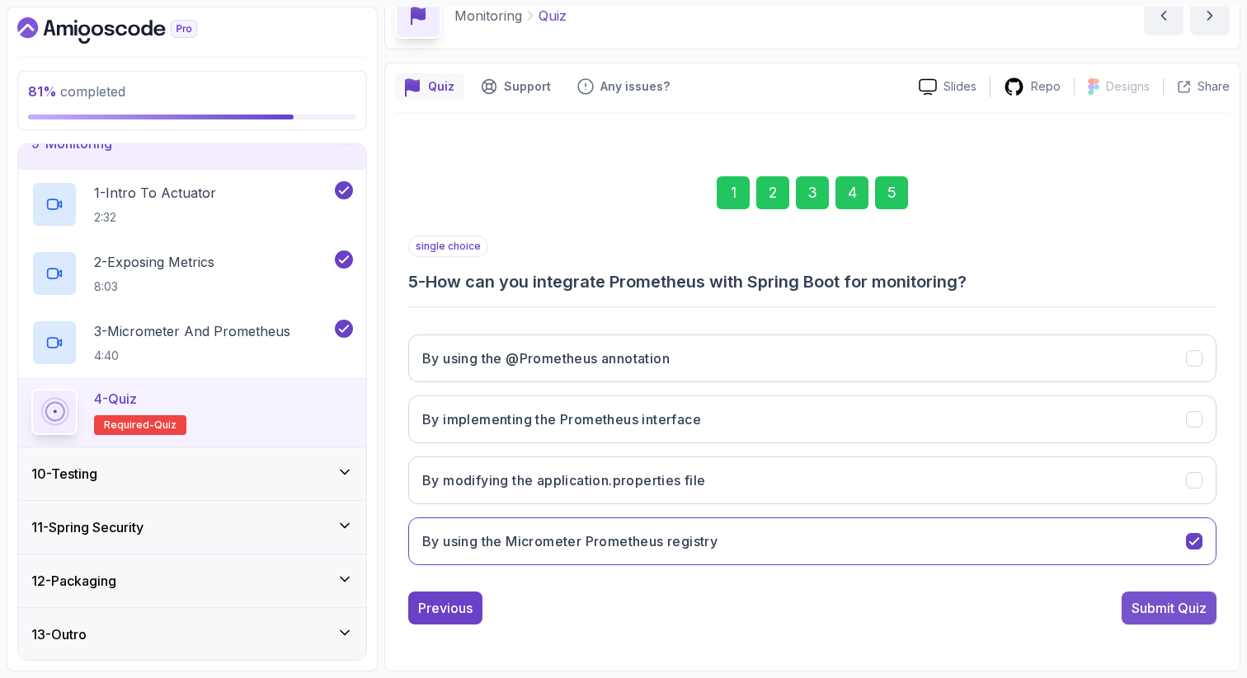
click at [1137, 606] on div "Submit Quiz" at bounding box center [1168, 609] width 75 height 20
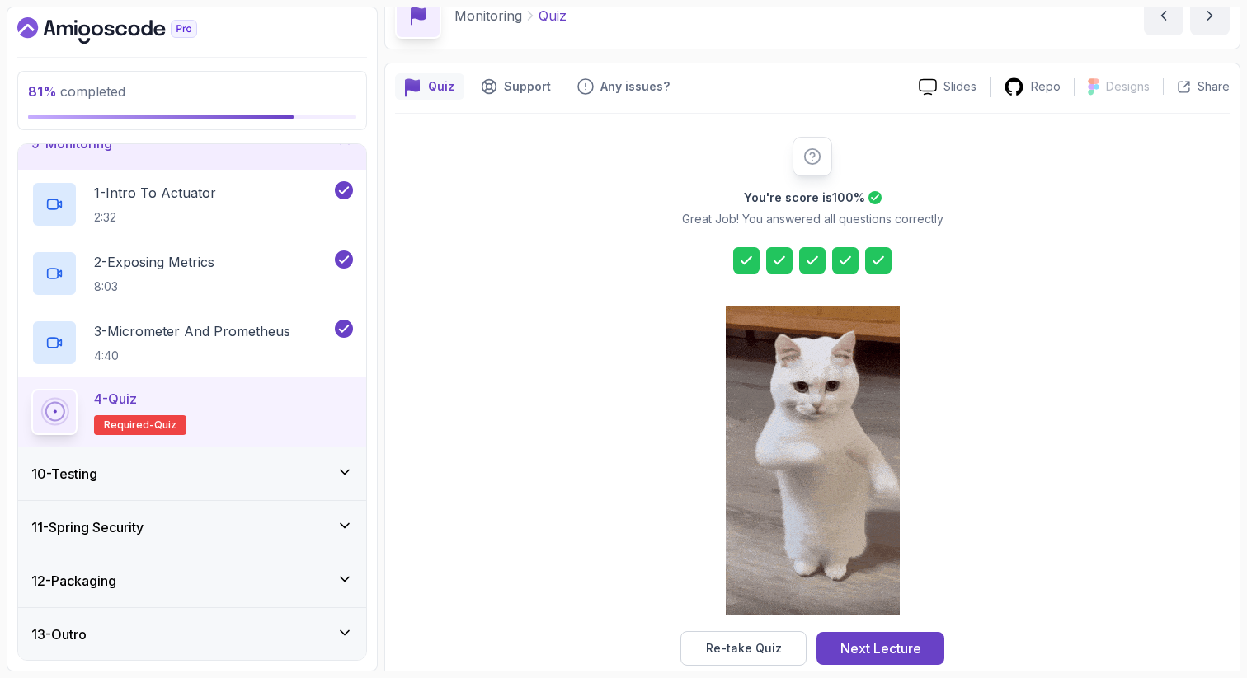
click at [329, 147] on div "9 - Monitoring" at bounding box center [192, 144] width 322 height 20
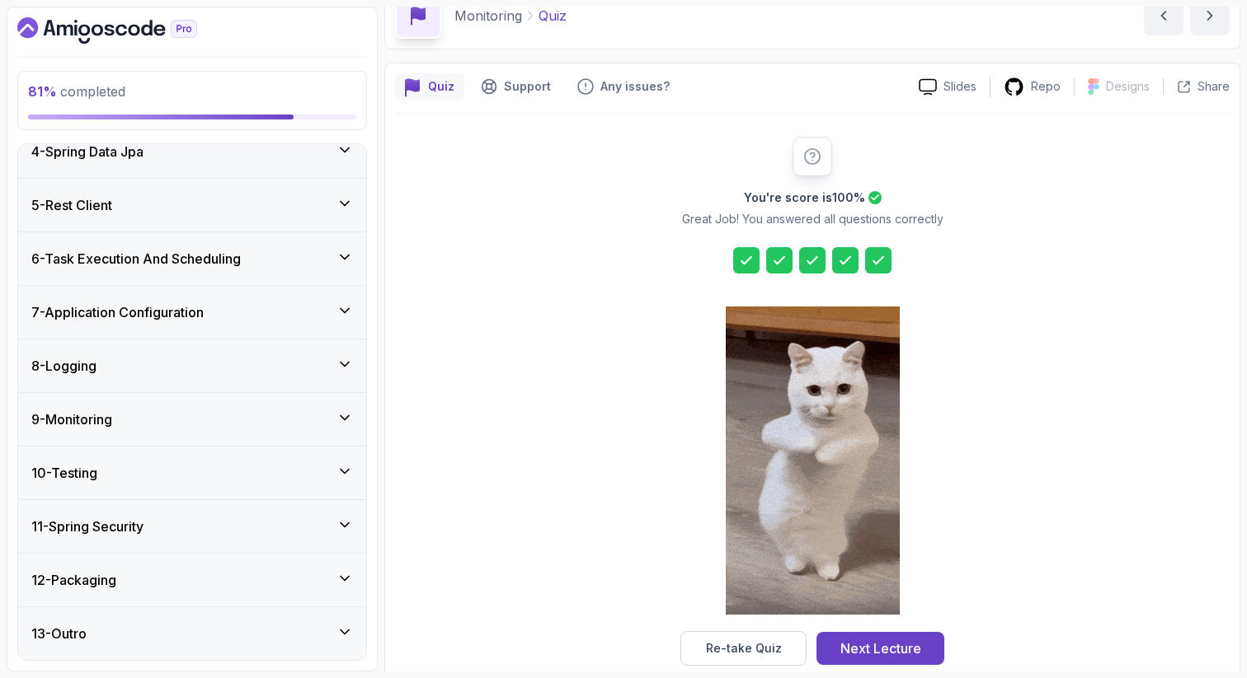
scroll to position [179, 0]
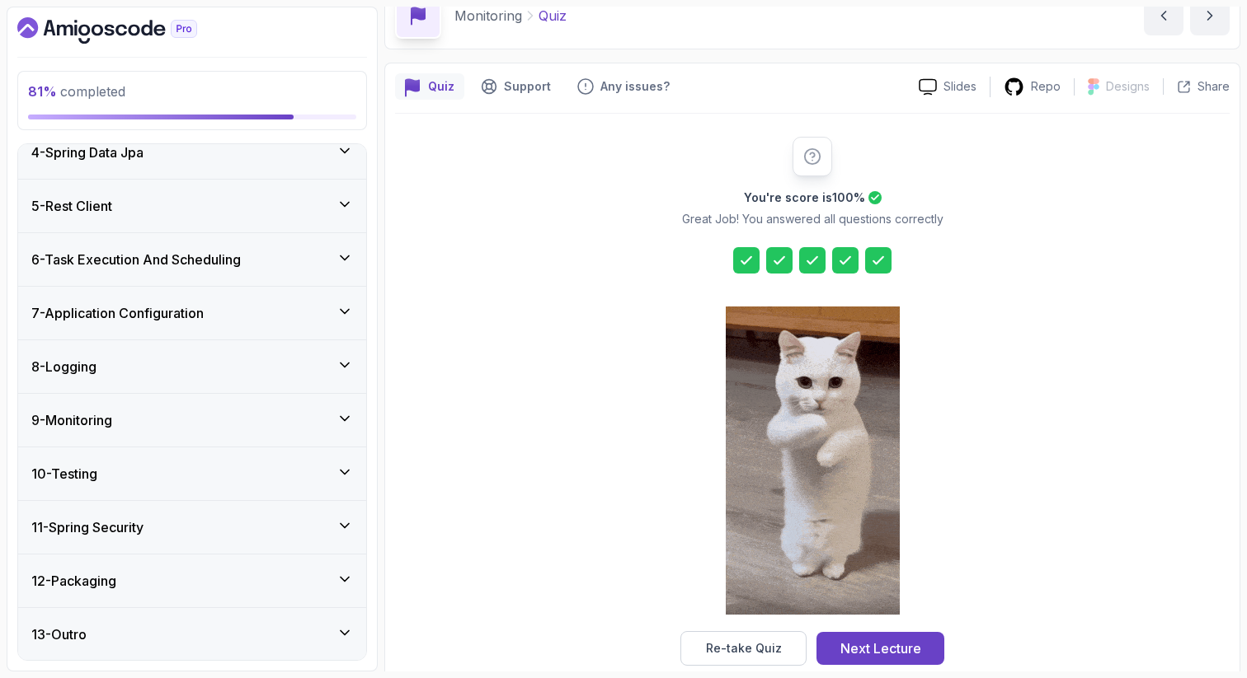
click at [348, 472] on icon at bounding box center [344, 472] width 16 height 16
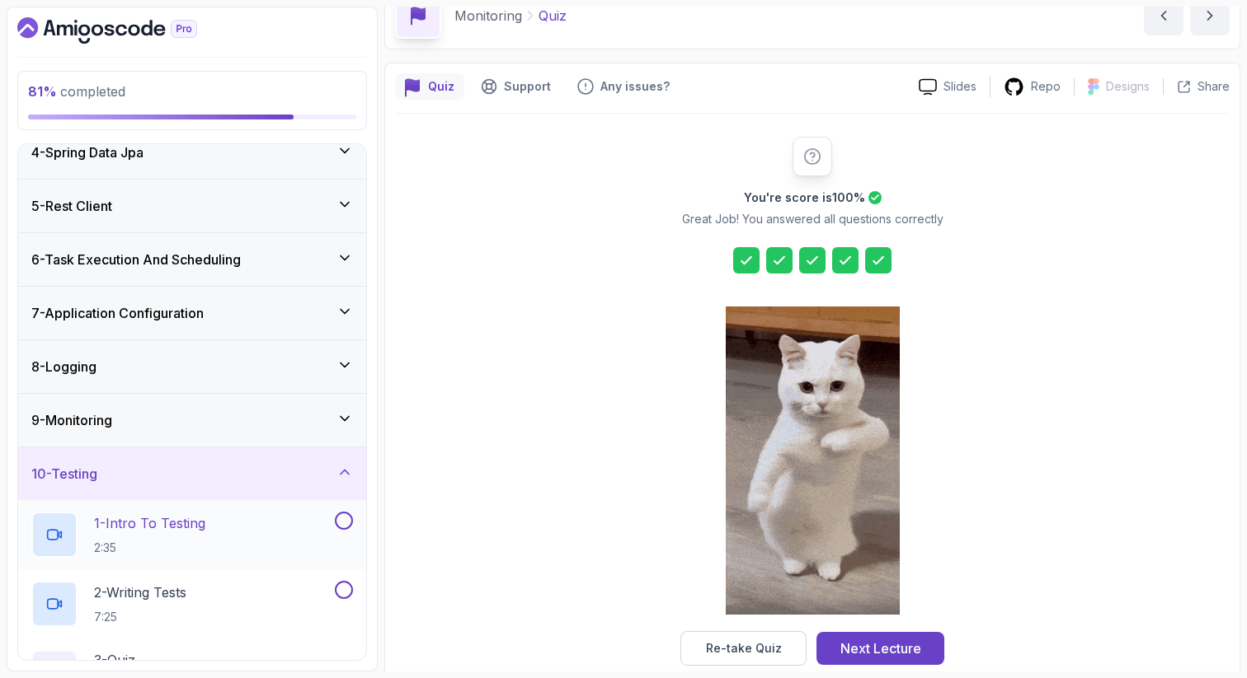
click at [268, 514] on div "1 - Intro To Testing 2:35" at bounding box center [181, 535] width 300 height 46
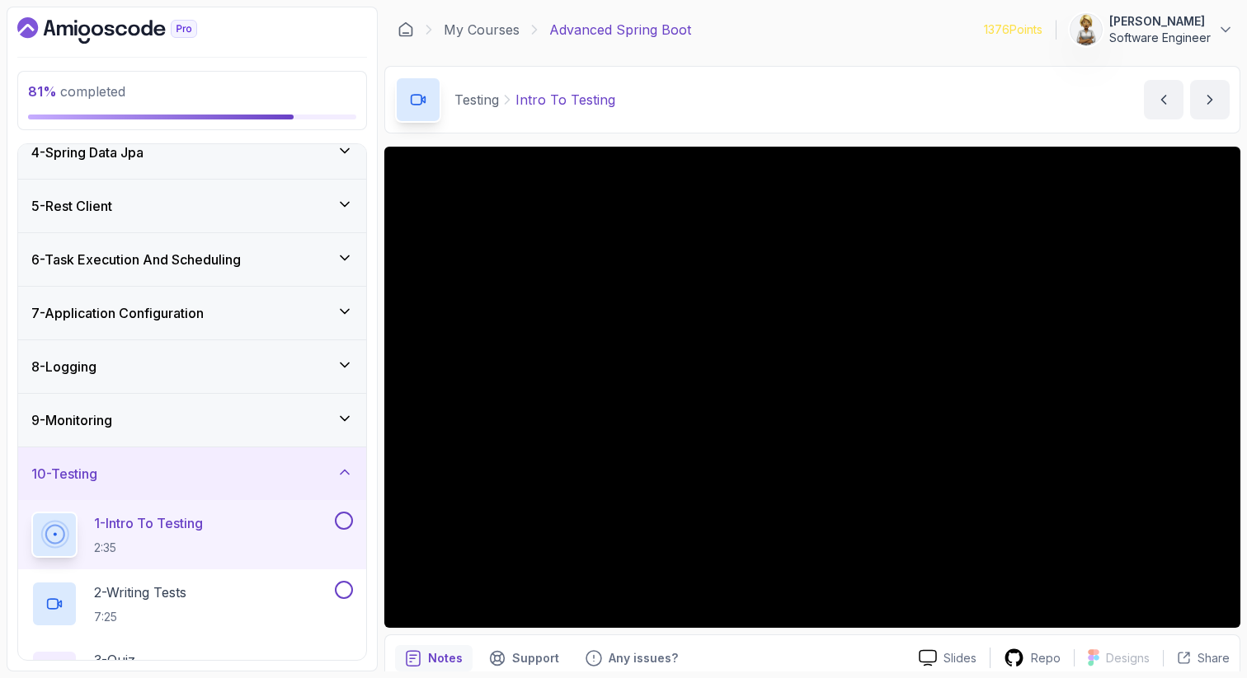
click at [284, 418] on div "9 - Monitoring" at bounding box center [192, 421] width 322 height 20
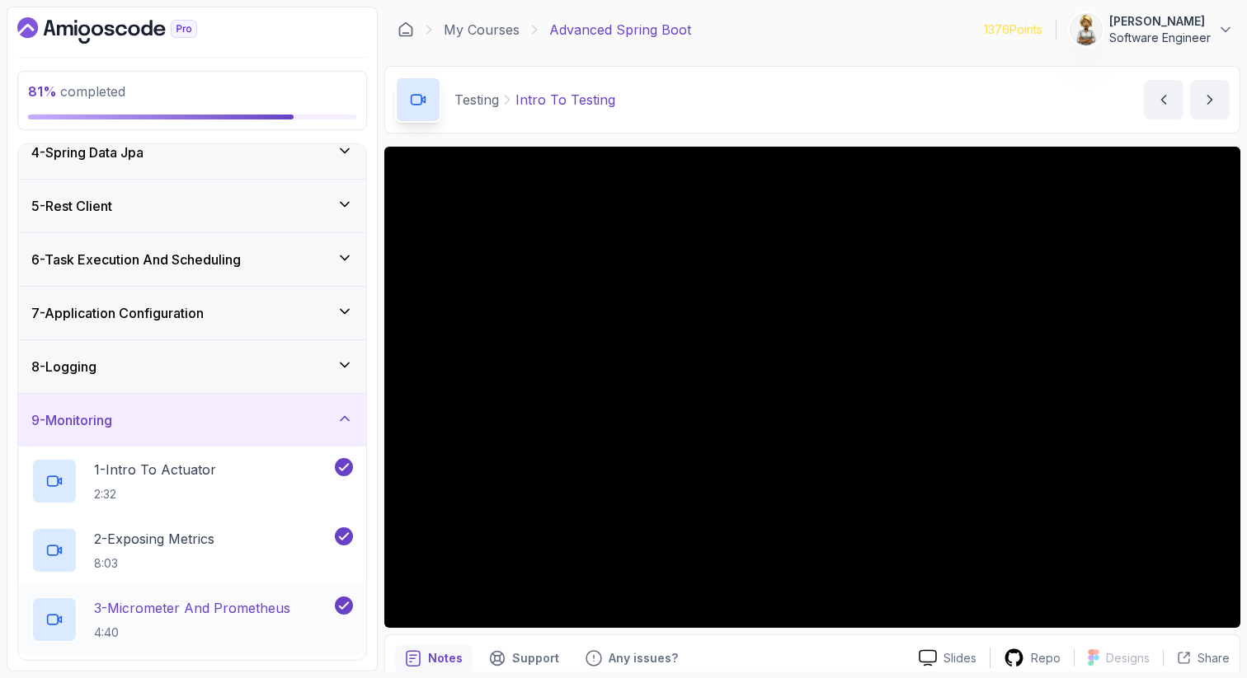
click at [250, 610] on p "3 - Micrometer And Prometheus" at bounding box center [192, 609] width 196 height 20
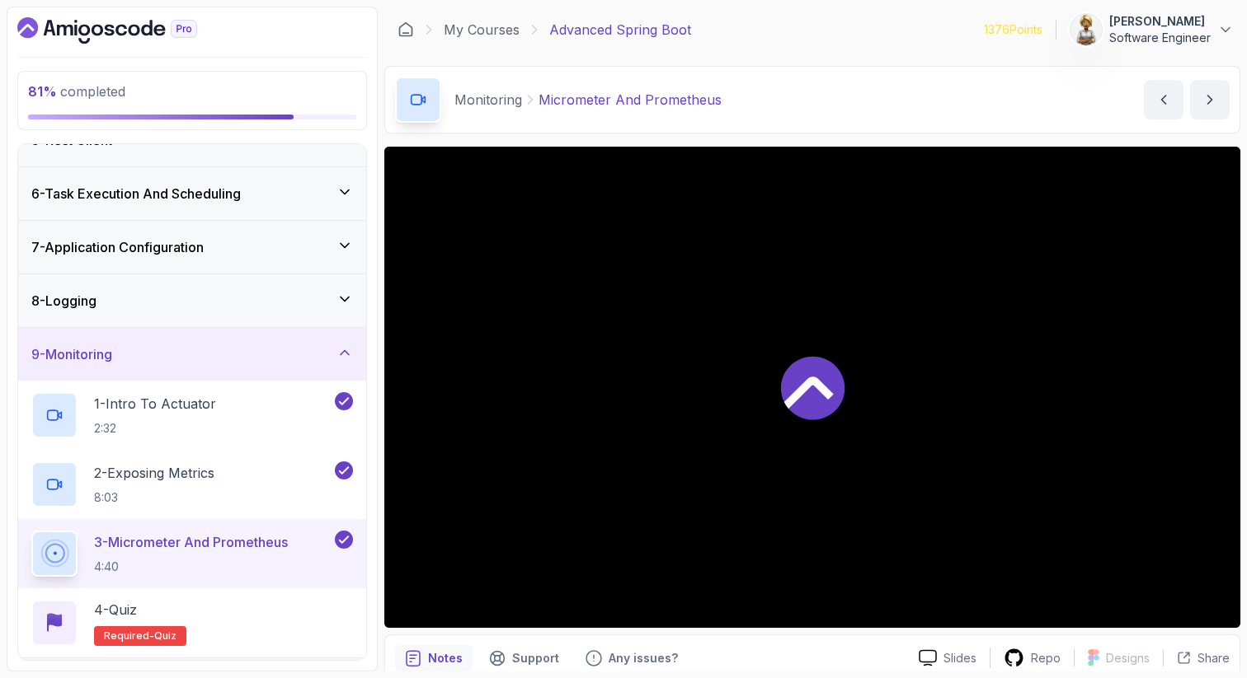
scroll to position [245, 0]
click at [250, 610] on div "4 - Quiz Required- quiz" at bounding box center [192, 623] width 322 height 46
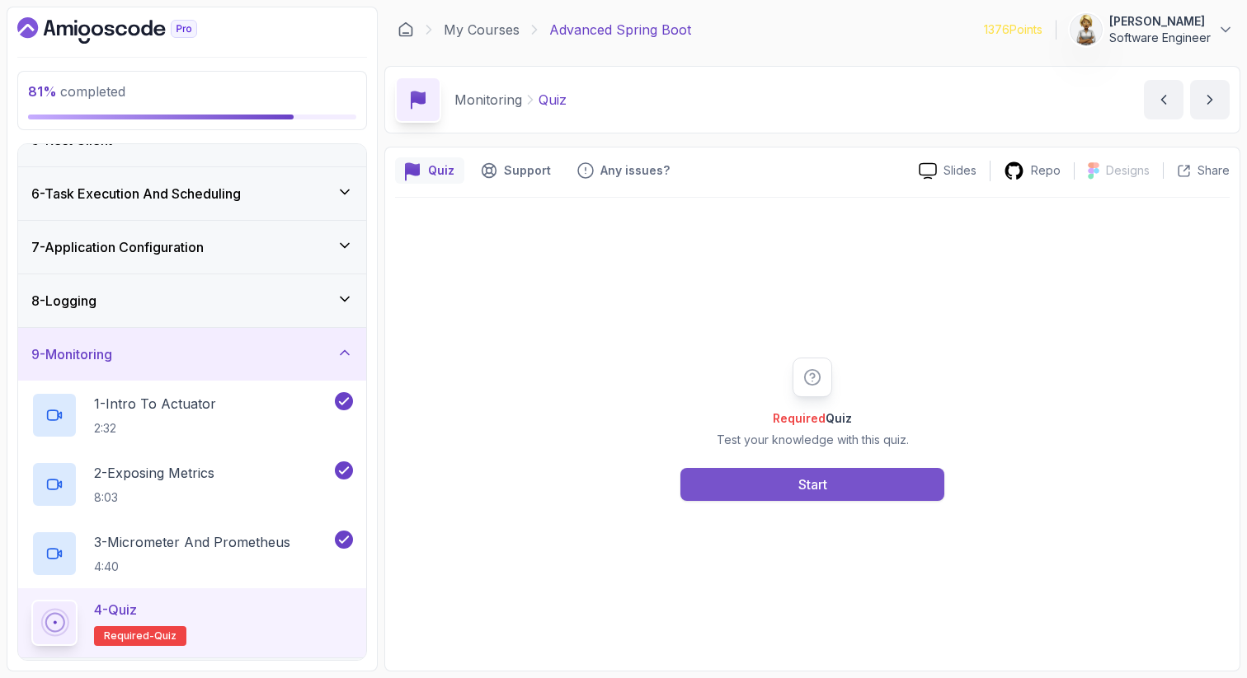
click at [863, 486] on button "Start" at bounding box center [812, 484] width 264 height 33
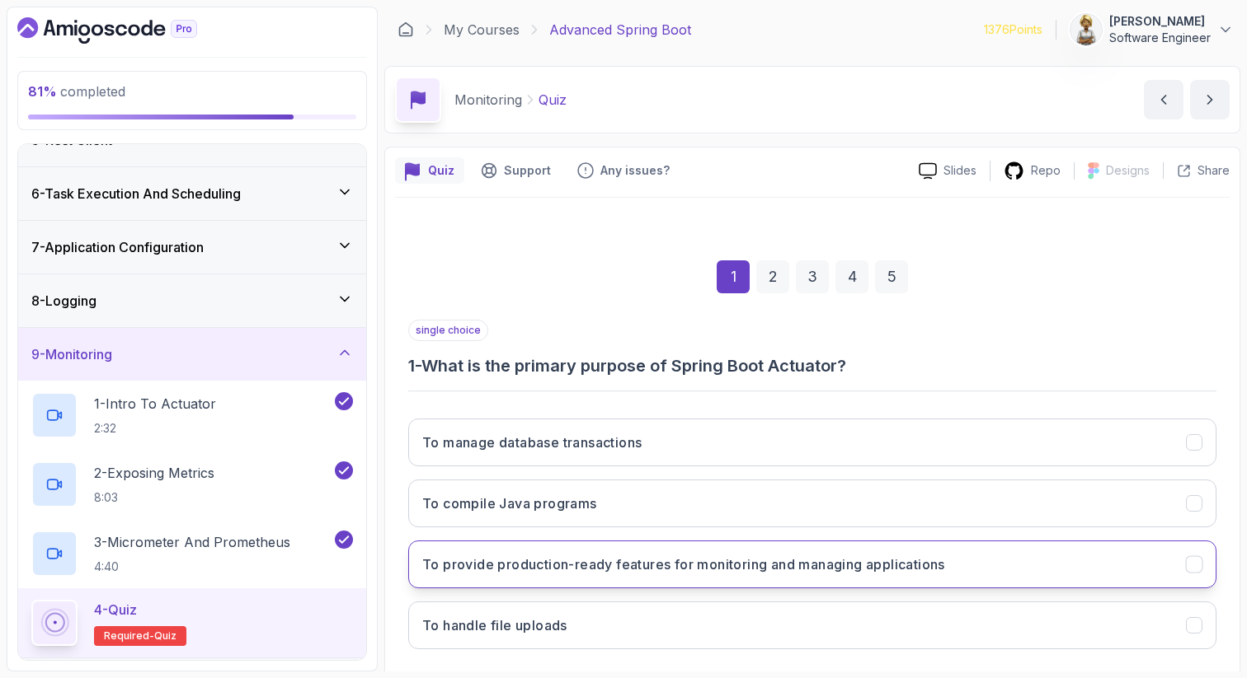
click at [879, 561] on h3 "To provide production-ready features for monitoring and managing applications" at bounding box center [683, 565] width 523 height 20
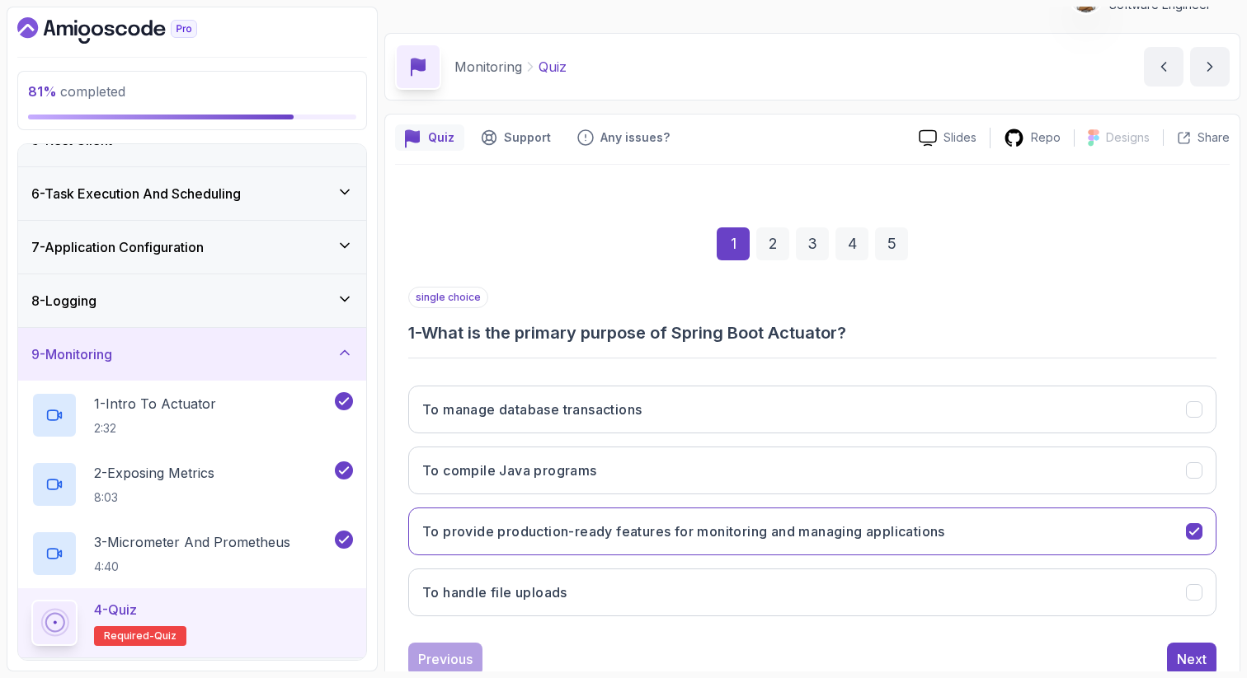
scroll to position [84, 0]
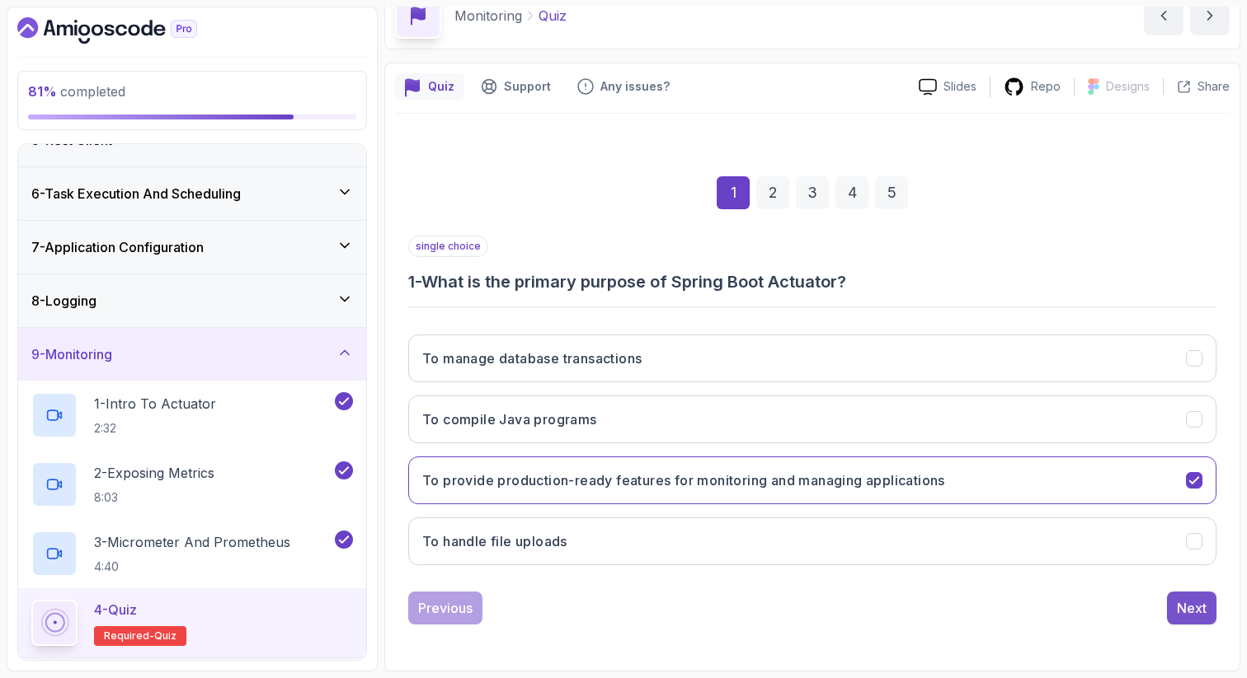
click at [1184, 613] on div "Next" at bounding box center [1191, 609] width 30 height 20
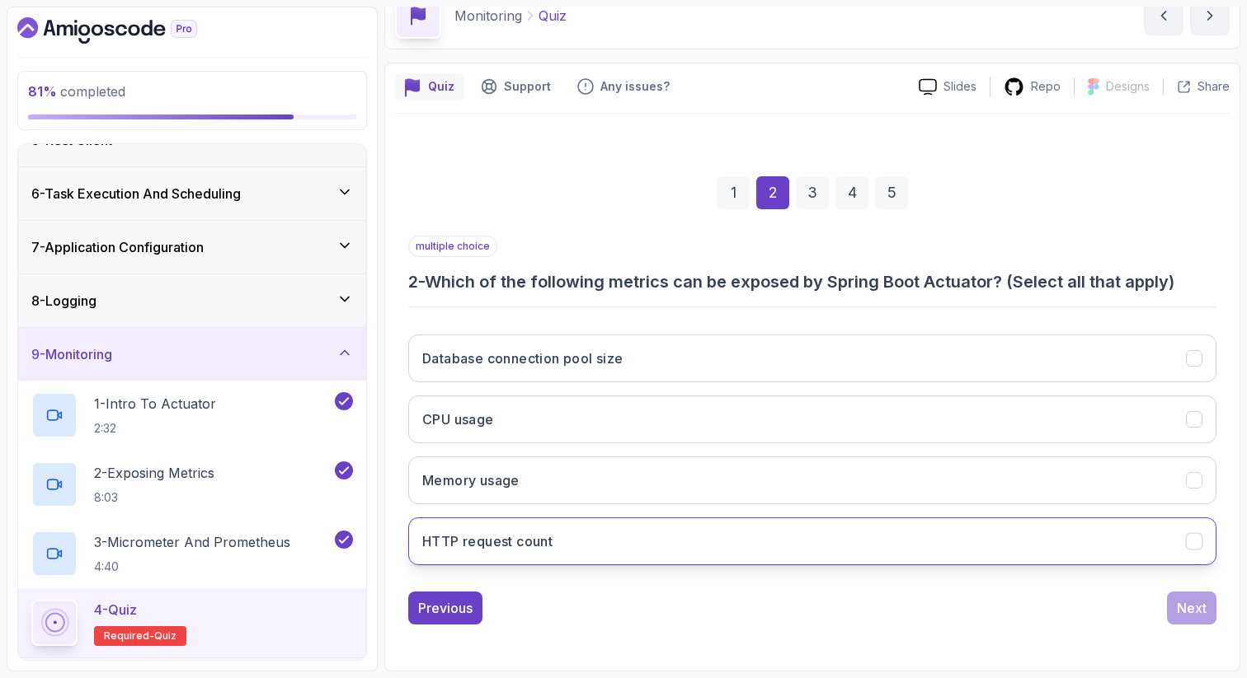
click at [1153, 534] on button "HTTP request count" at bounding box center [812, 542] width 808 height 48
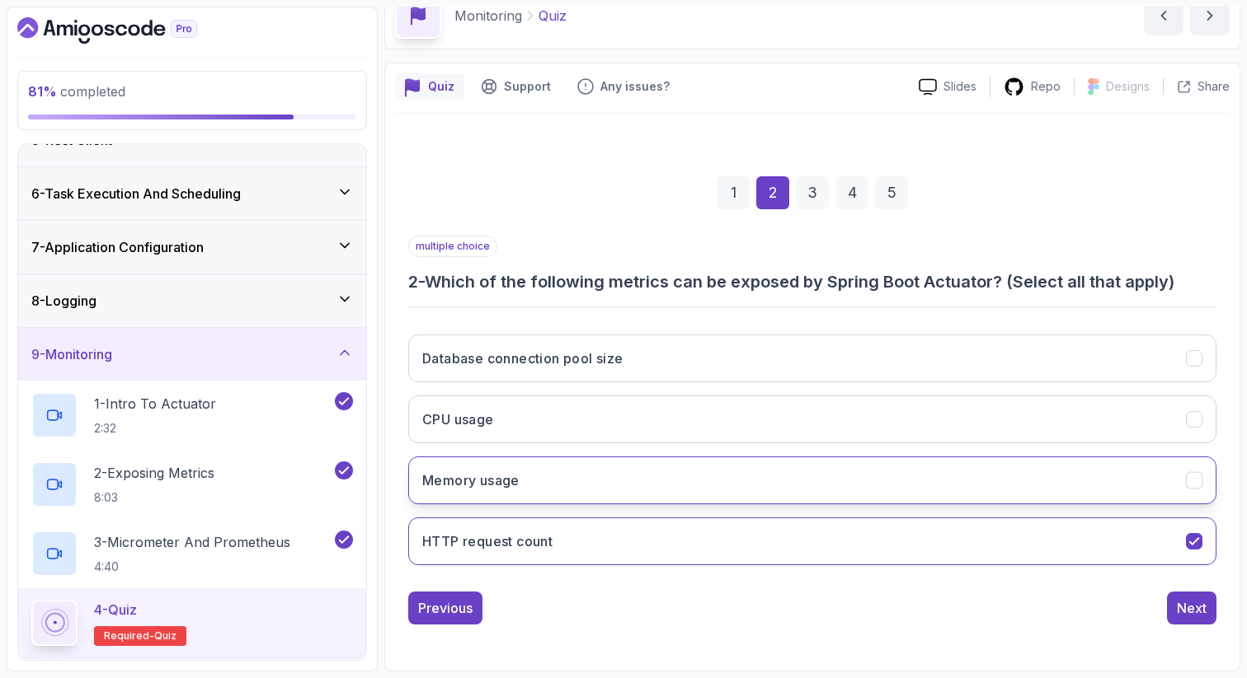
click at [1153, 485] on button "Memory usage" at bounding box center [812, 481] width 808 height 48
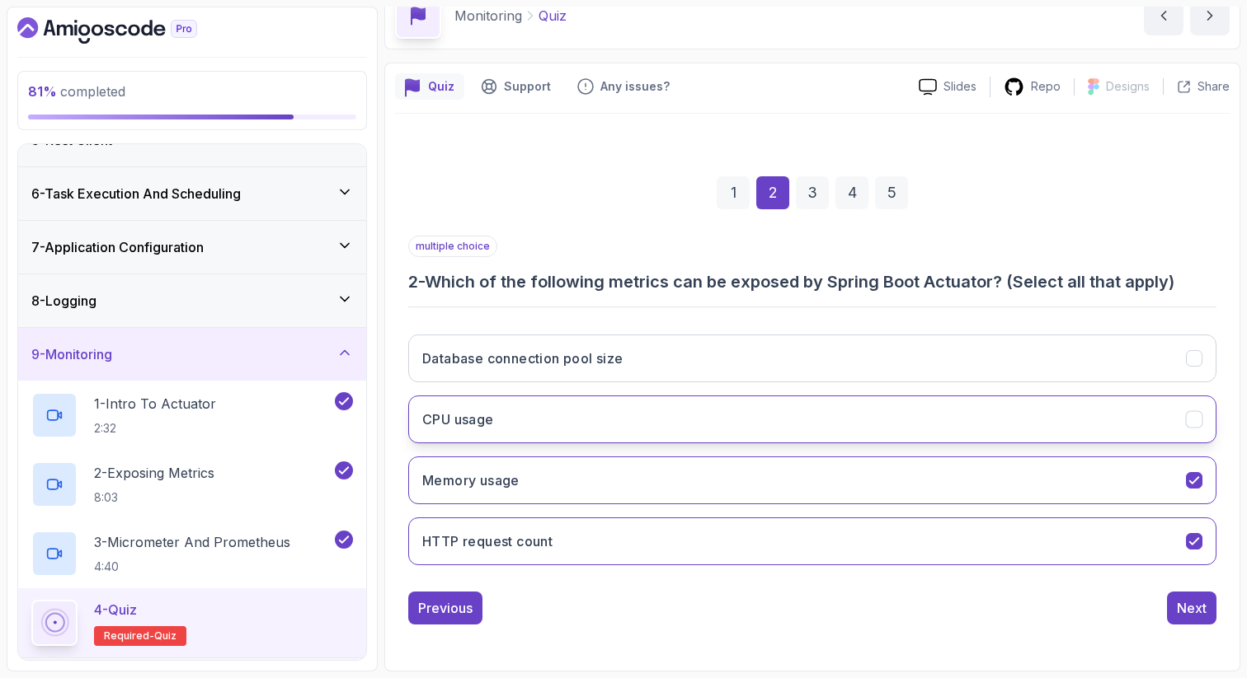
click at [1151, 427] on button "CPU usage" at bounding box center [812, 420] width 808 height 48
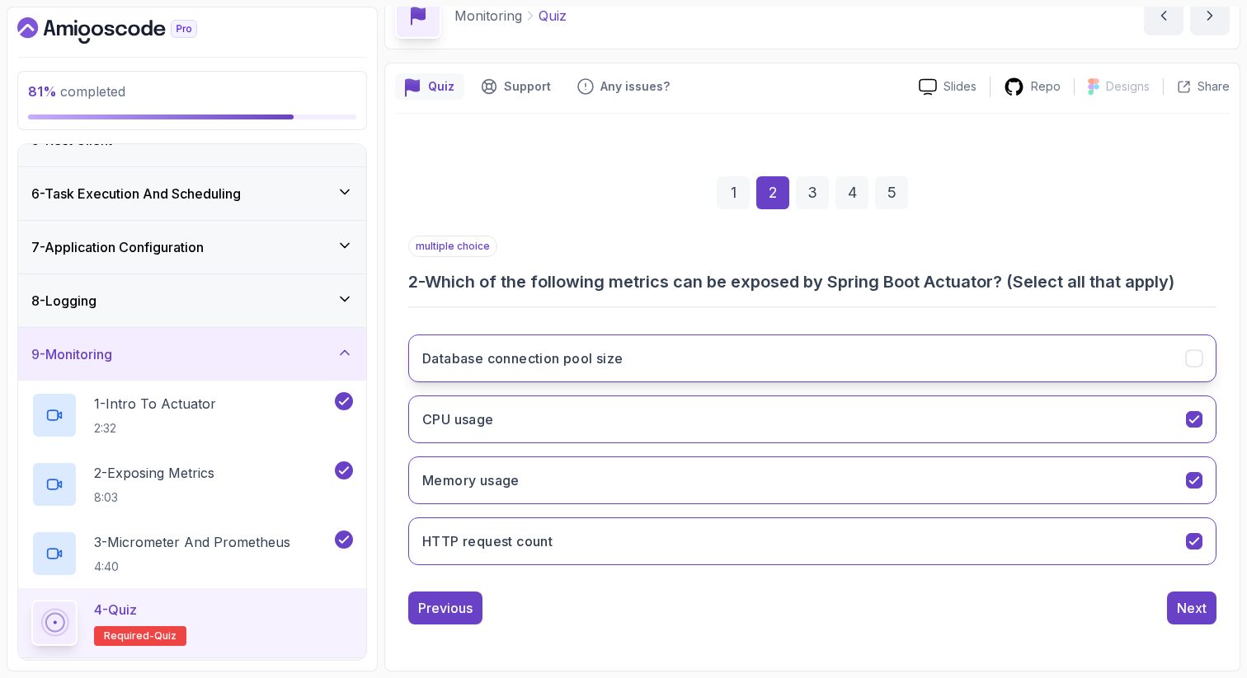
click at [1151, 365] on button "Database connection pool size" at bounding box center [812, 359] width 808 height 48
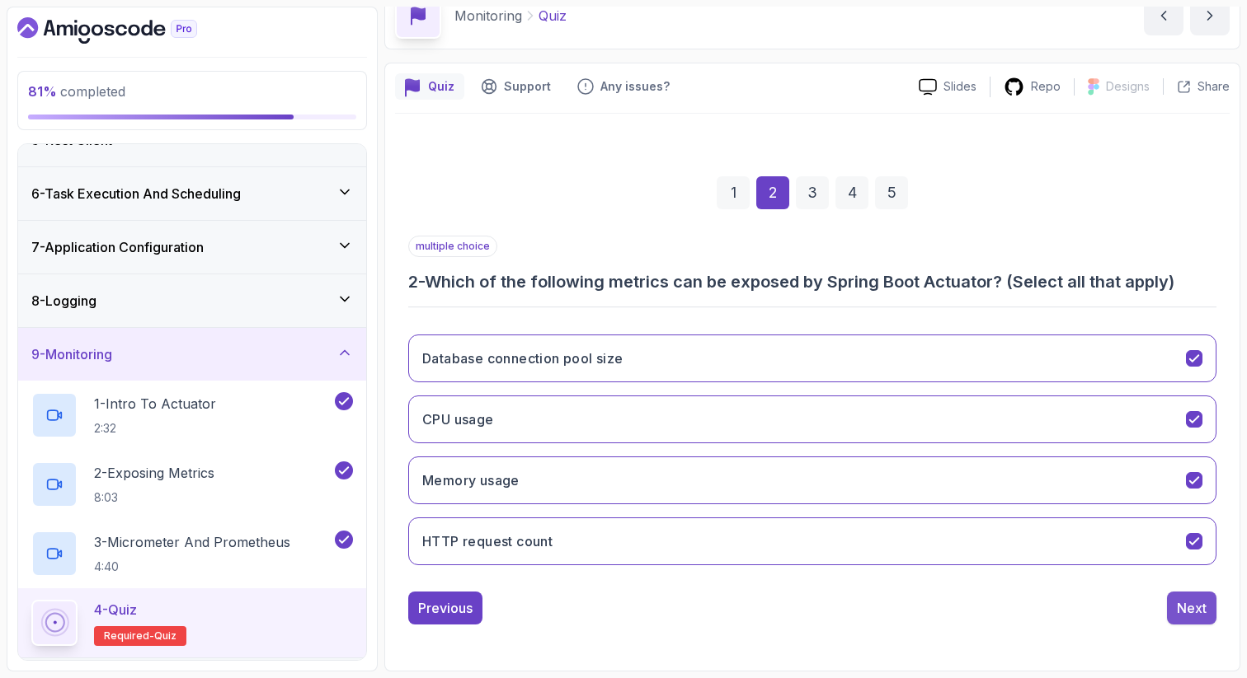
click at [1185, 614] on div "Next" at bounding box center [1191, 609] width 30 height 20
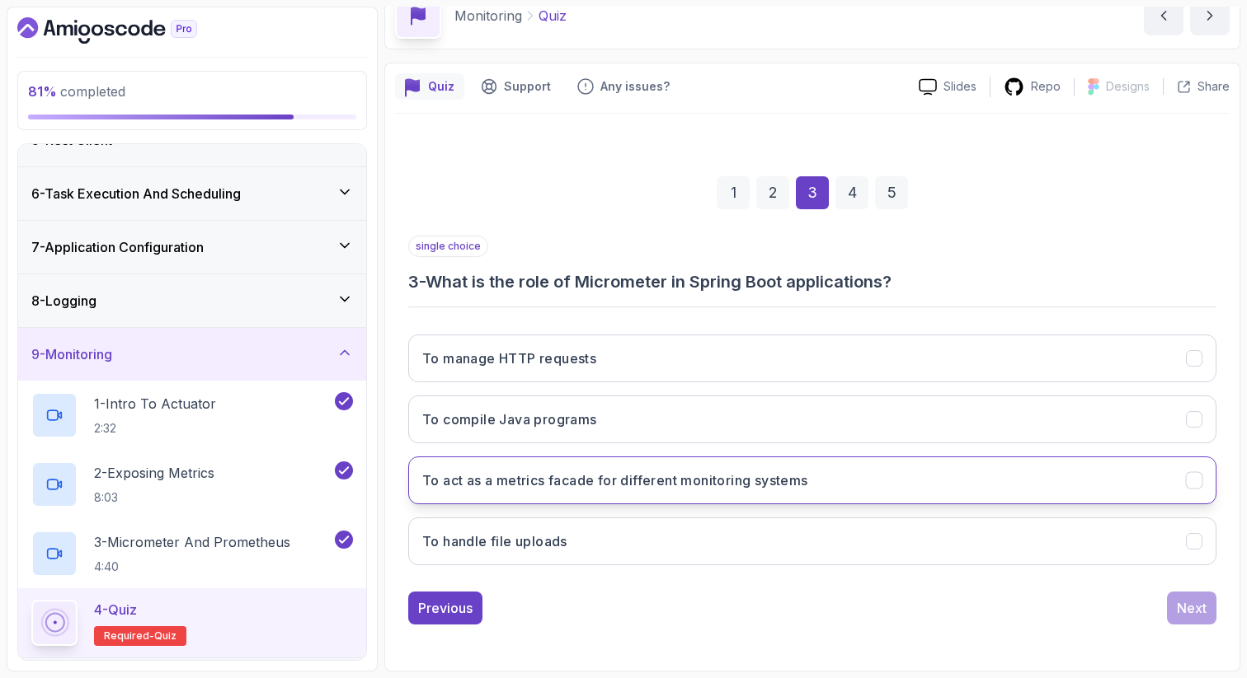
click at [1166, 486] on button "To act as a metrics facade for different monitoring systems" at bounding box center [812, 481] width 808 height 48
click at [1201, 599] on div "Next" at bounding box center [1191, 609] width 30 height 20
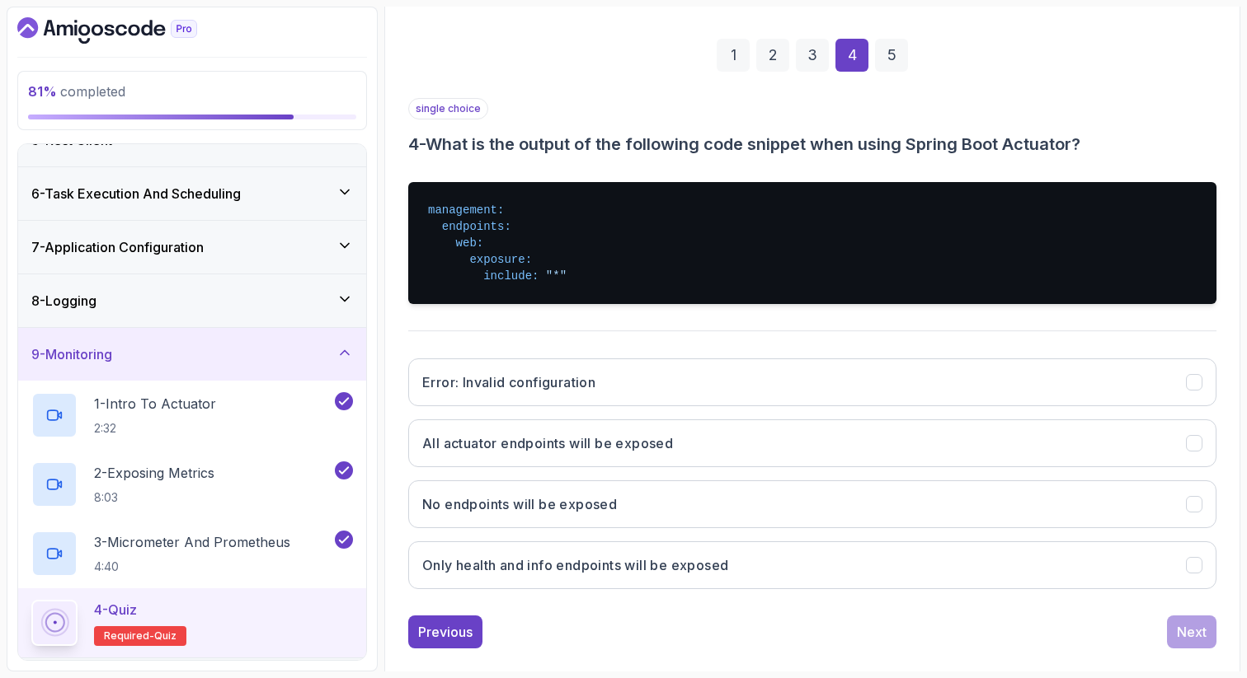
scroll to position [246, 0]
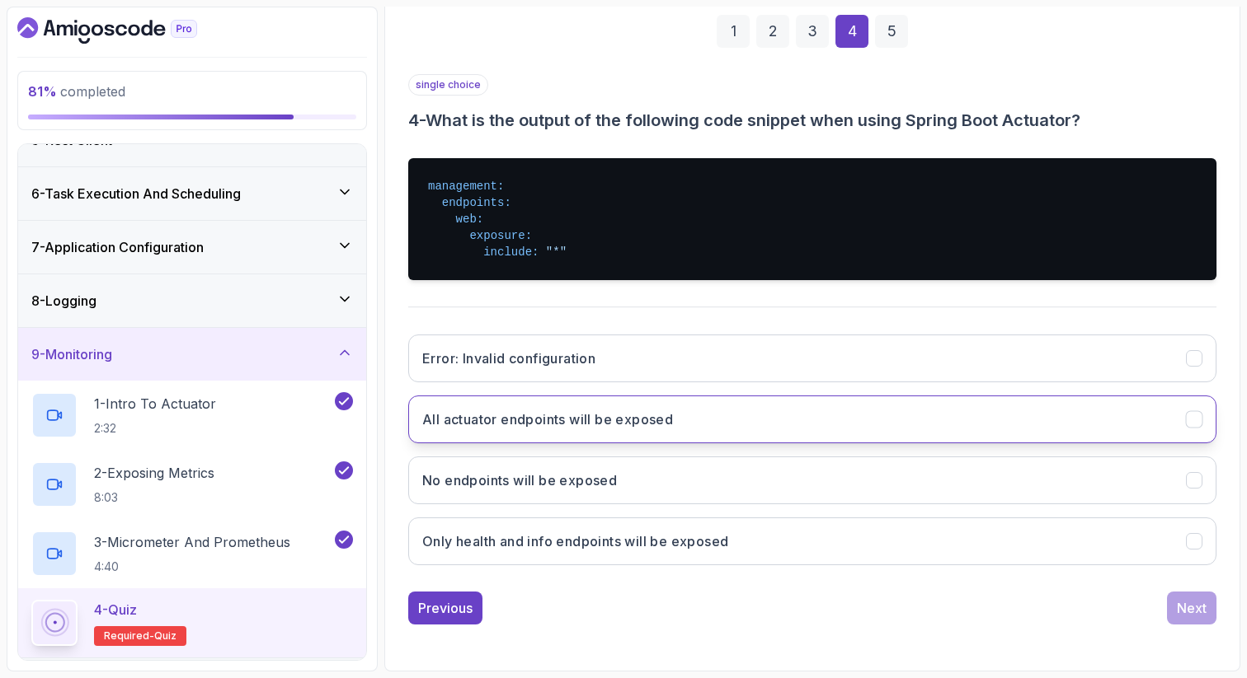
click at [745, 416] on button "All actuator endpoints will be exposed" at bounding box center [812, 420] width 808 height 48
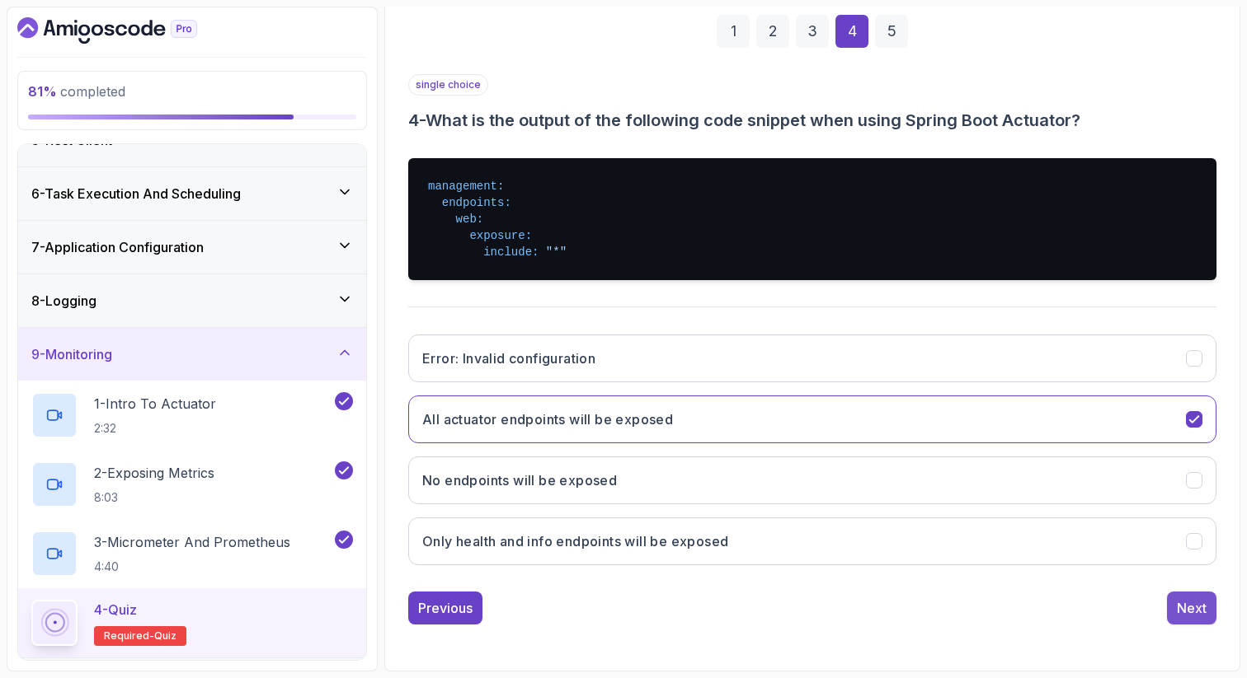
click at [1189, 609] on div "Next" at bounding box center [1191, 609] width 30 height 20
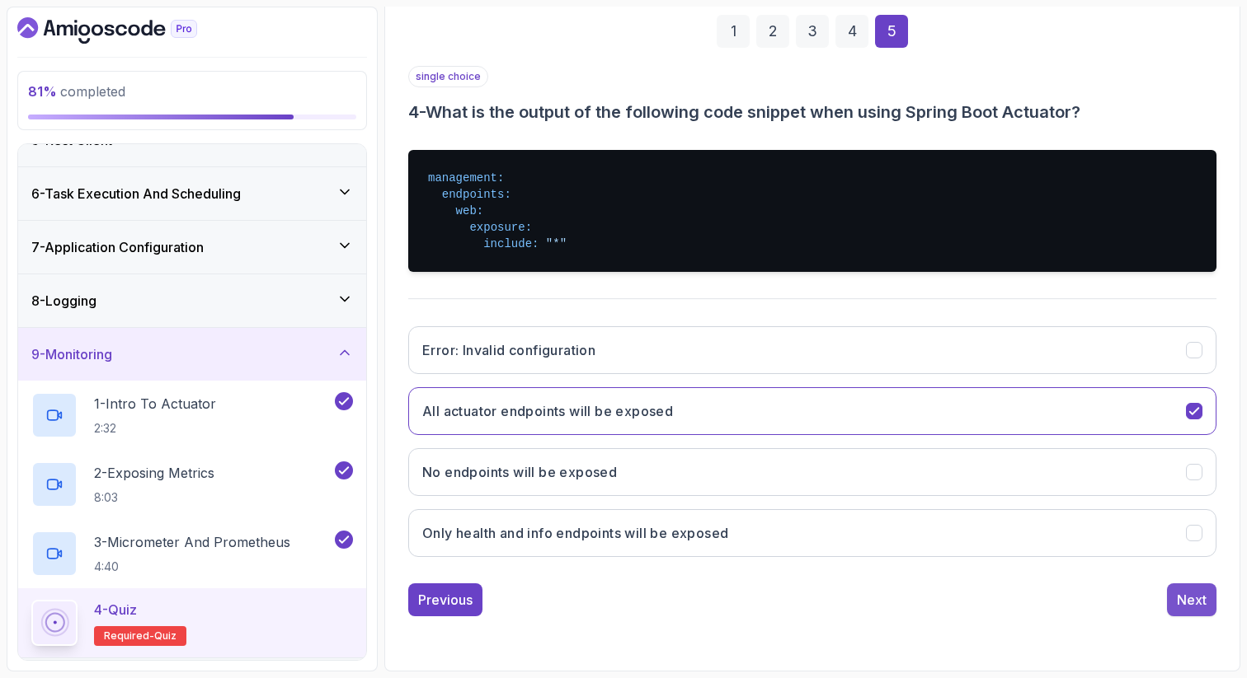
scroll to position [84, 0]
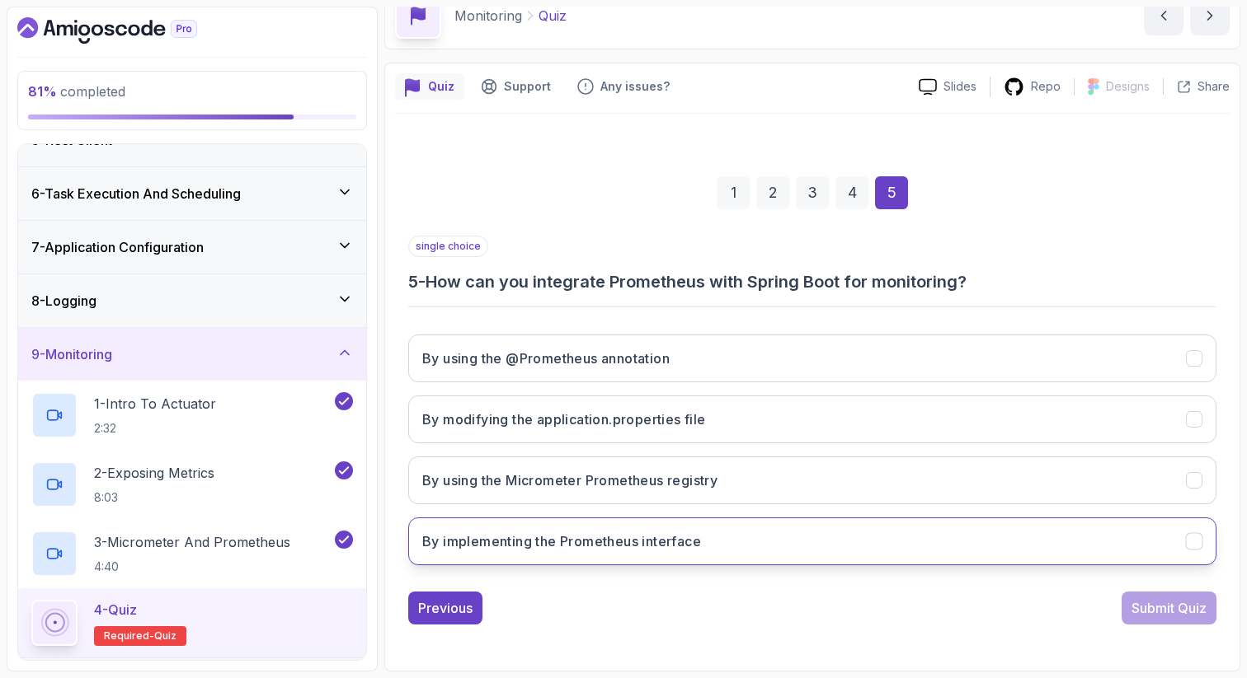
click at [1039, 542] on button "By implementing the Prometheus interface" at bounding box center [812, 542] width 808 height 48
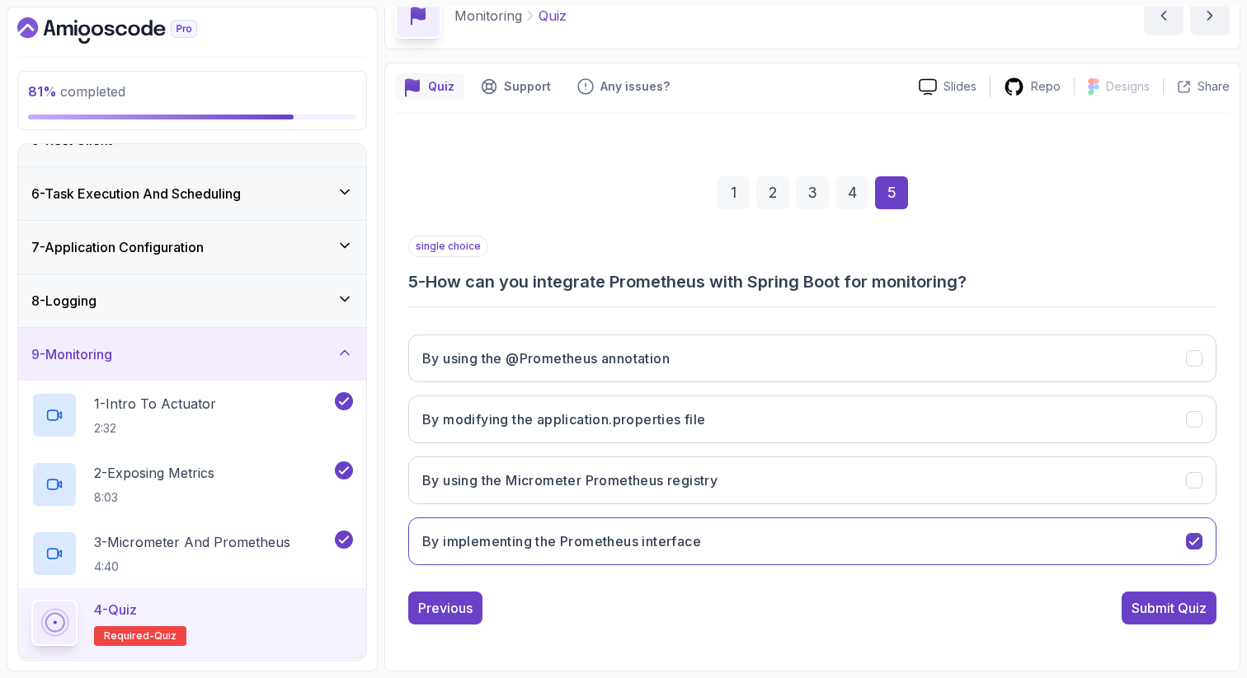
click at [1068, 454] on div "By using the @Prometheus annotation By modifying the application.properties fil…" at bounding box center [812, 450] width 808 height 257
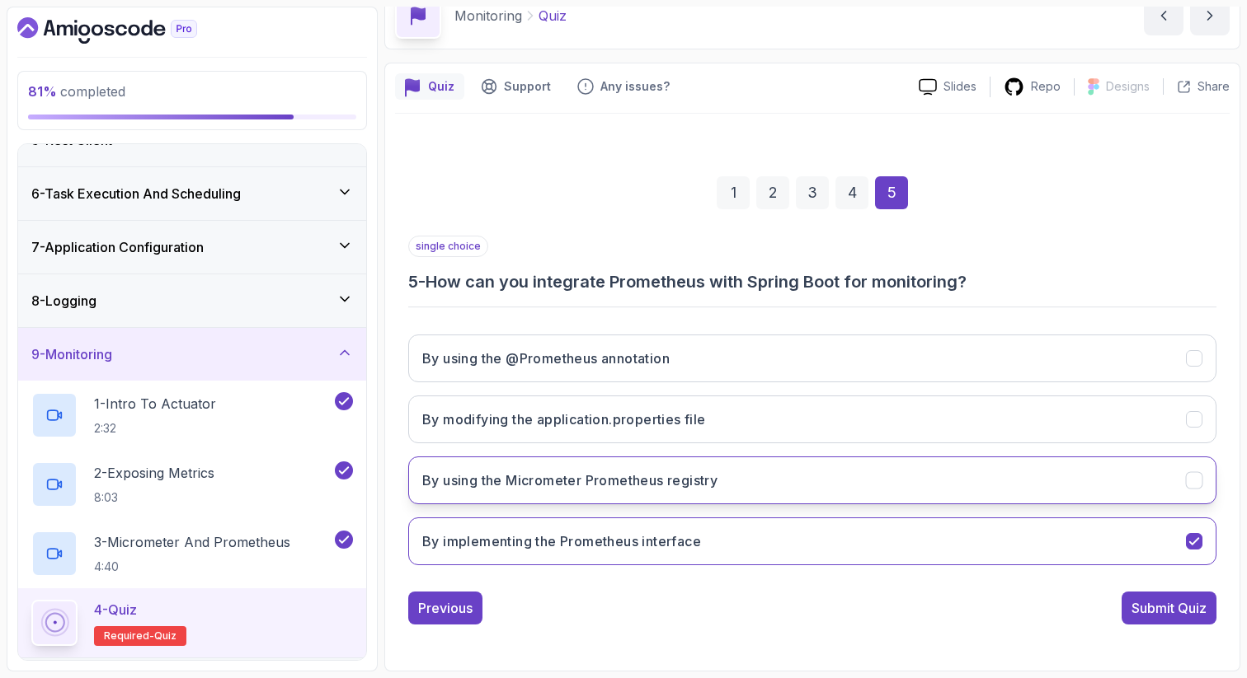
click at [1073, 478] on button "By using the Micrometer Prometheus registry" at bounding box center [812, 481] width 808 height 48
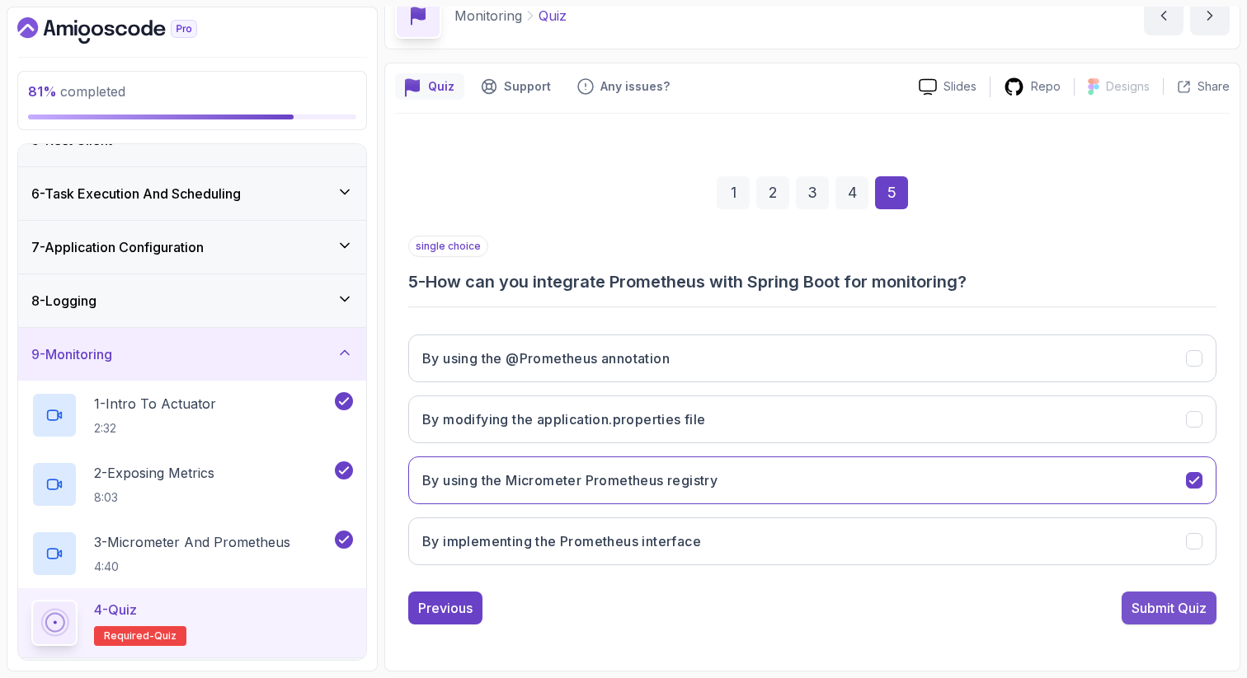
click at [1195, 602] on div "Submit Quiz" at bounding box center [1168, 609] width 75 height 20
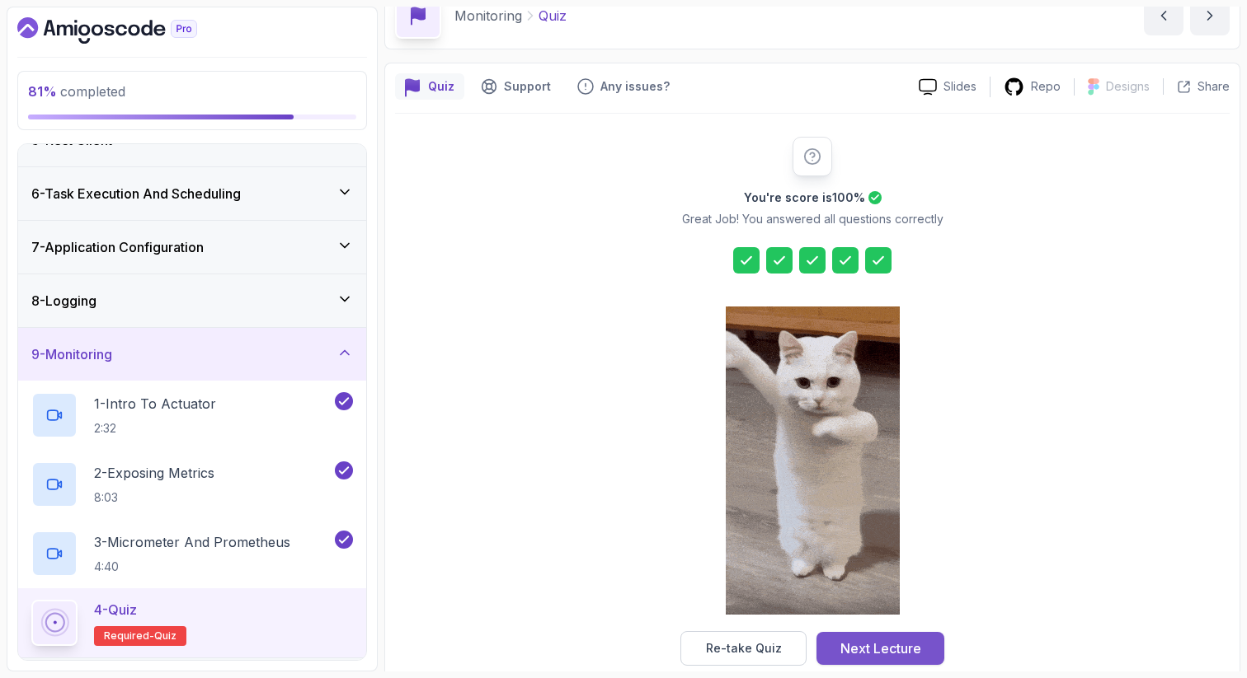
click at [918, 655] on div "Next Lecture" at bounding box center [880, 649] width 81 height 20
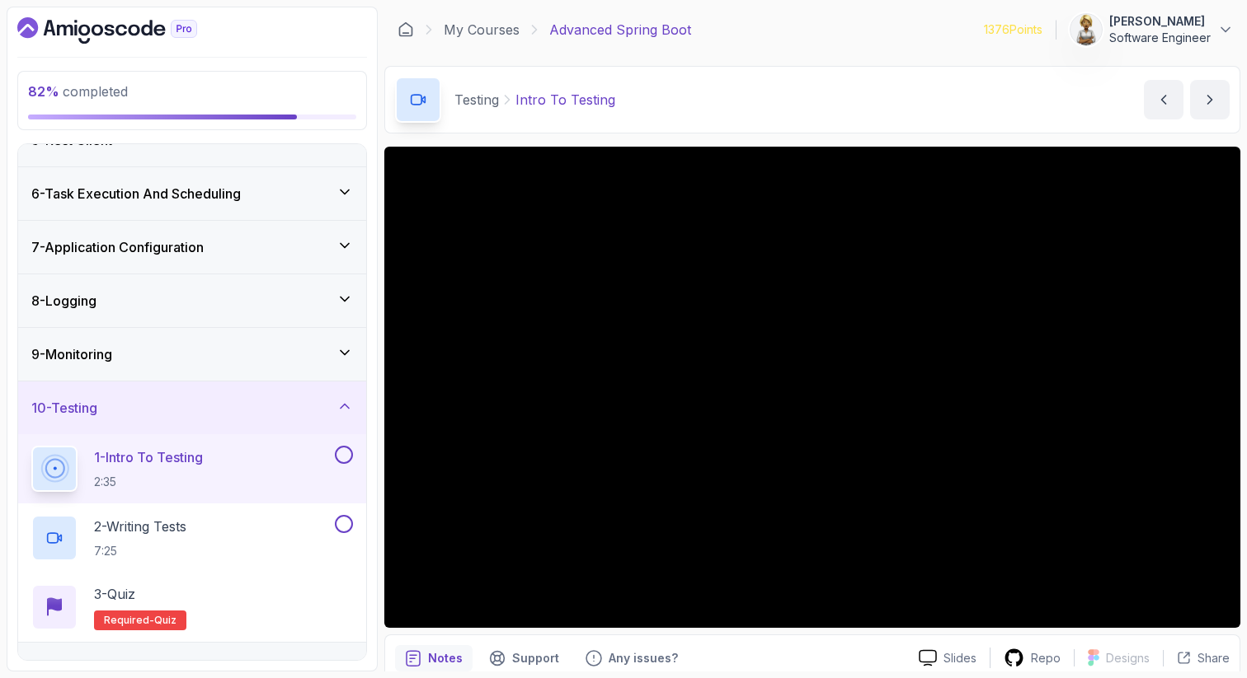
click at [214, 472] on div "1 - Intro To Testing 2:35" at bounding box center [181, 469] width 300 height 46
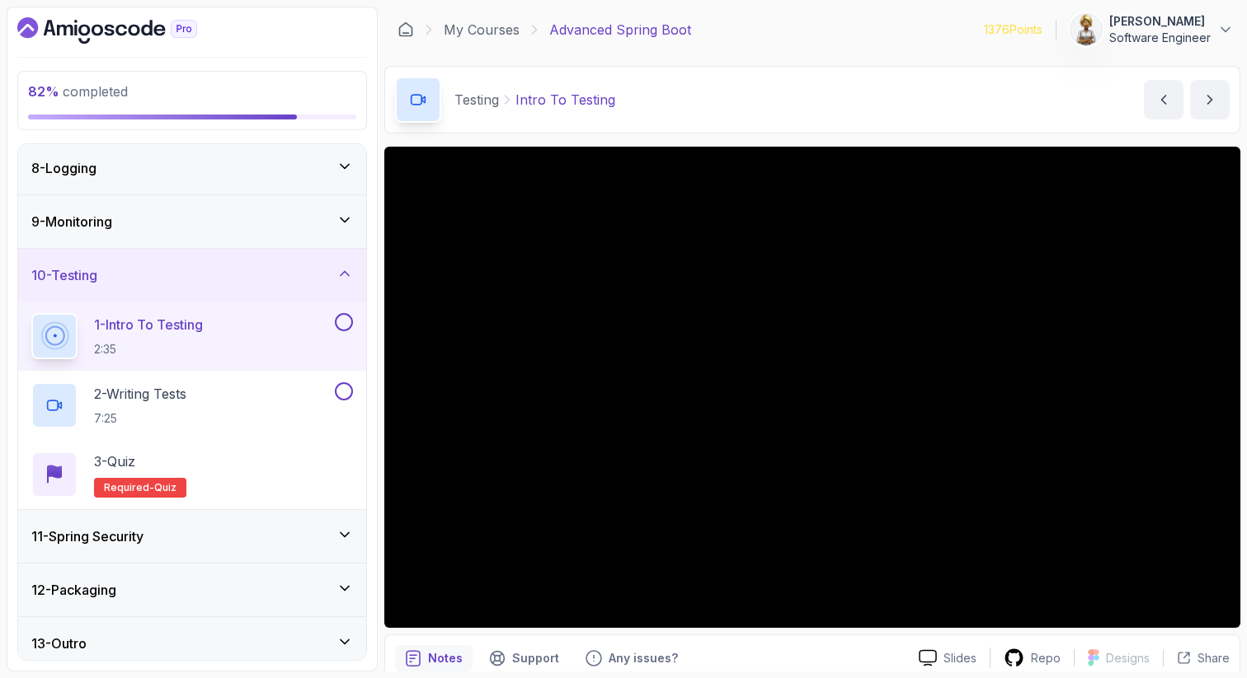
scroll to position [387, 0]
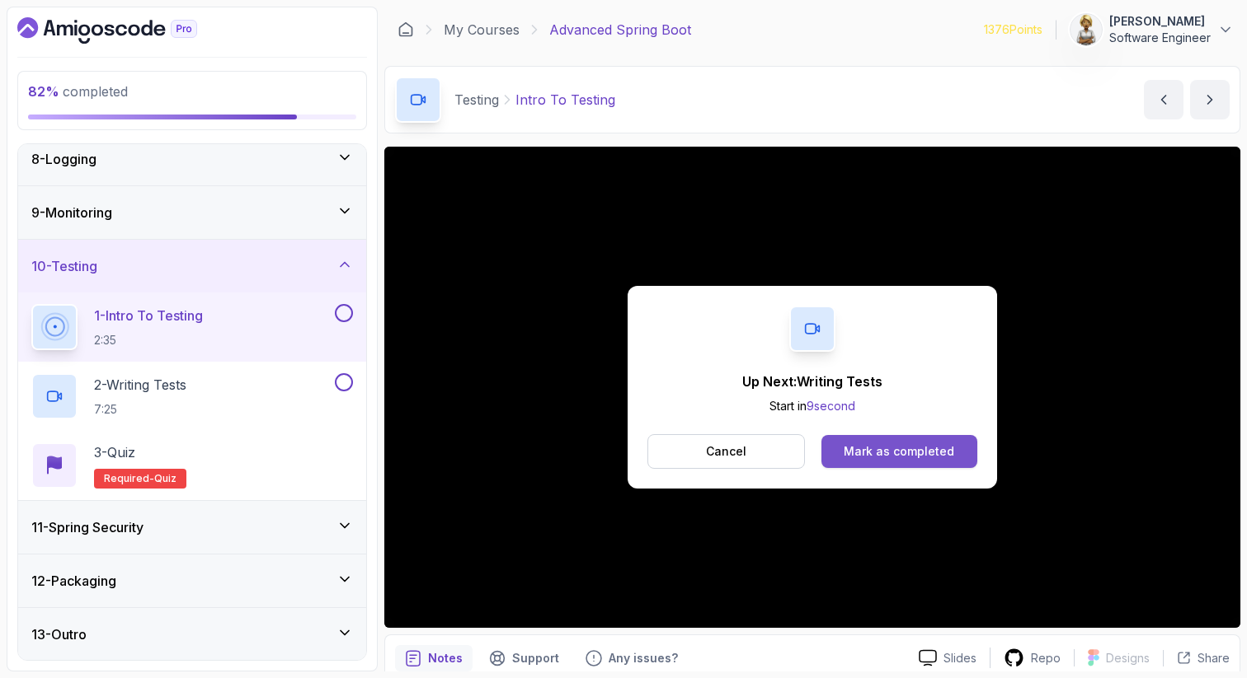
click at [861, 451] on div "Mark as completed" at bounding box center [898, 452] width 110 height 16
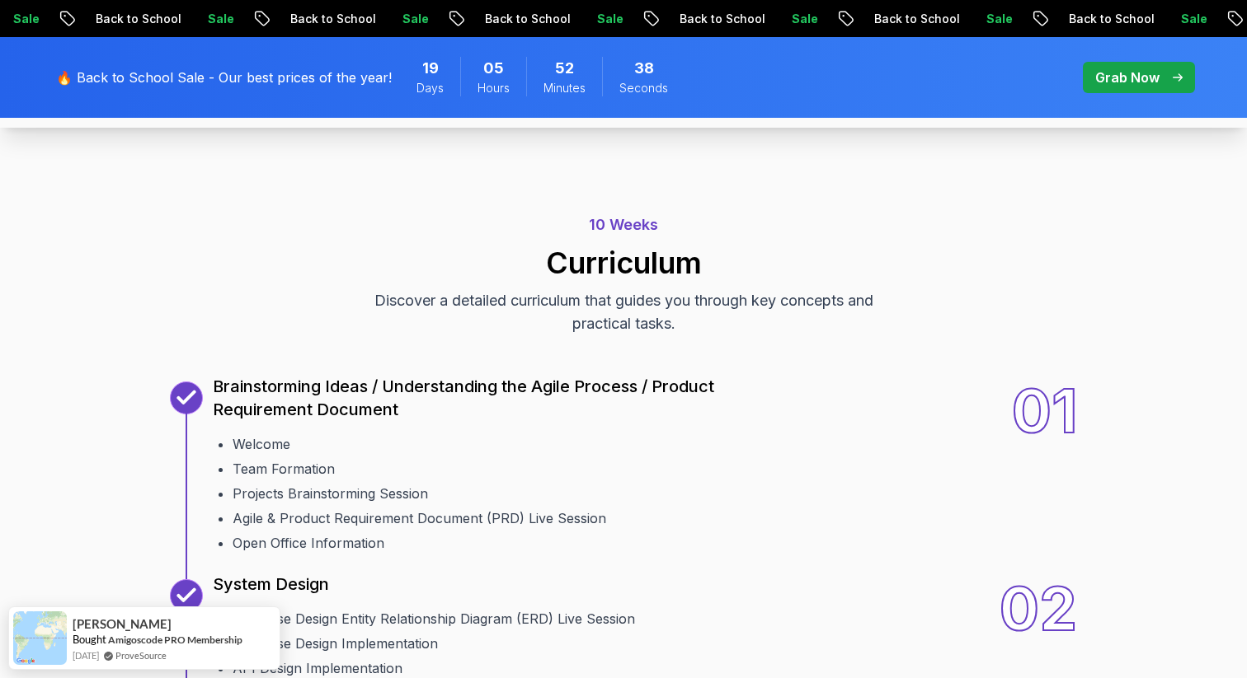
scroll to position [1809, 0]
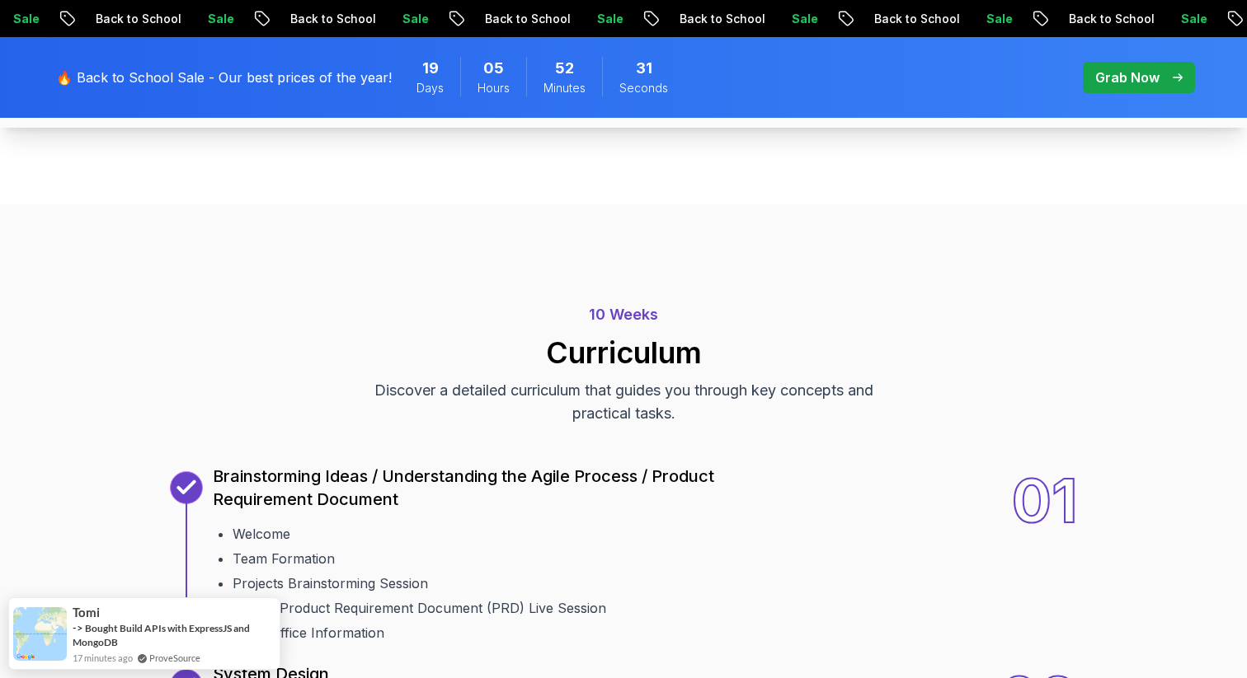
scroll to position [1809, 0]
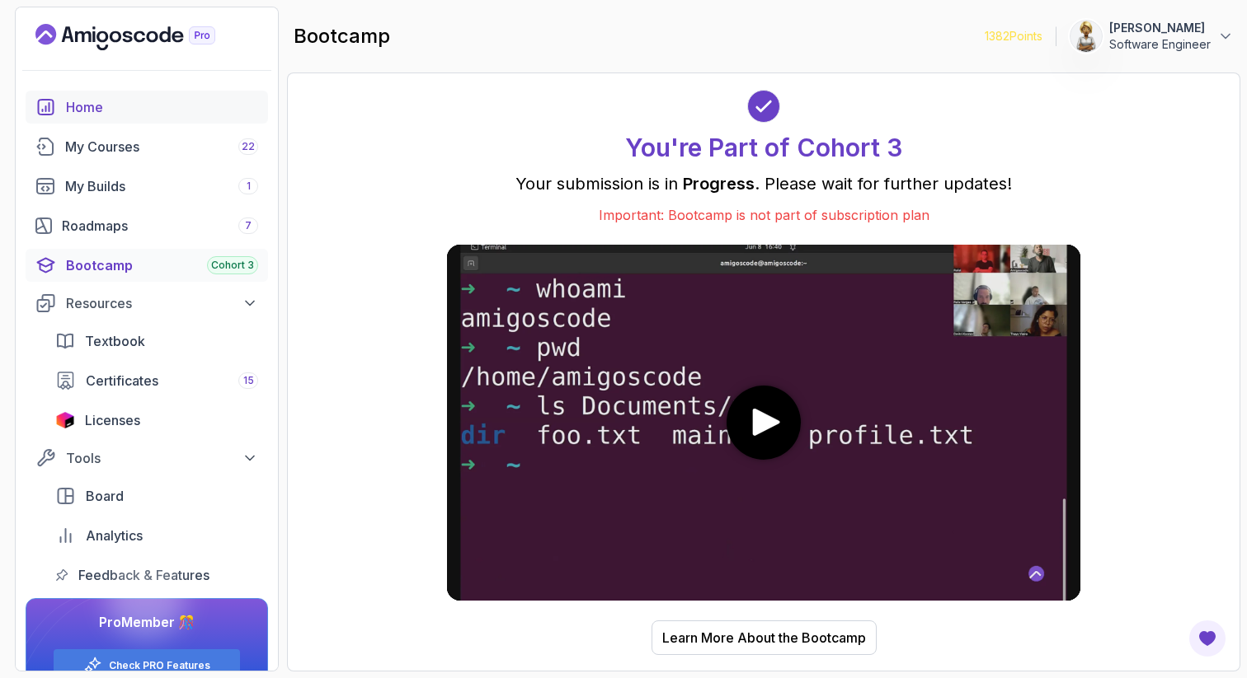
click at [110, 101] on div "Home" at bounding box center [162, 107] width 192 height 20
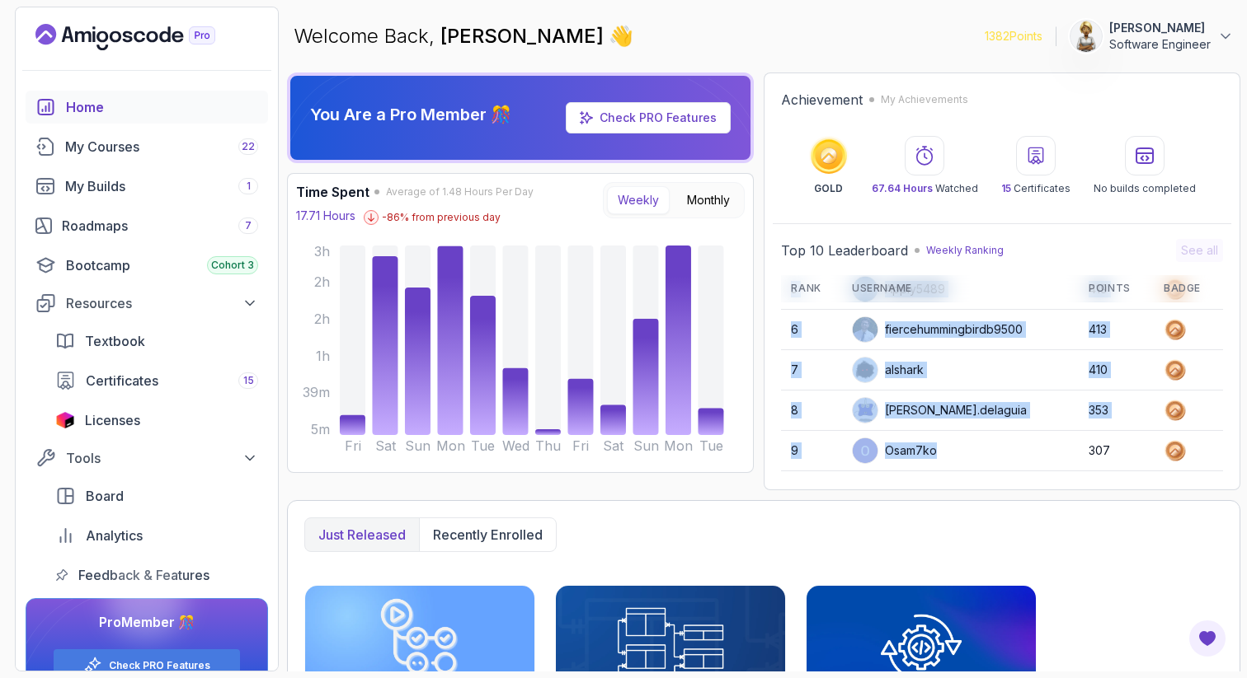
scroll to position [232, 0]
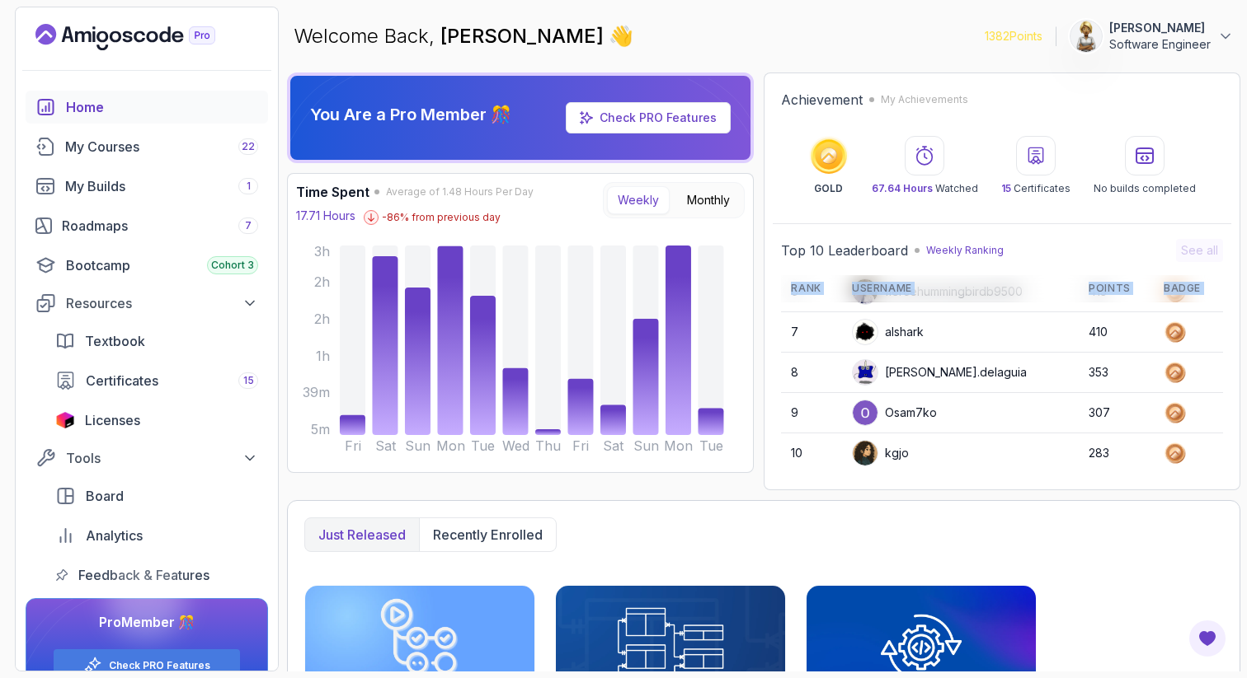
drag, startPoint x: 901, startPoint y: 431, endPoint x: 904, endPoint y: 473, distance: 42.1
click at [904, 474] on div "Top 10 Leaderboard Weekly Ranking See all Rank Username Points Badge 1 harvey33…" at bounding box center [1001, 356] width 458 height 251
